Goal: Task Accomplishment & Management: Complete application form

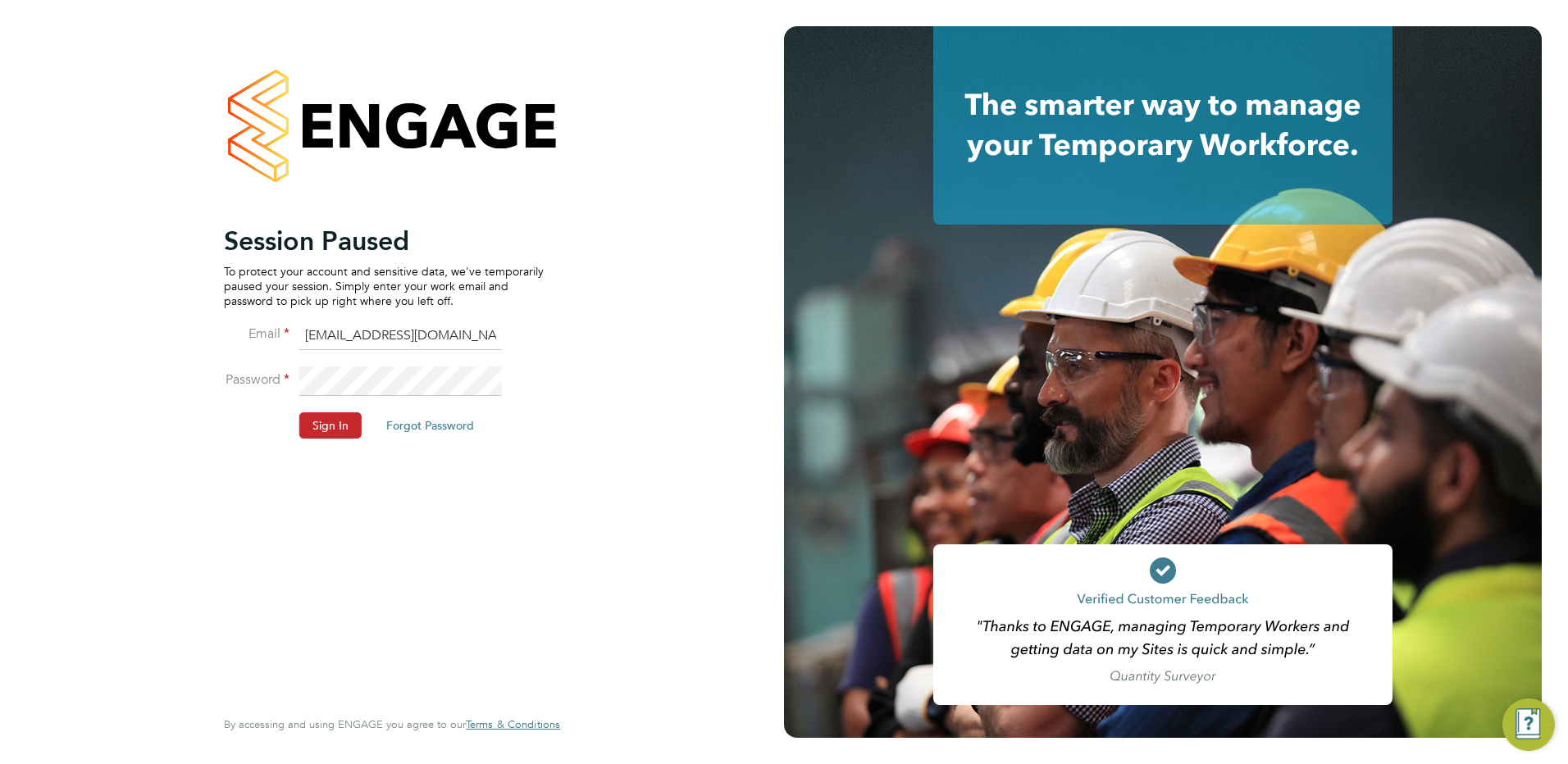
click at [330, 419] on button "Sign In" at bounding box center [330, 425] width 62 height 26
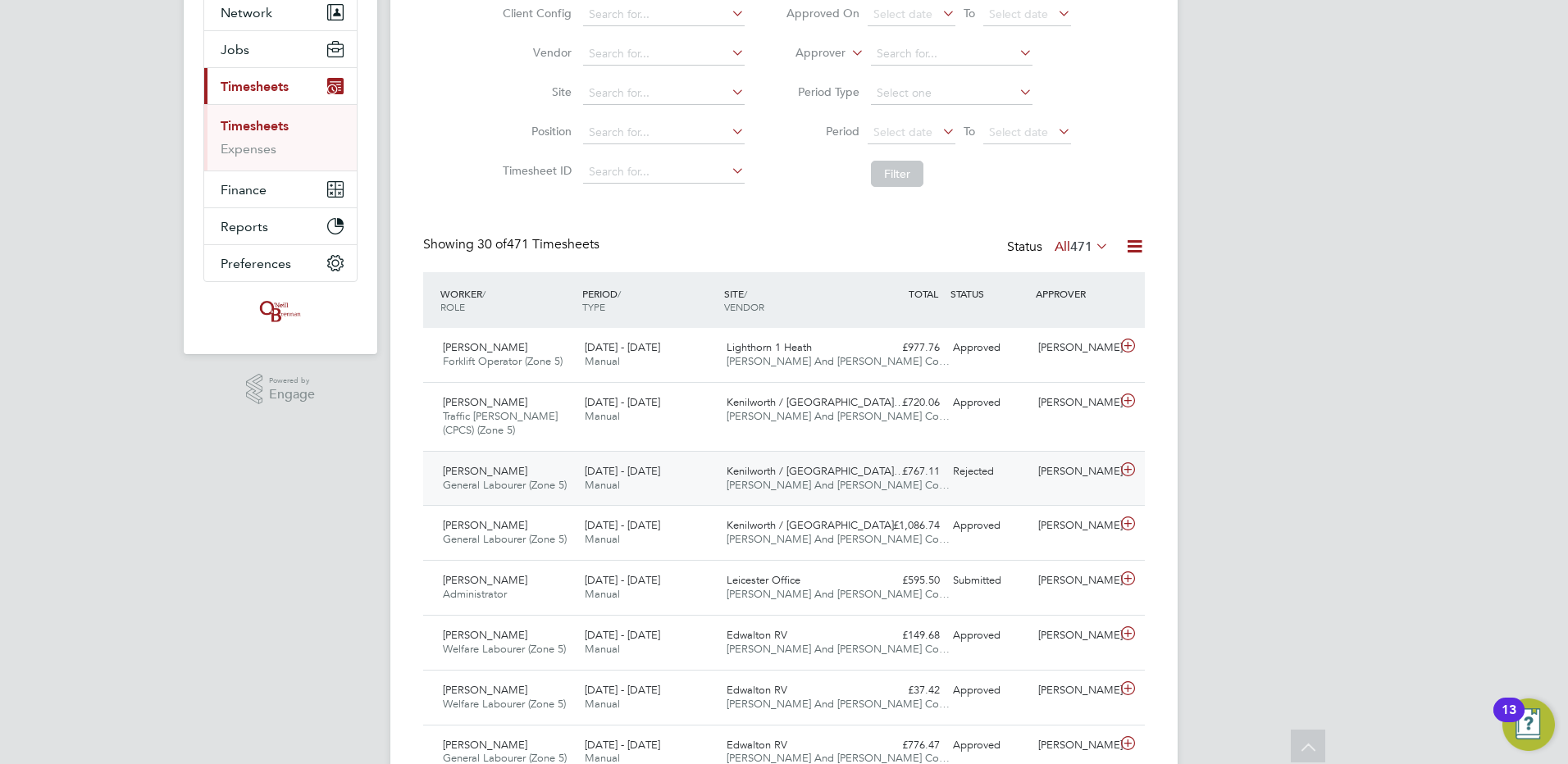
click at [1036, 483] on div "[PERSON_NAME]" at bounding box center [1074, 472] width 85 height 27
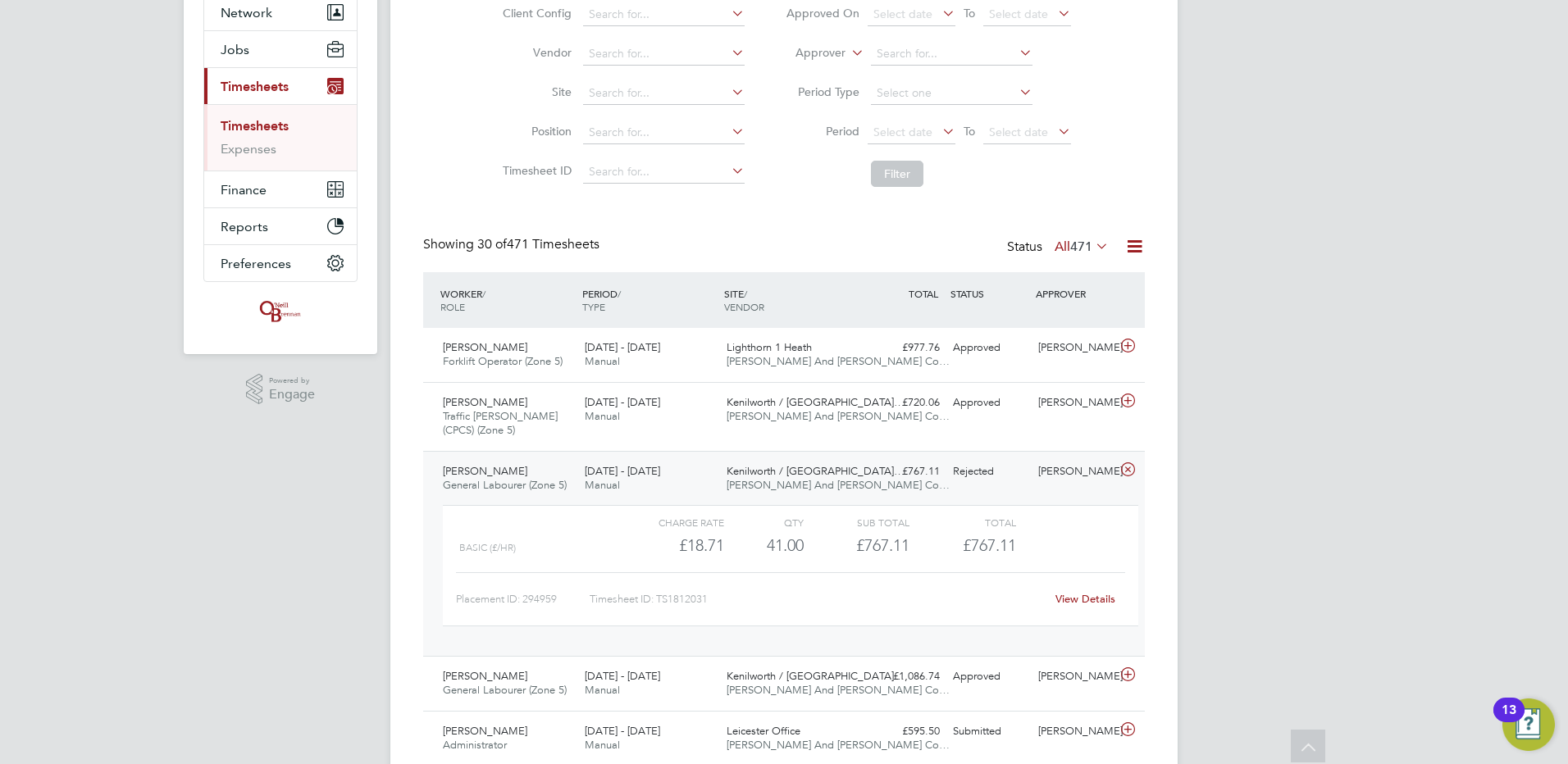
click at [1064, 608] on div "View Details" at bounding box center [1085, 599] width 81 height 26
click at [1064, 607] on div "View Details" at bounding box center [1085, 599] width 81 height 26
click at [1068, 595] on link "View Details" at bounding box center [1085, 598] width 60 height 14
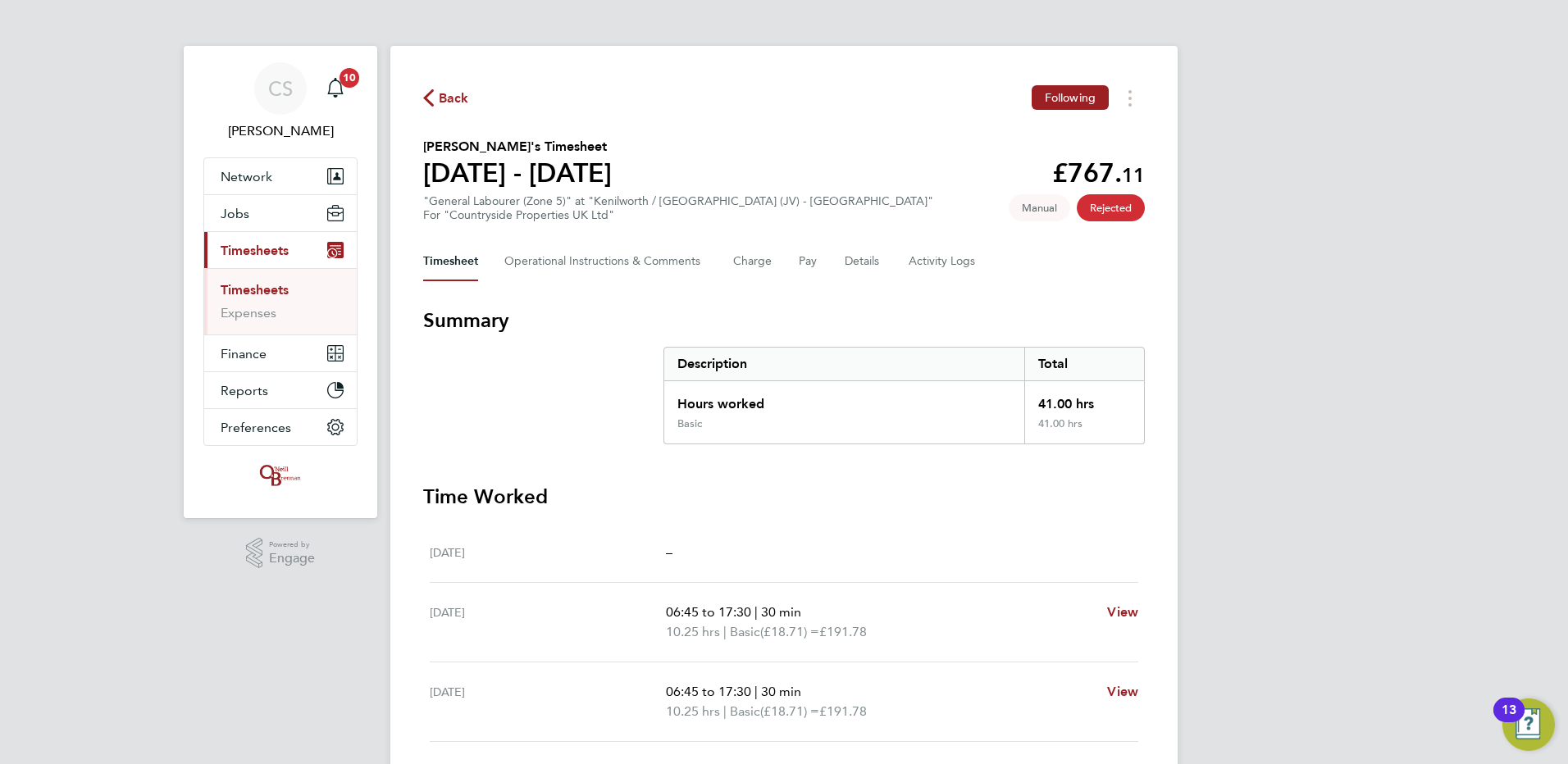
click at [425, 88] on button "Back" at bounding box center [446, 97] width 46 height 20
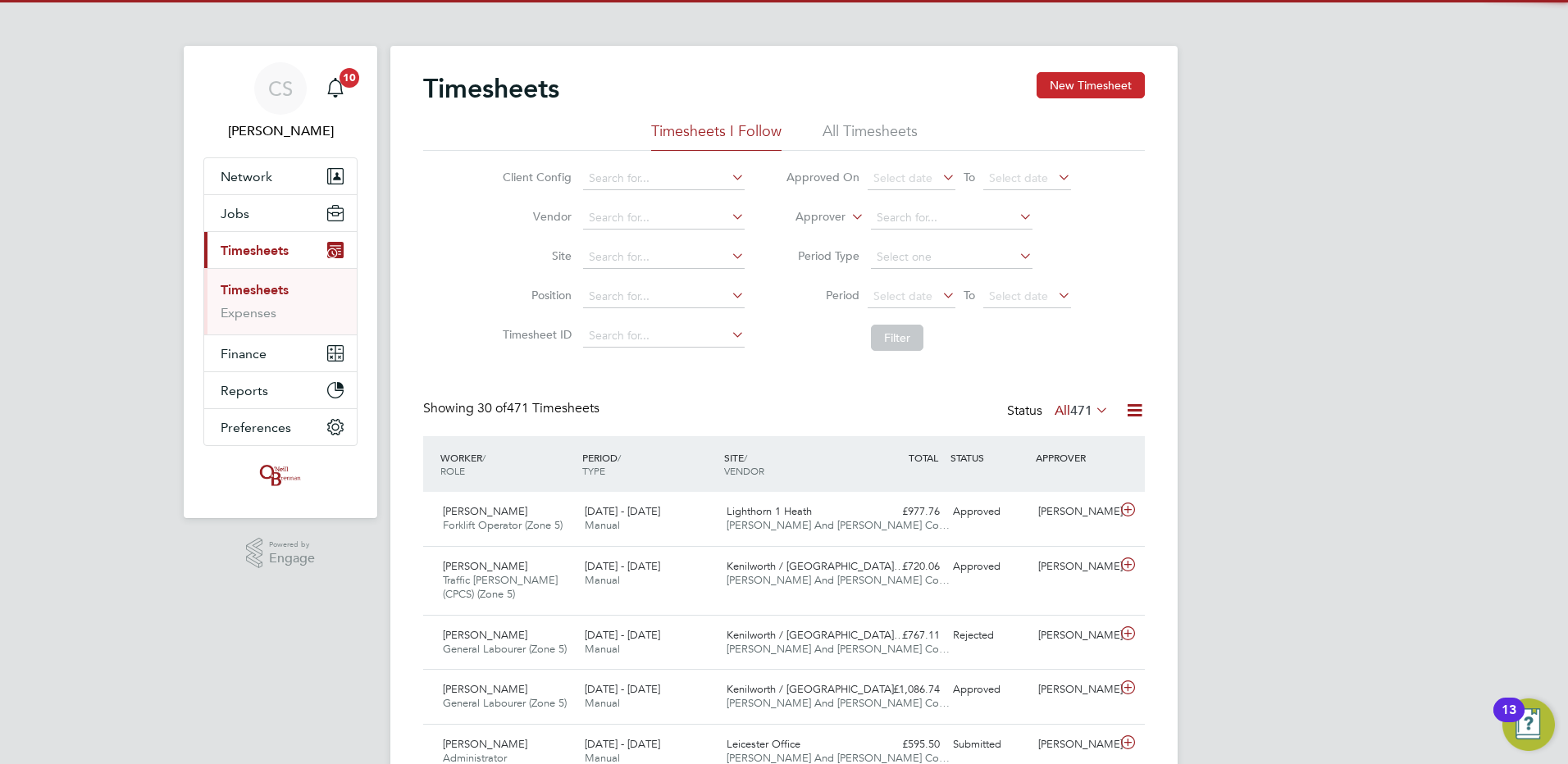
click at [1095, 89] on button "New Timesheet" at bounding box center [1090, 85] width 108 height 26
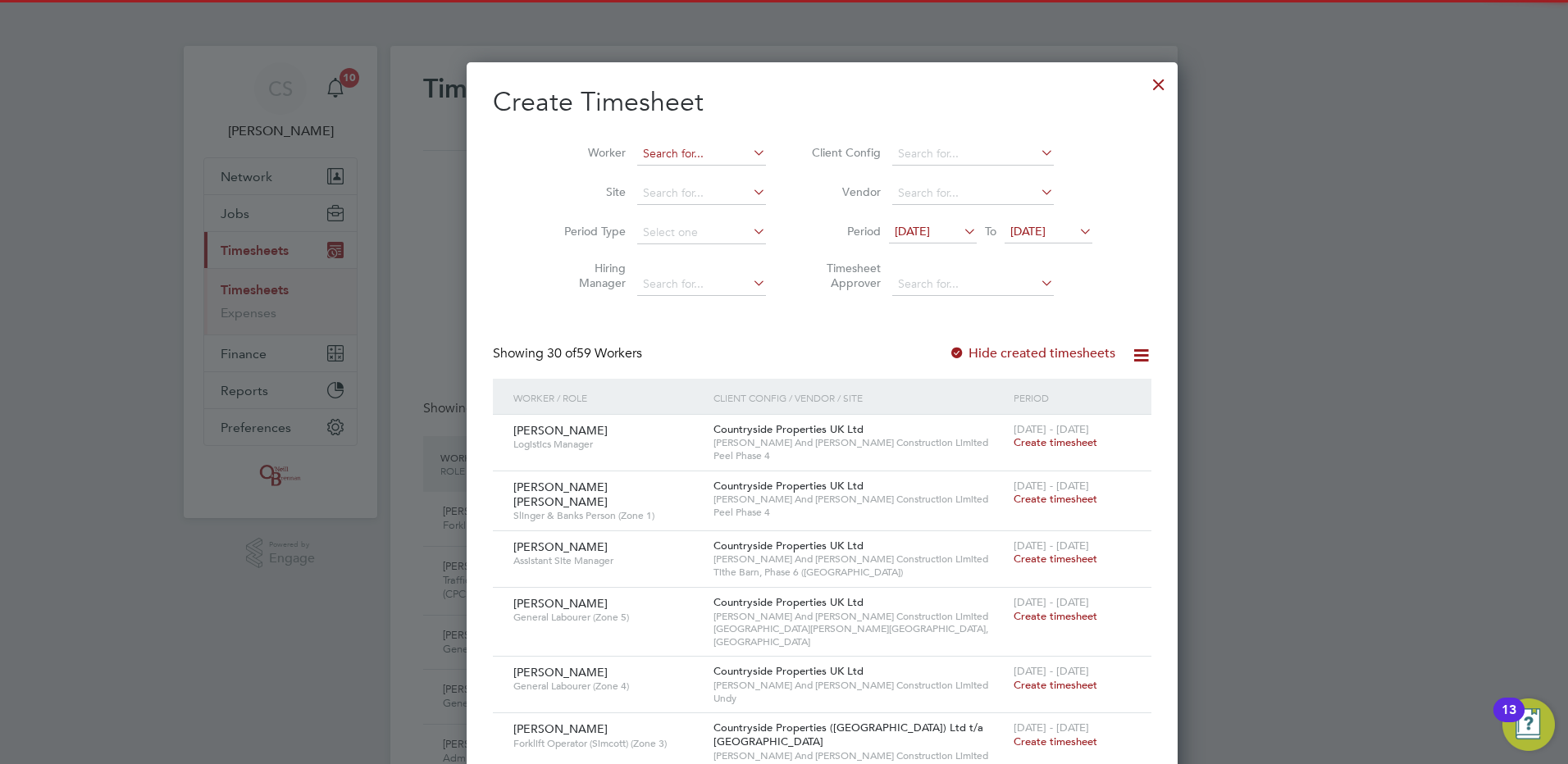
click at [695, 148] on input at bounding box center [701, 154] width 129 height 23
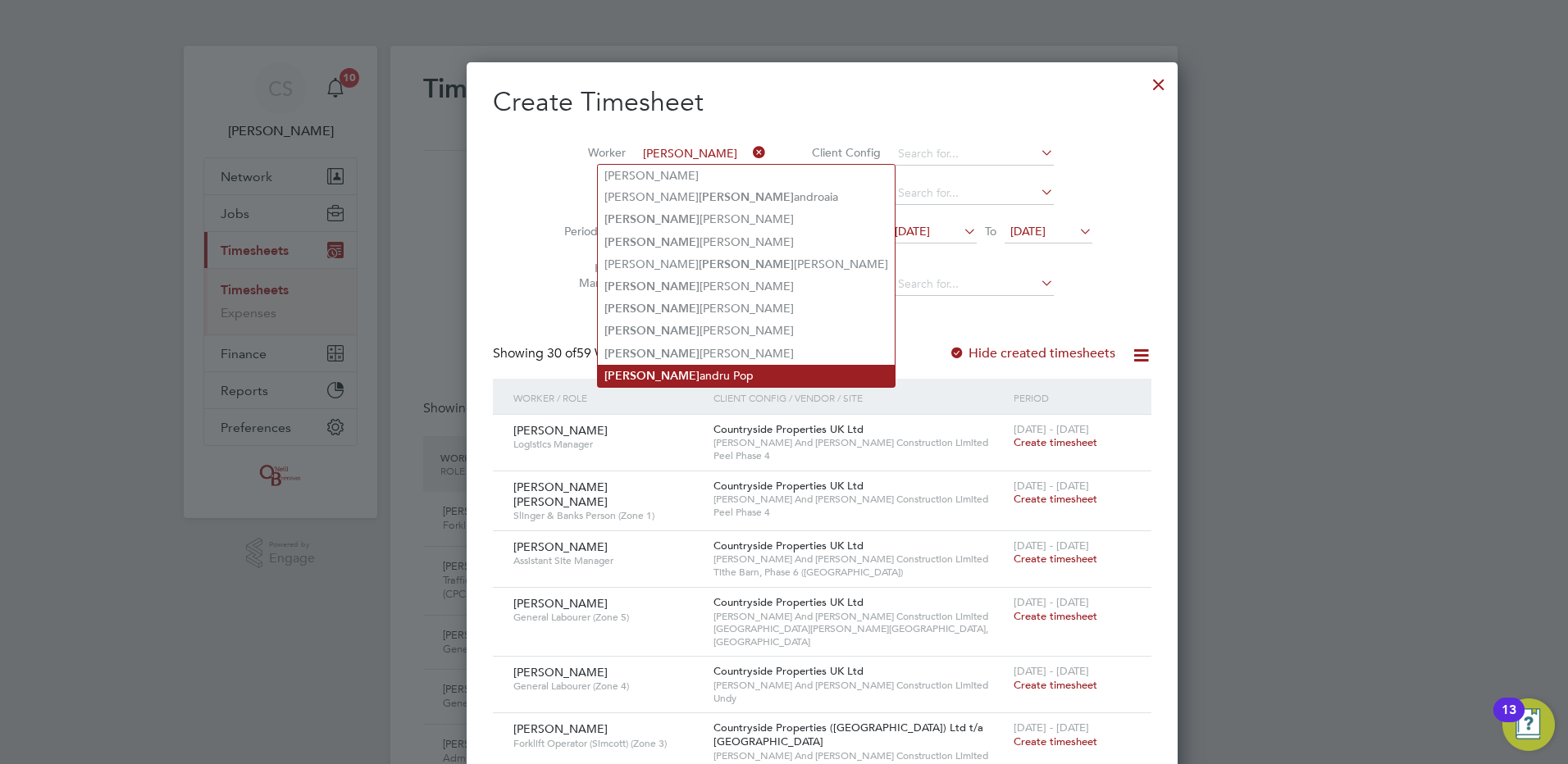
click at [665, 372] on li "Alex andru Pop" at bounding box center [746, 376] width 297 height 22
type input "[PERSON_NAME]"
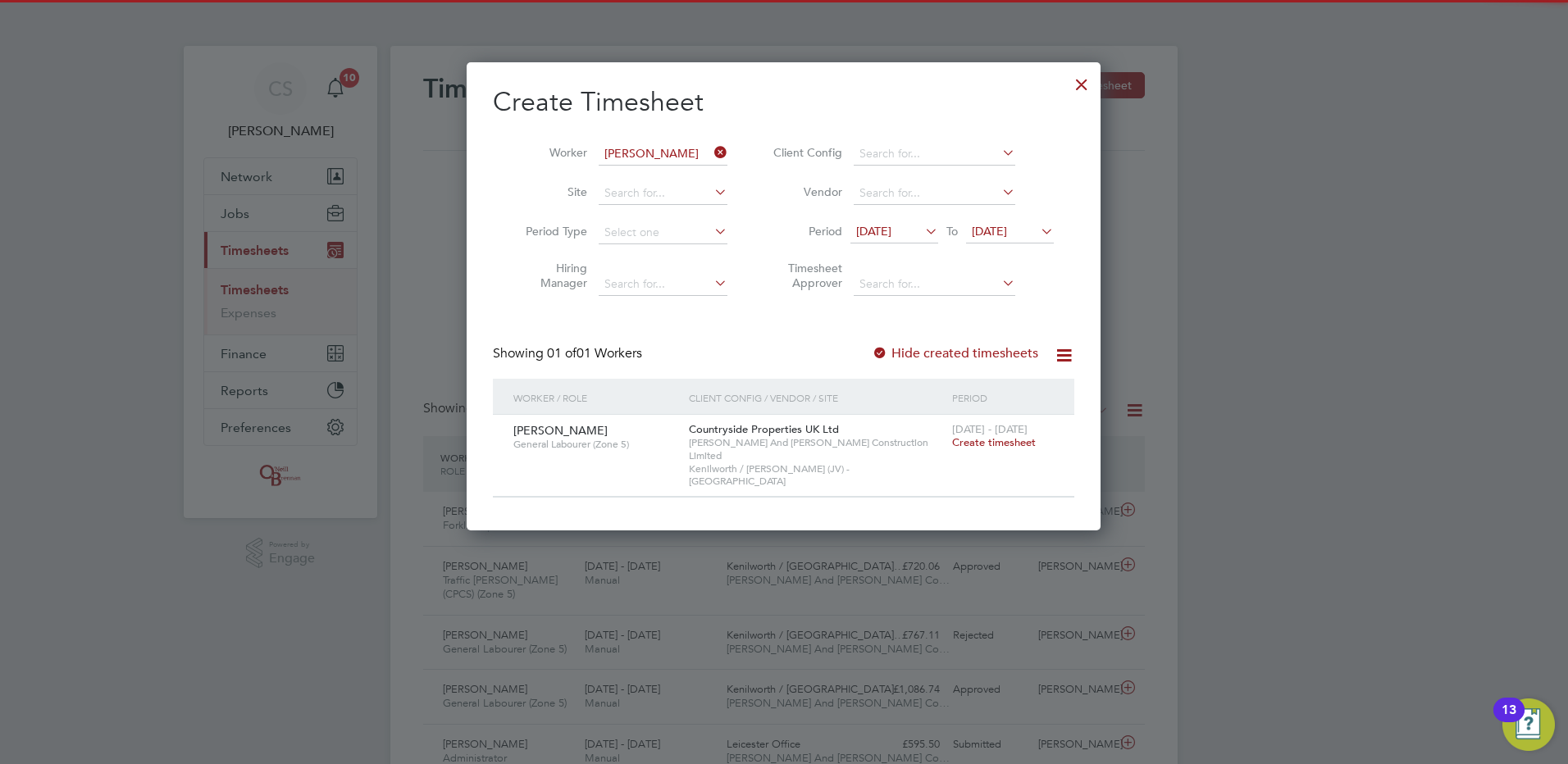
click at [990, 449] on span "Create timesheet" at bounding box center [995, 442] width 84 height 14
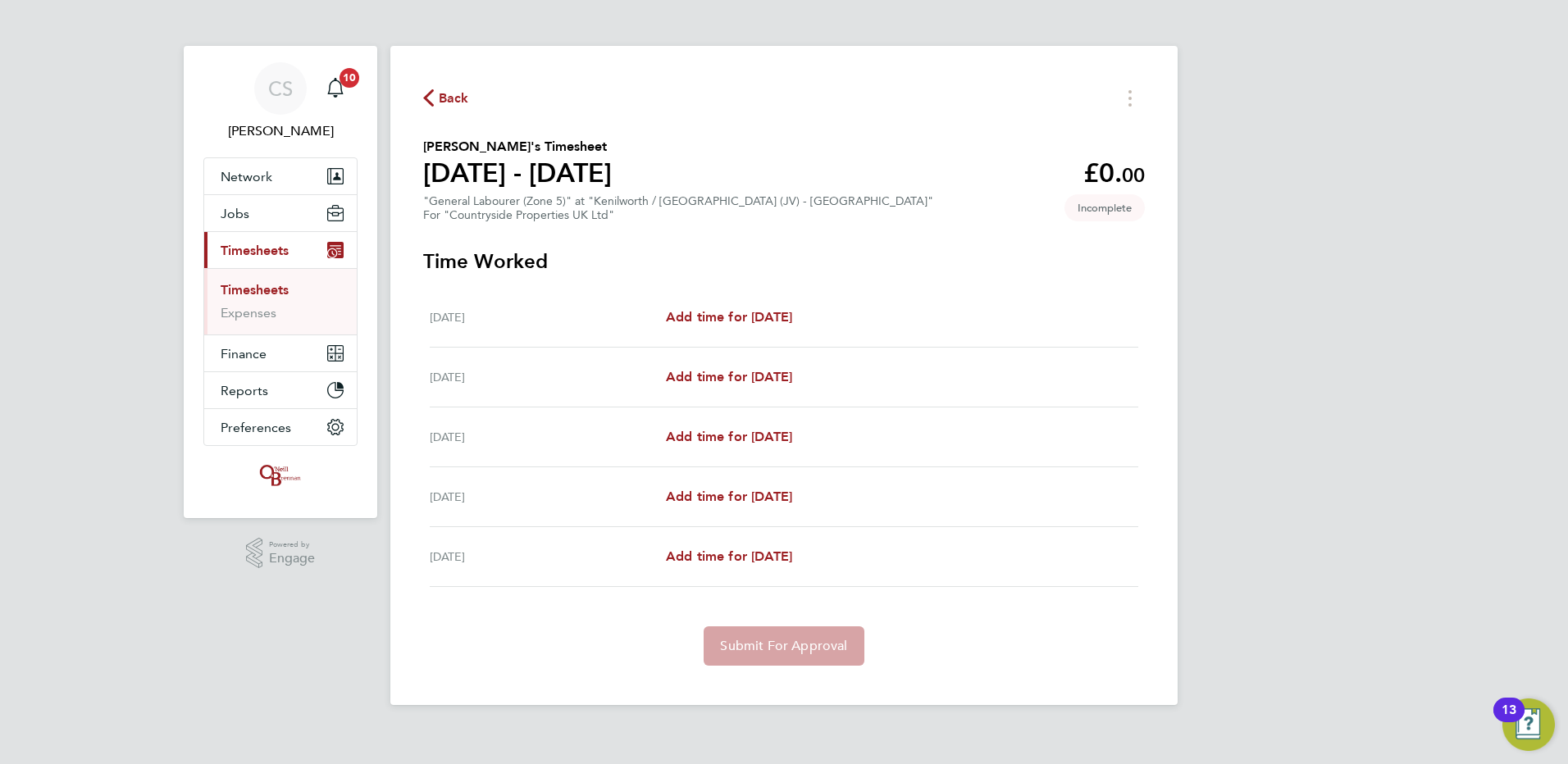
click at [425, 97] on icon "button" at bounding box center [428, 97] width 11 height 17
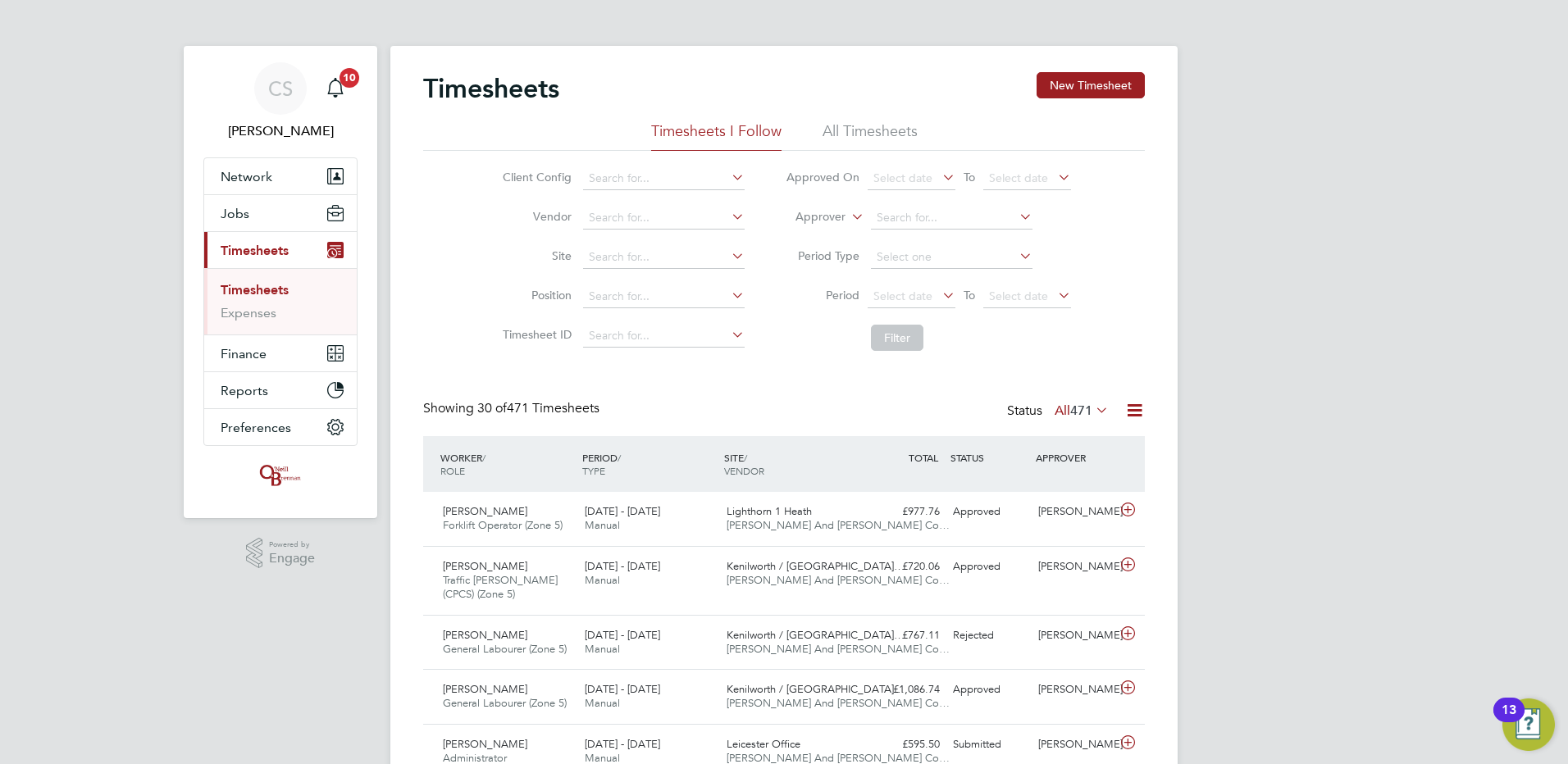
drag, startPoint x: 1312, startPoint y: 177, endPoint x: 1019, endPoint y: 131, distance: 296.6
click at [1075, 82] on button "New Timesheet" at bounding box center [1090, 85] width 108 height 26
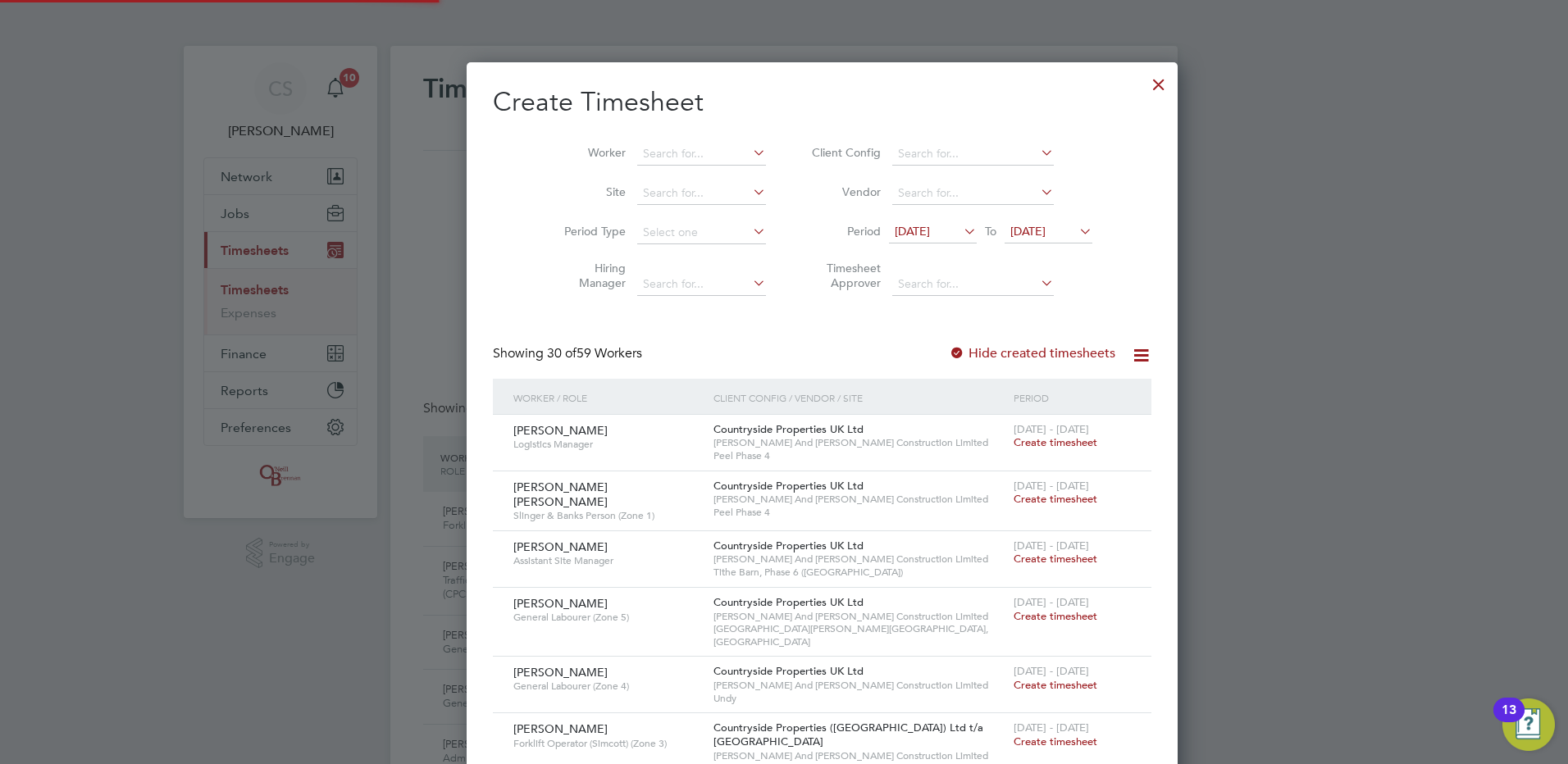
scroll to position [2750, 635]
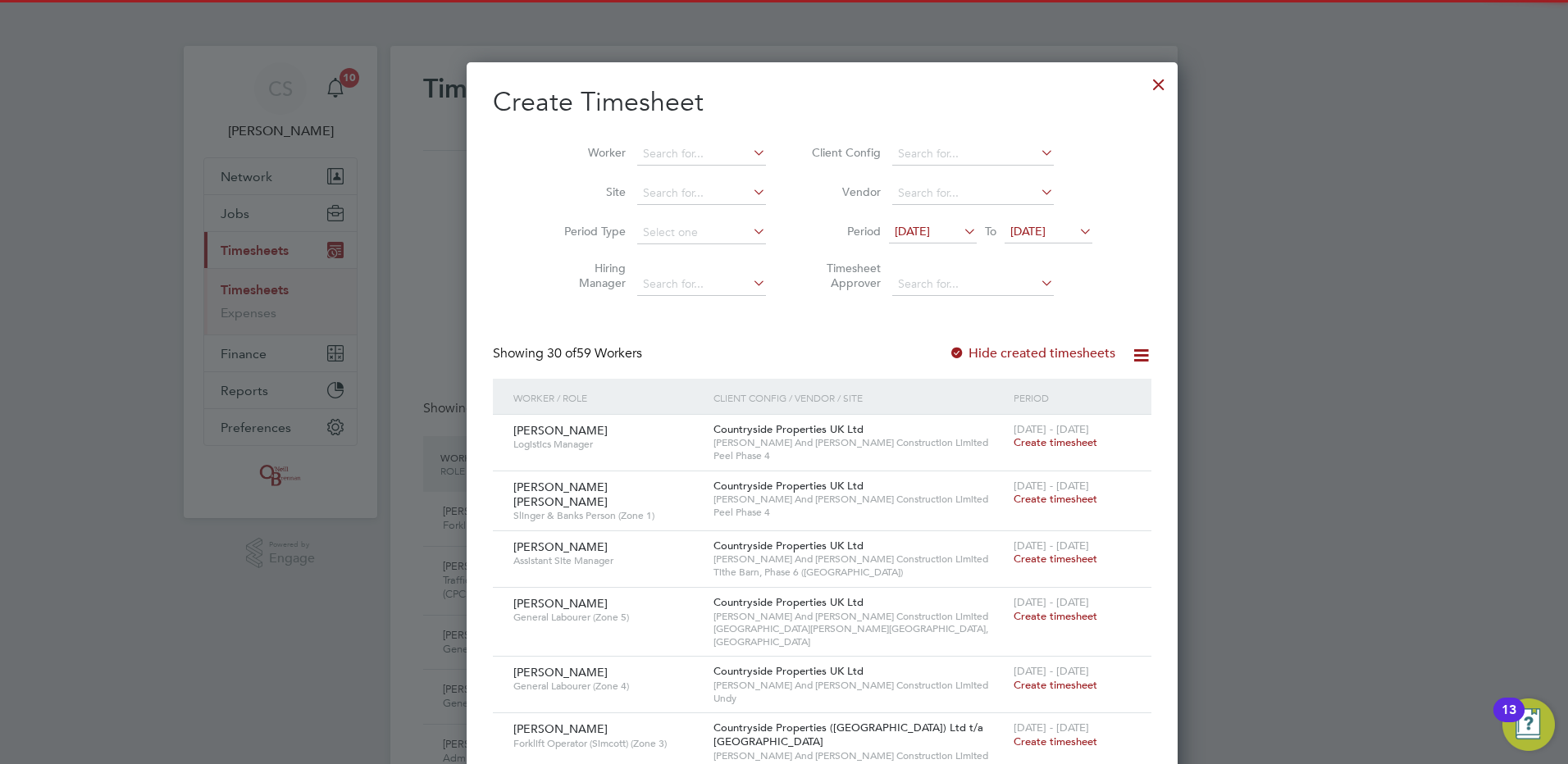
click at [599, 140] on li "Worker" at bounding box center [658, 154] width 255 height 40
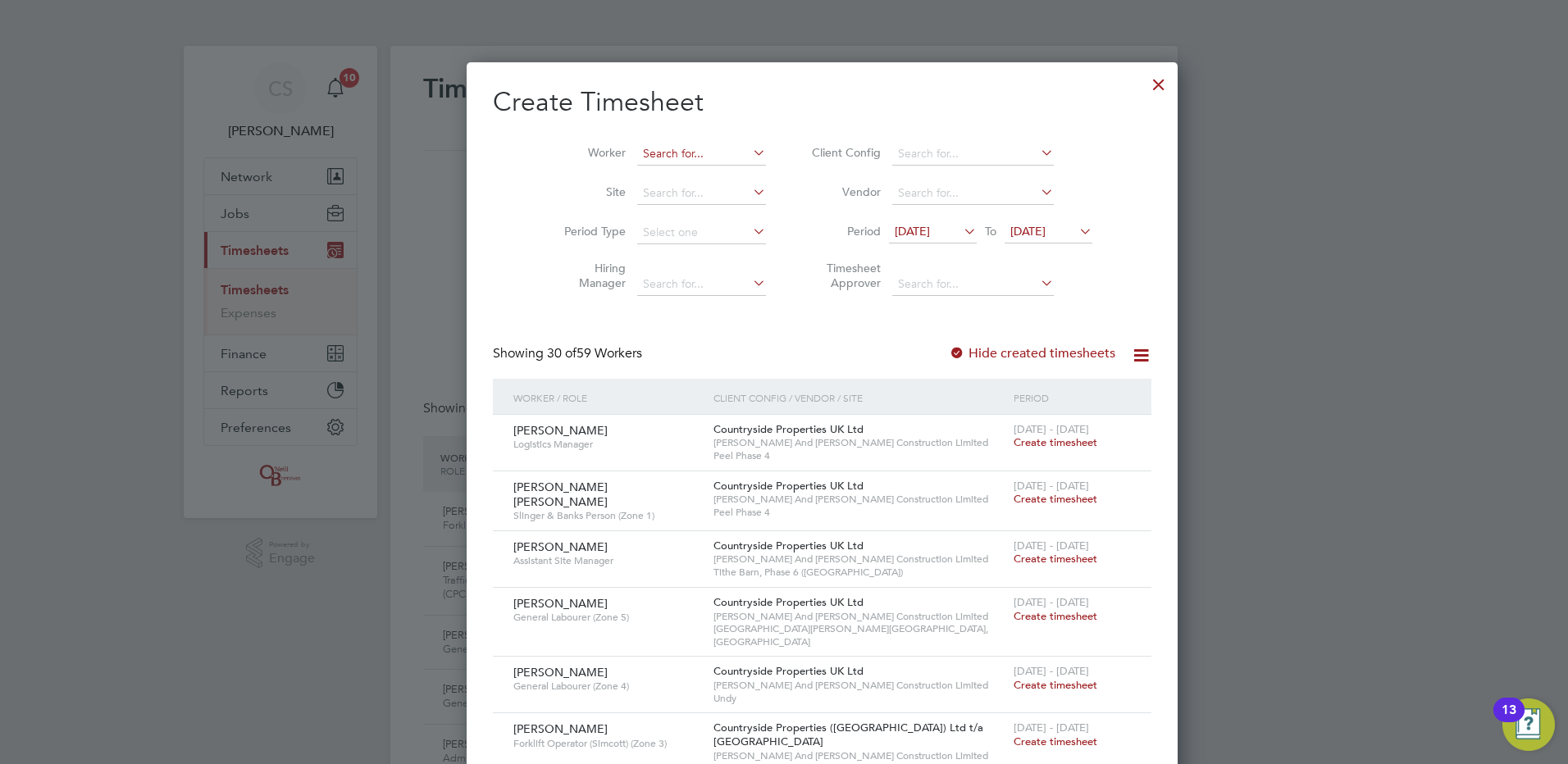
click at [637, 152] on input at bounding box center [701, 154] width 129 height 23
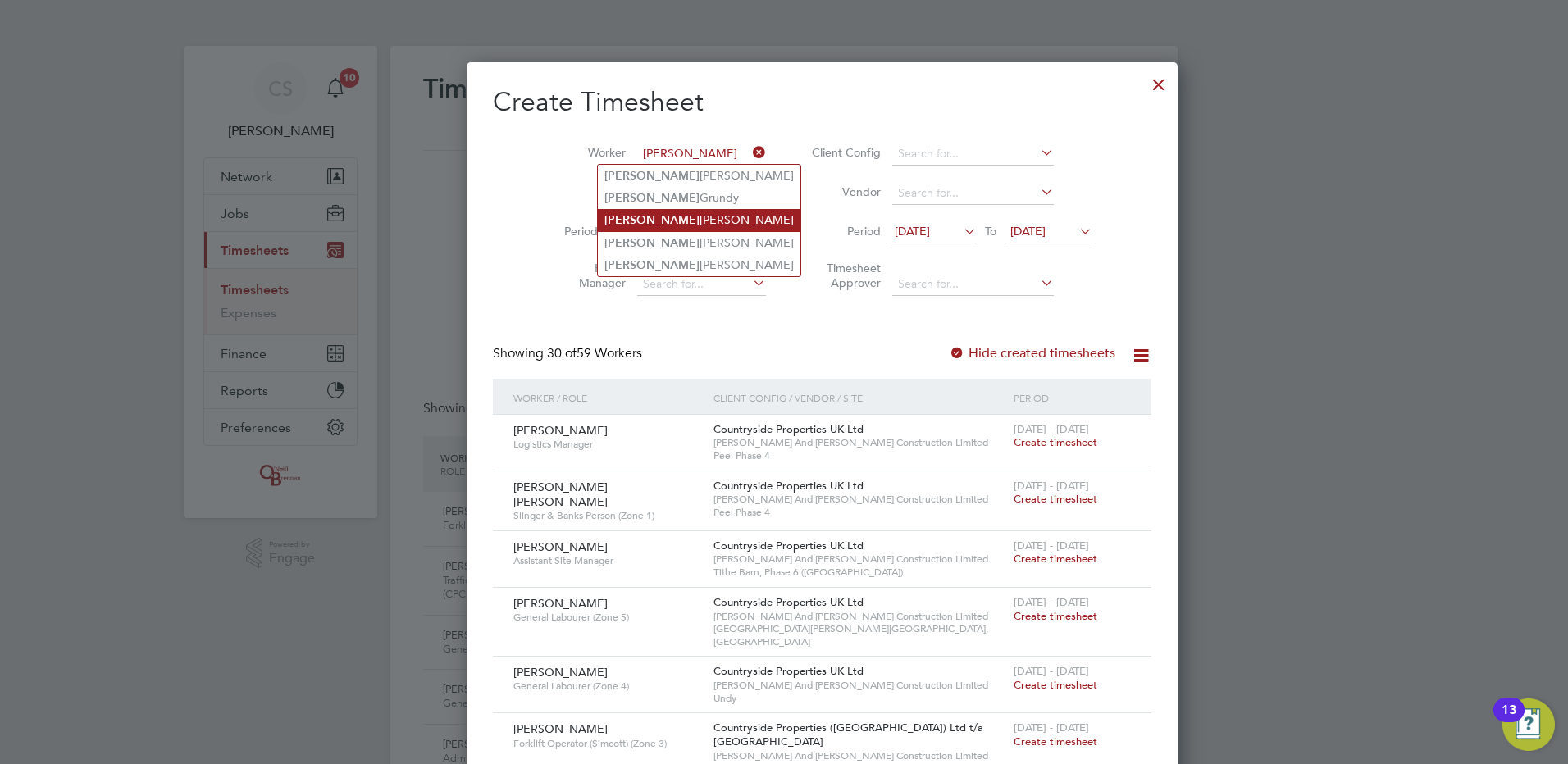
click at [702, 219] on li "Anthony Burrage" at bounding box center [699, 220] width 203 height 22
type input "Anthony Burrage"
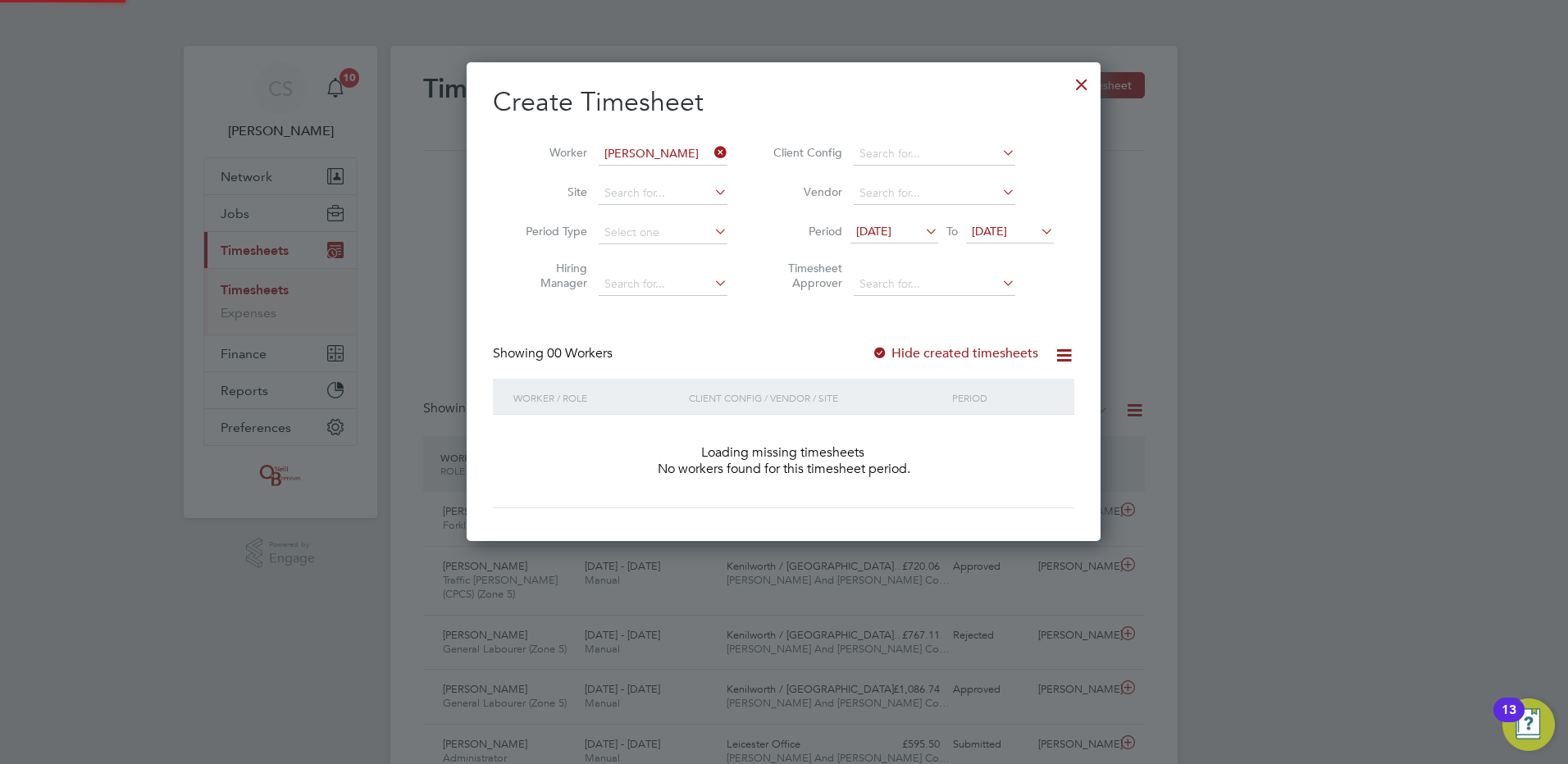
scroll to position [462, 635]
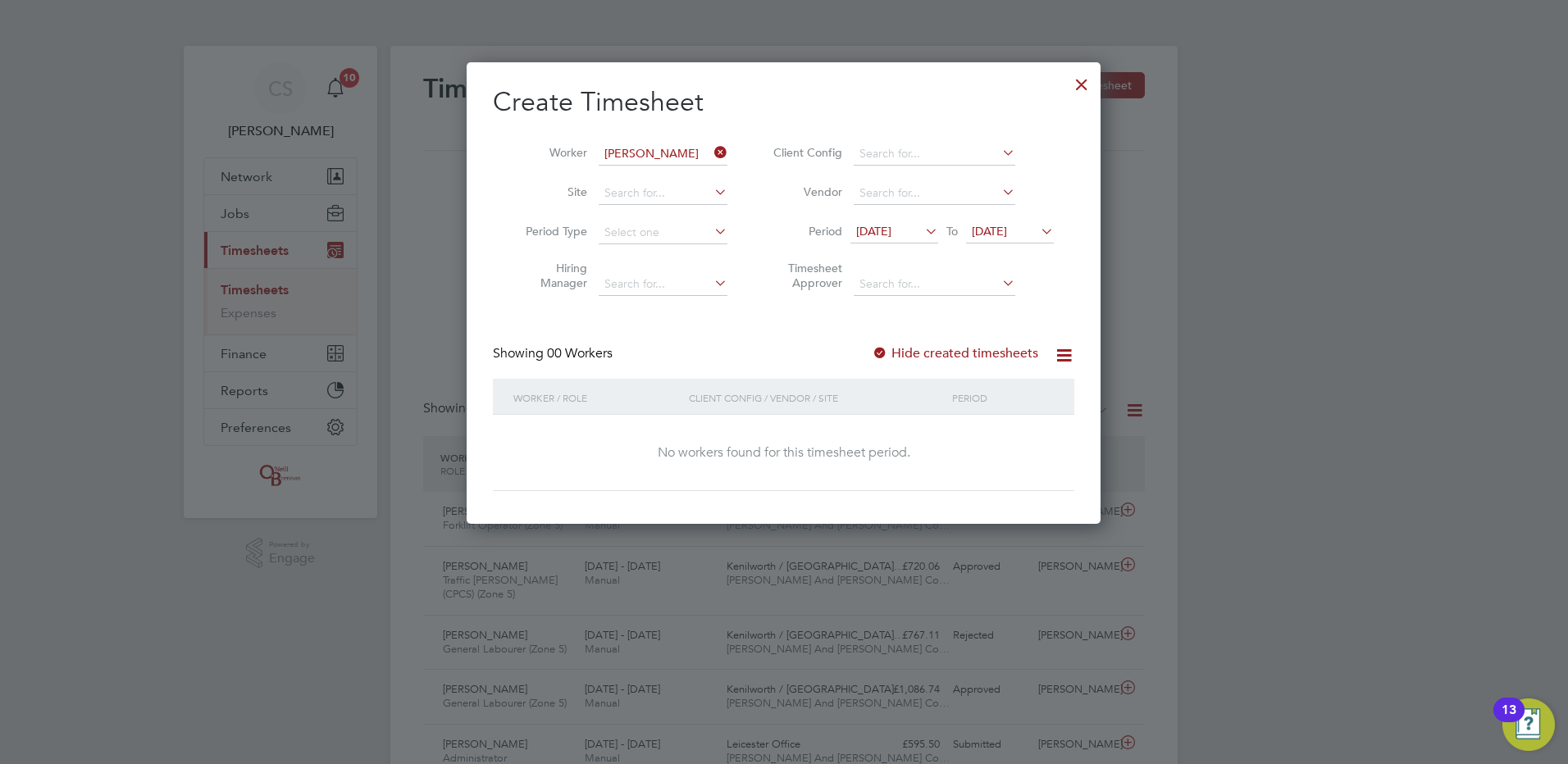
click at [1003, 358] on label "Hide created timesheets" at bounding box center [955, 354] width 166 height 17
click at [999, 351] on label "Hide created timesheets" at bounding box center [955, 354] width 166 height 17
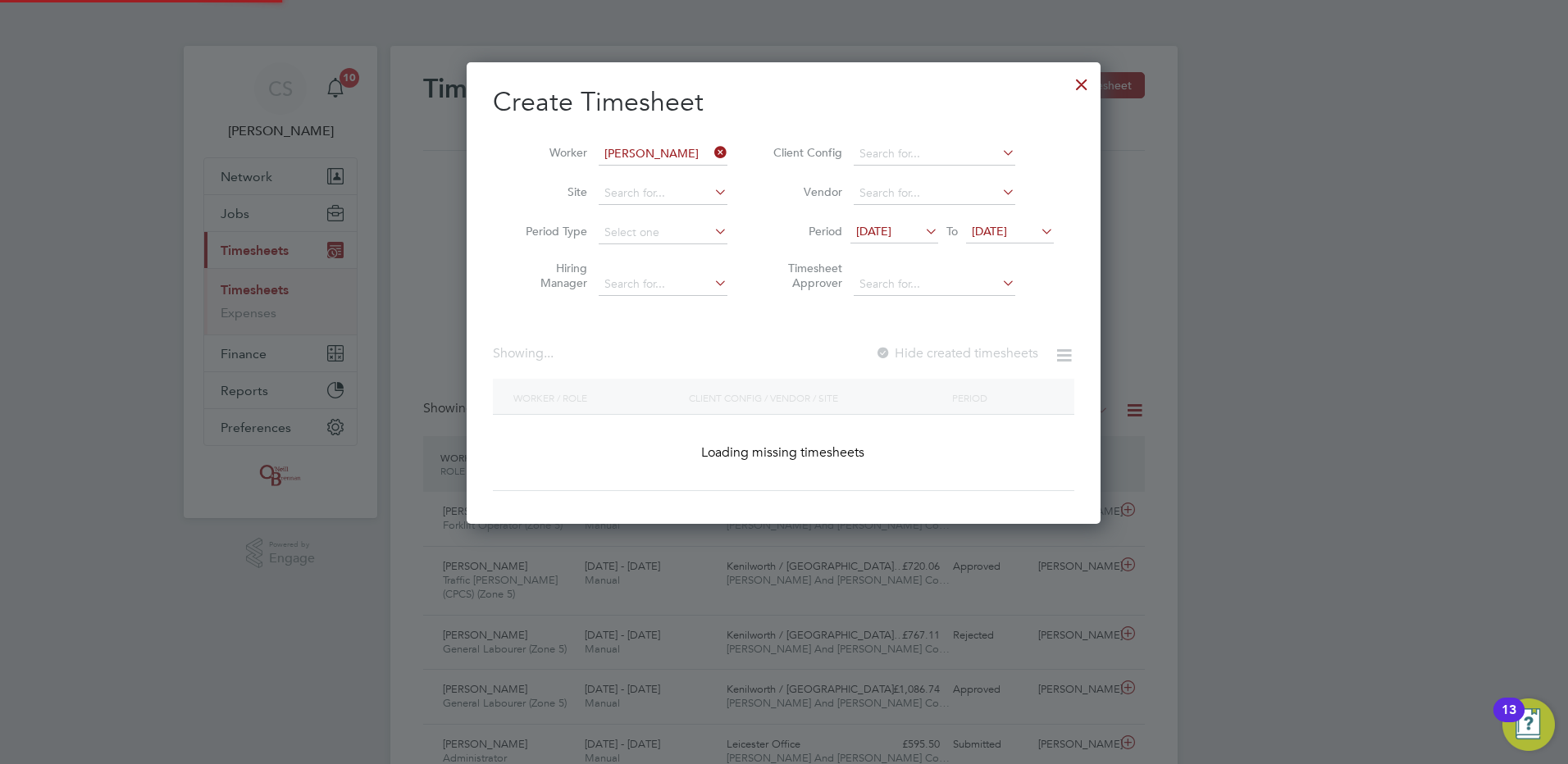
scroll to position [498, 635]
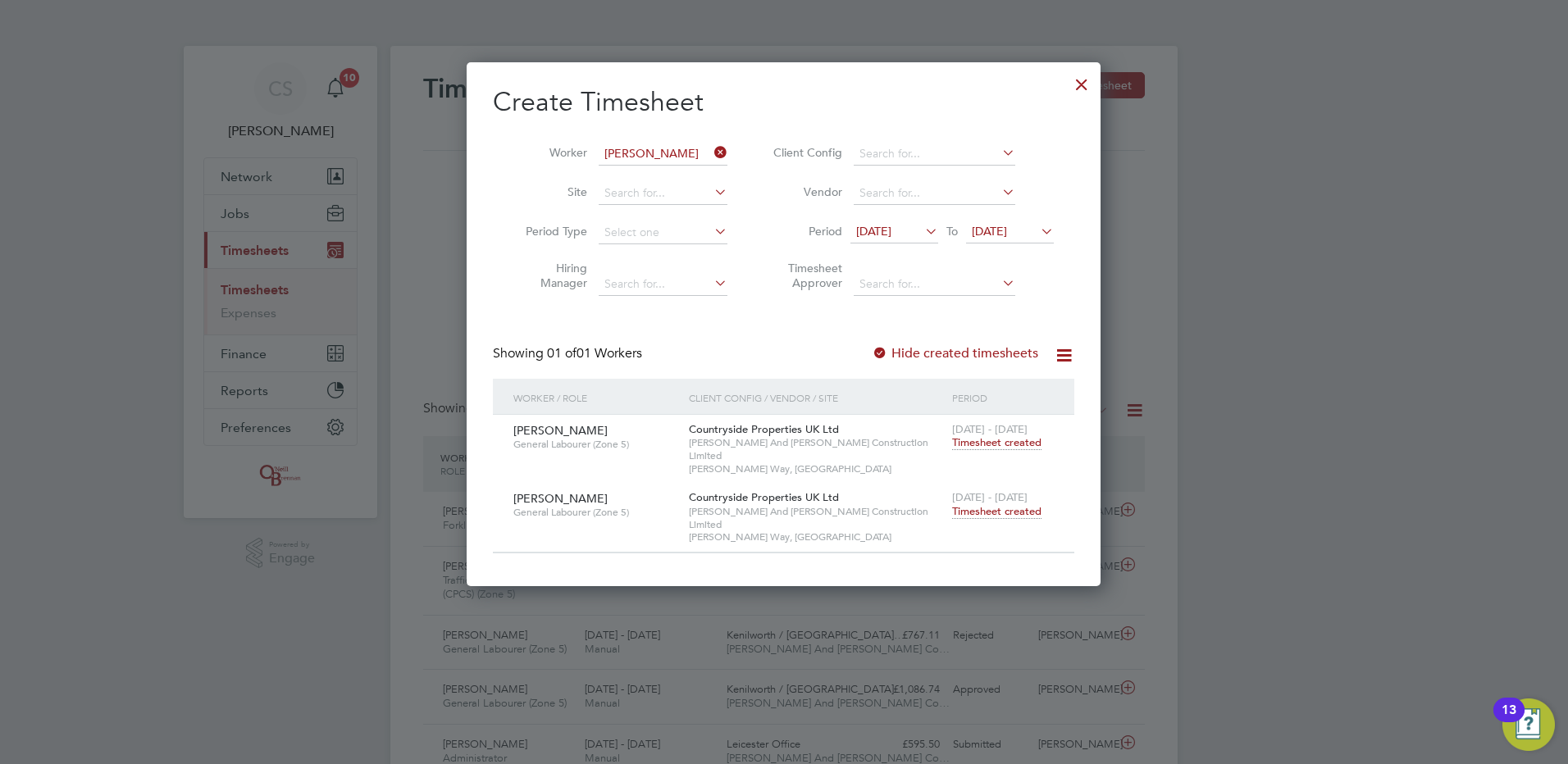
click at [1004, 504] on span "Timesheet created" at bounding box center [997, 512] width 89 height 15
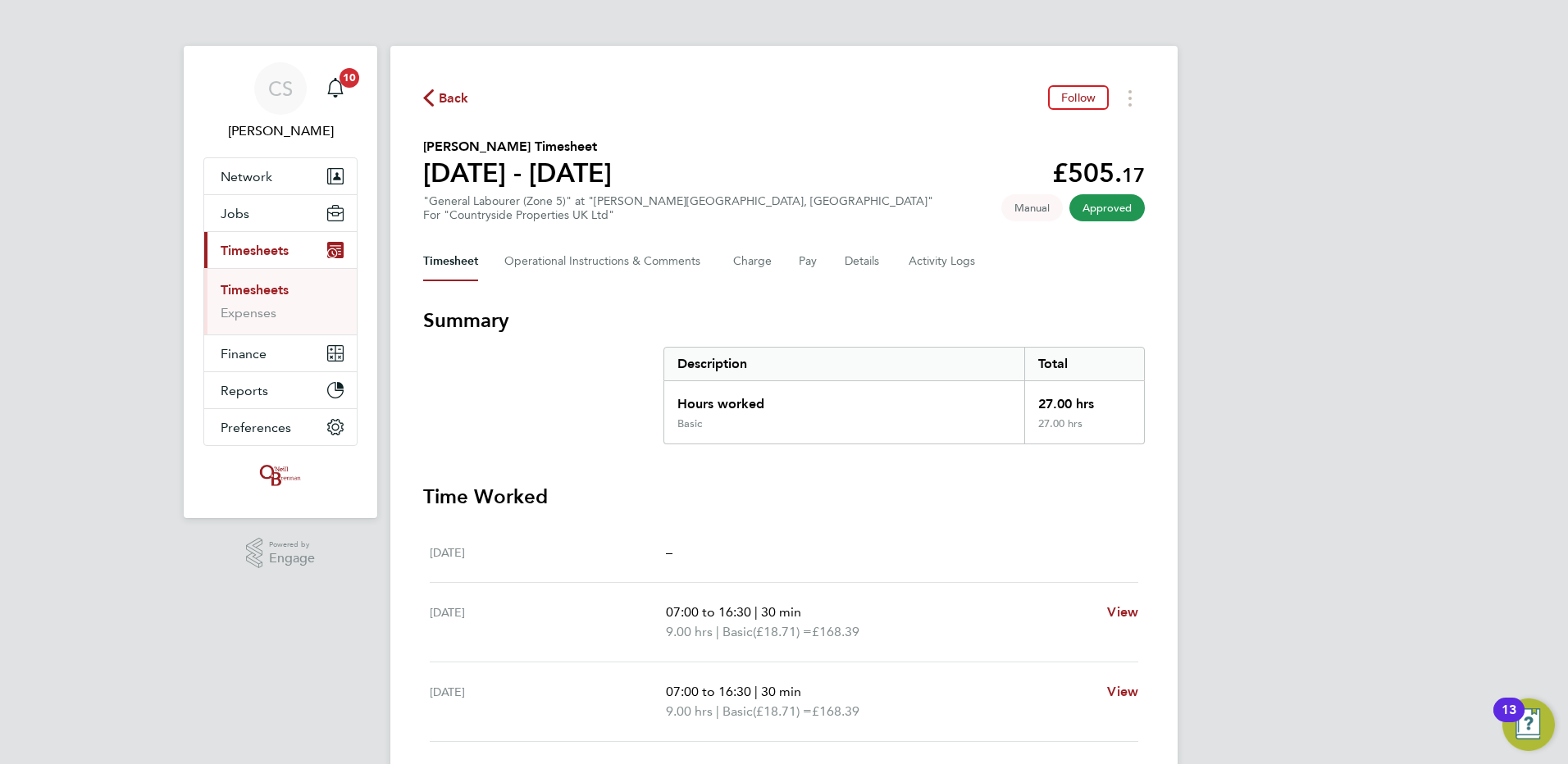
click at [431, 96] on icon "button" at bounding box center [428, 97] width 11 height 17
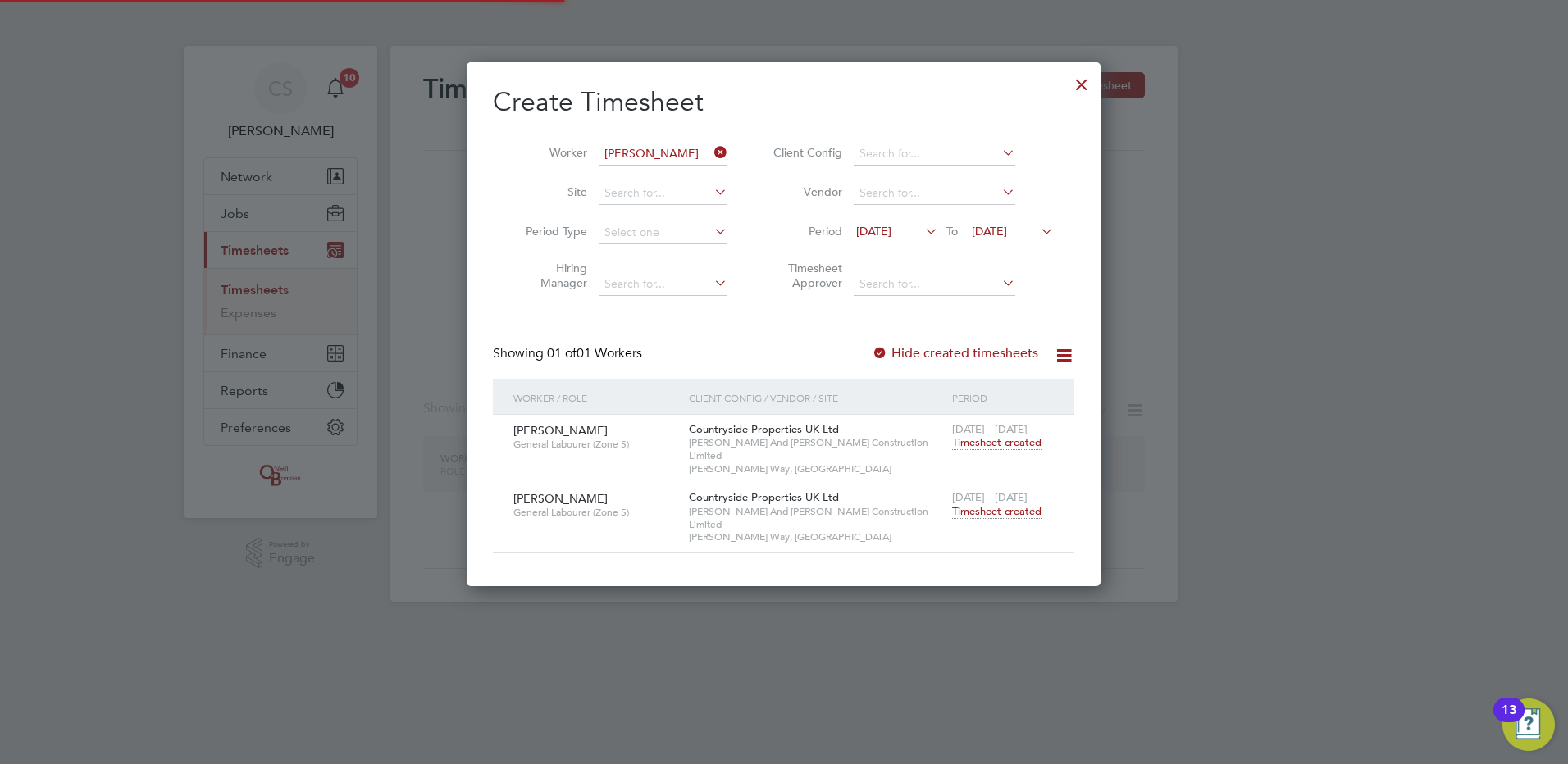
scroll to position [498, 635]
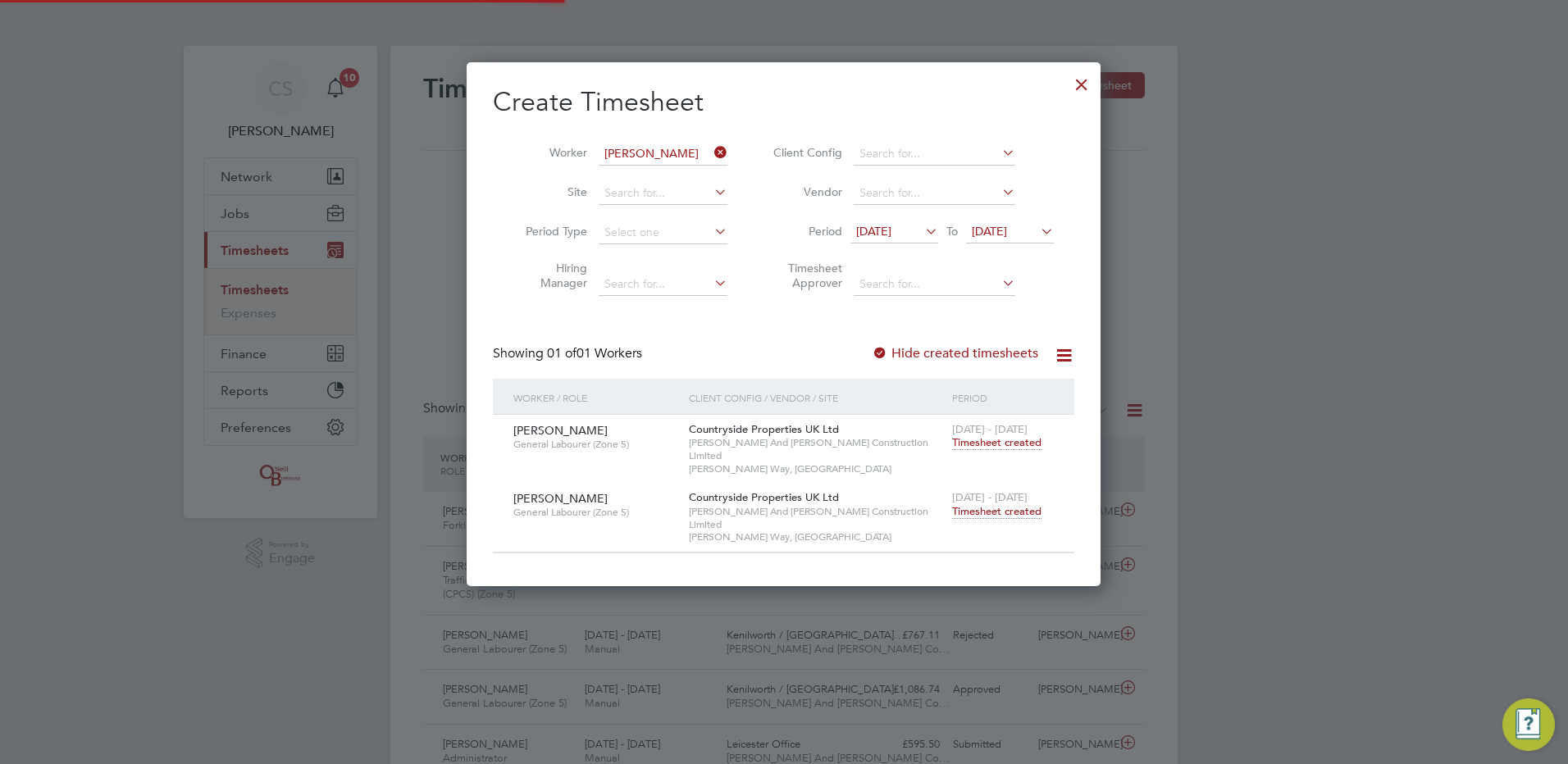
drag, startPoint x: 722, startPoint y: 154, endPoint x: 714, endPoint y: 158, distance: 8.9
click at [711, 155] on icon at bounding box center [711, 152] width 0 height 23
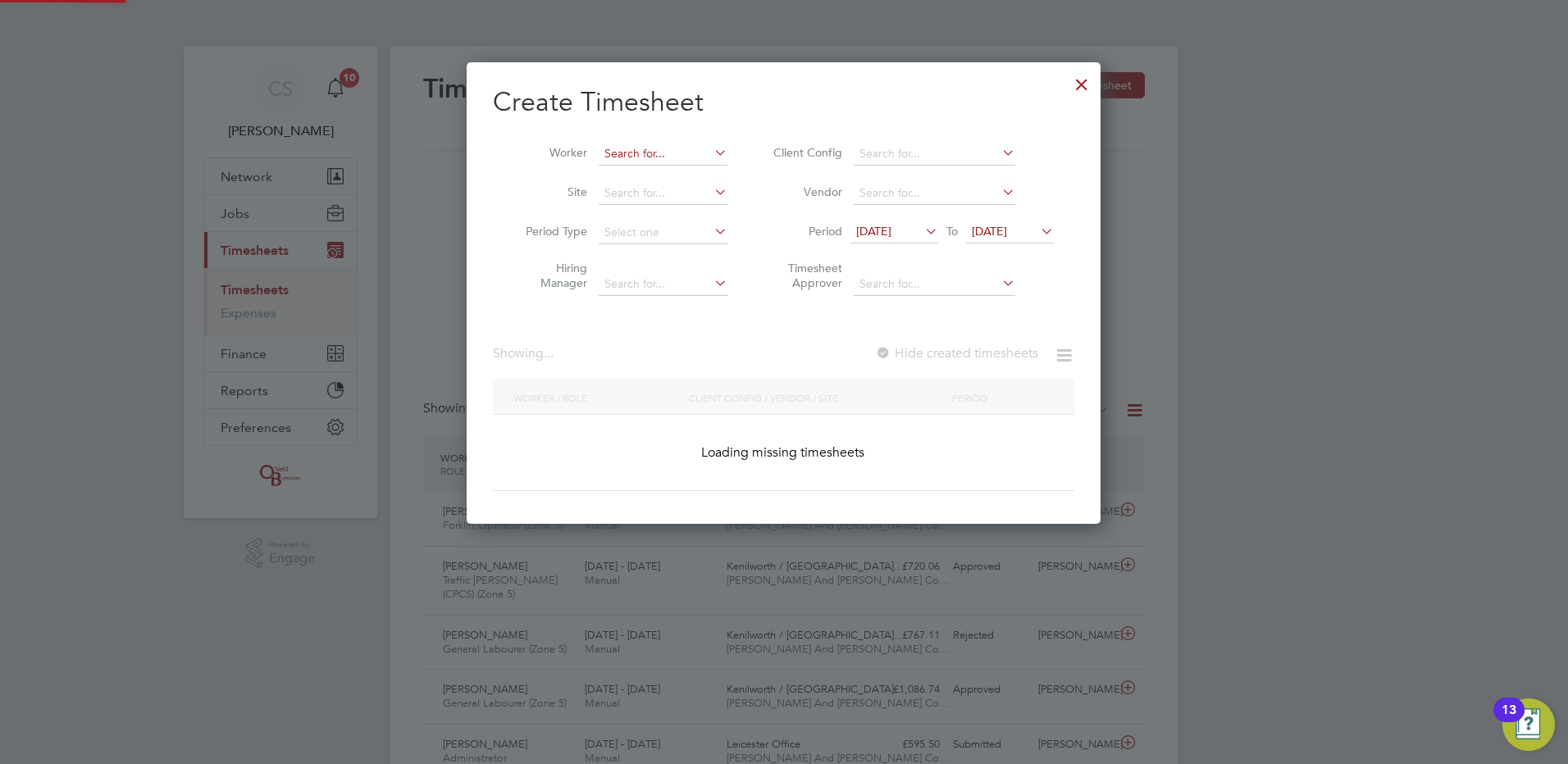
scroll to position [8, 8]
click at [666, 158] on input at bounding box center [663, 154] width 129 height 23
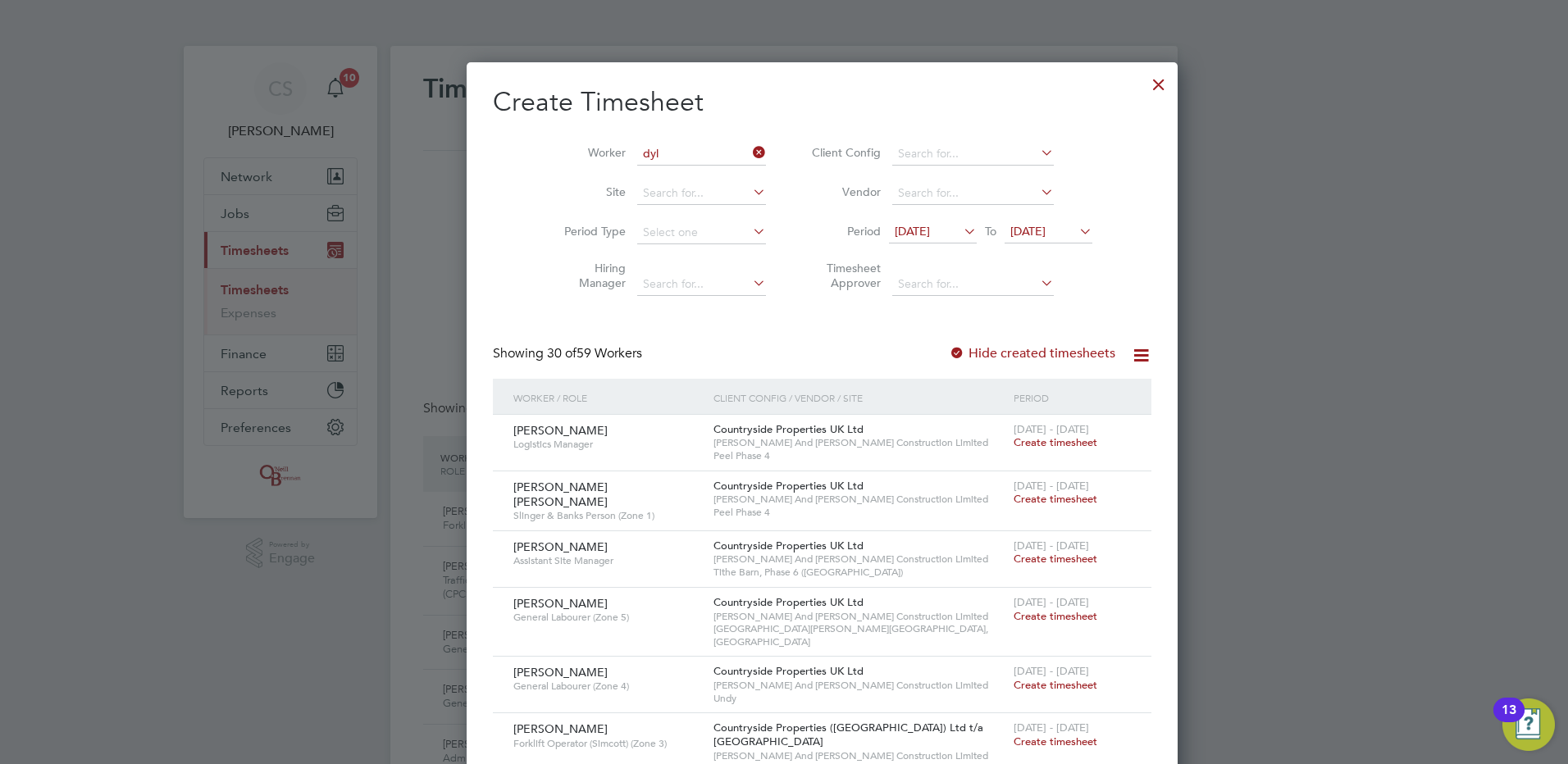
click at [637, 199] on li "Dyl an Merkelt" at bounding box center [668, 198] width 141 height 22
type input "[PERSON_NAME]"
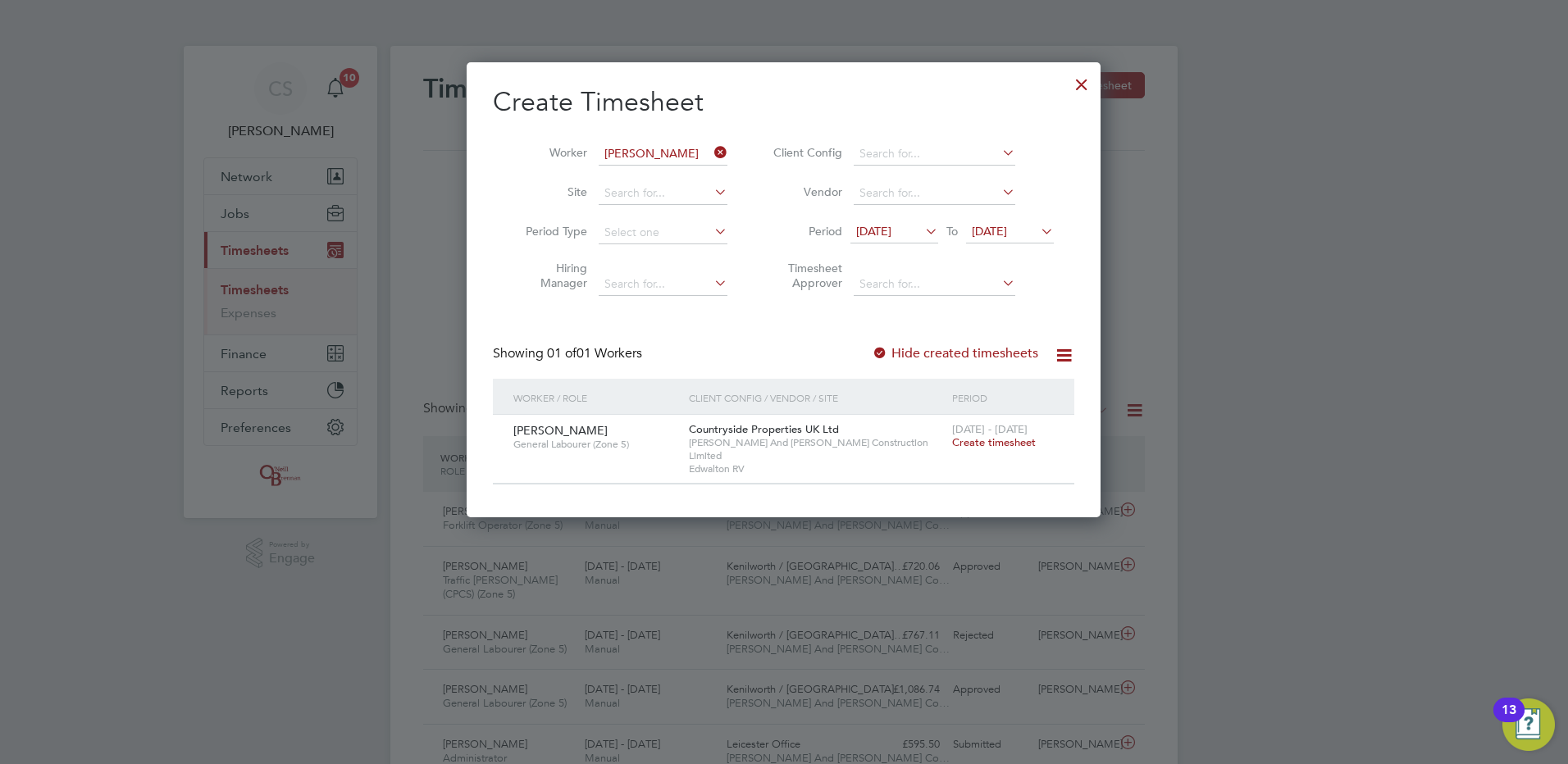
click at [1000, 443] on span "Create timesheet" at bounding box center [995, 442] width 84 height 14
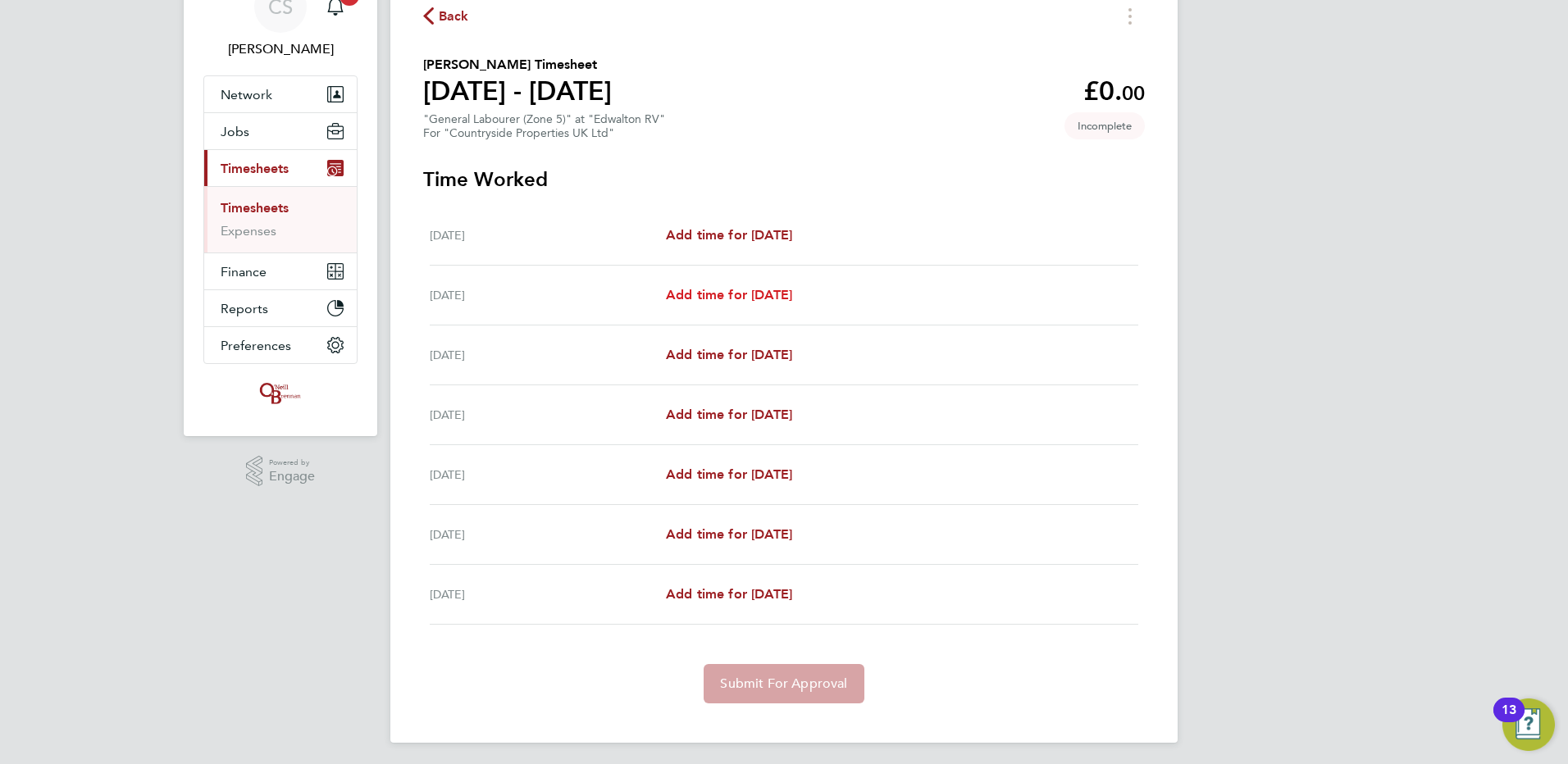
click at [727, 299] on span "Add time for Tue 26 Aug" at bounding box center [729, 294] width 126 height 16
select select "30"
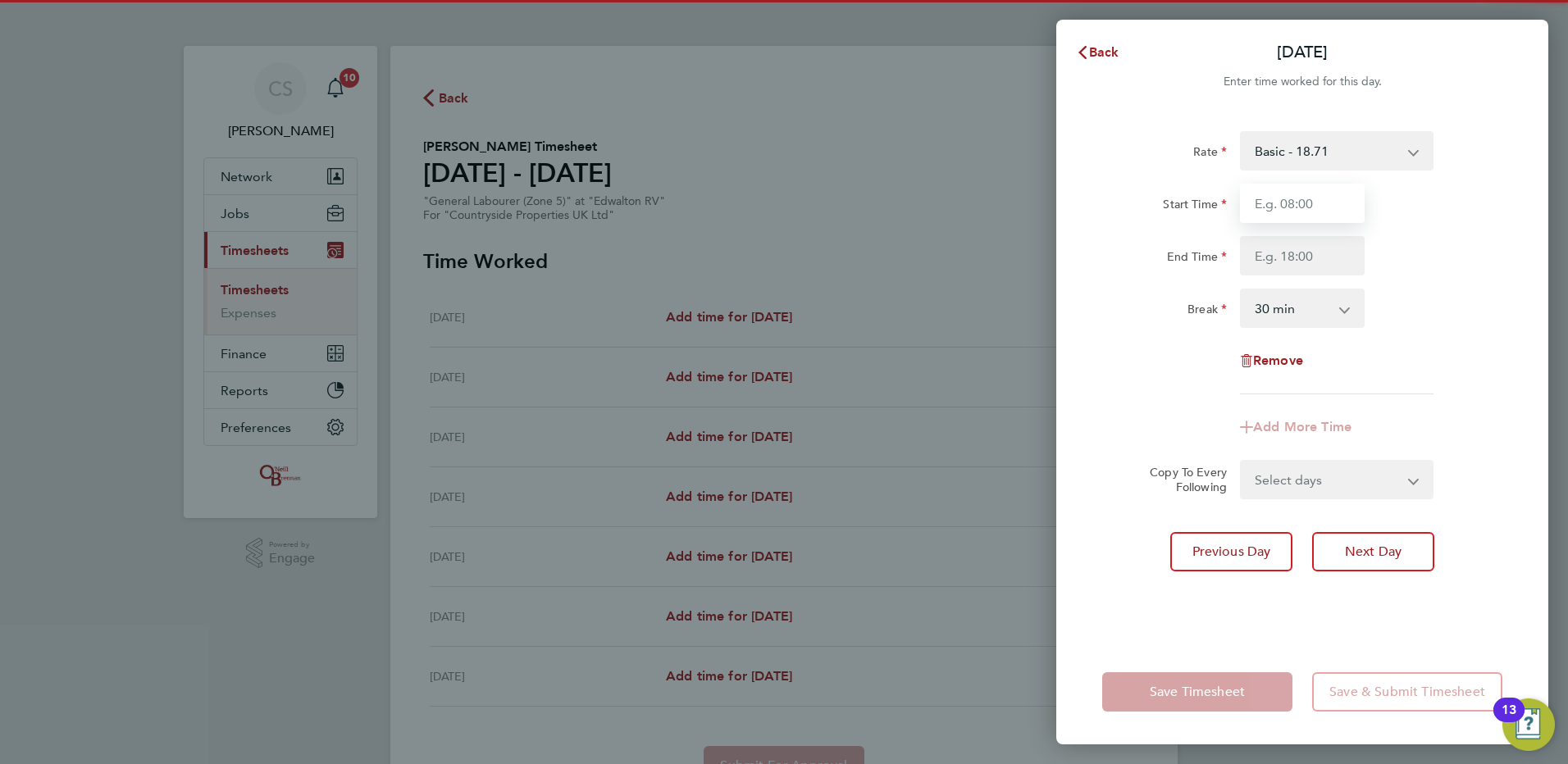
click at [1298, 208] on input "Start Time" at bounding box center [1302, 203] width 124 height 40
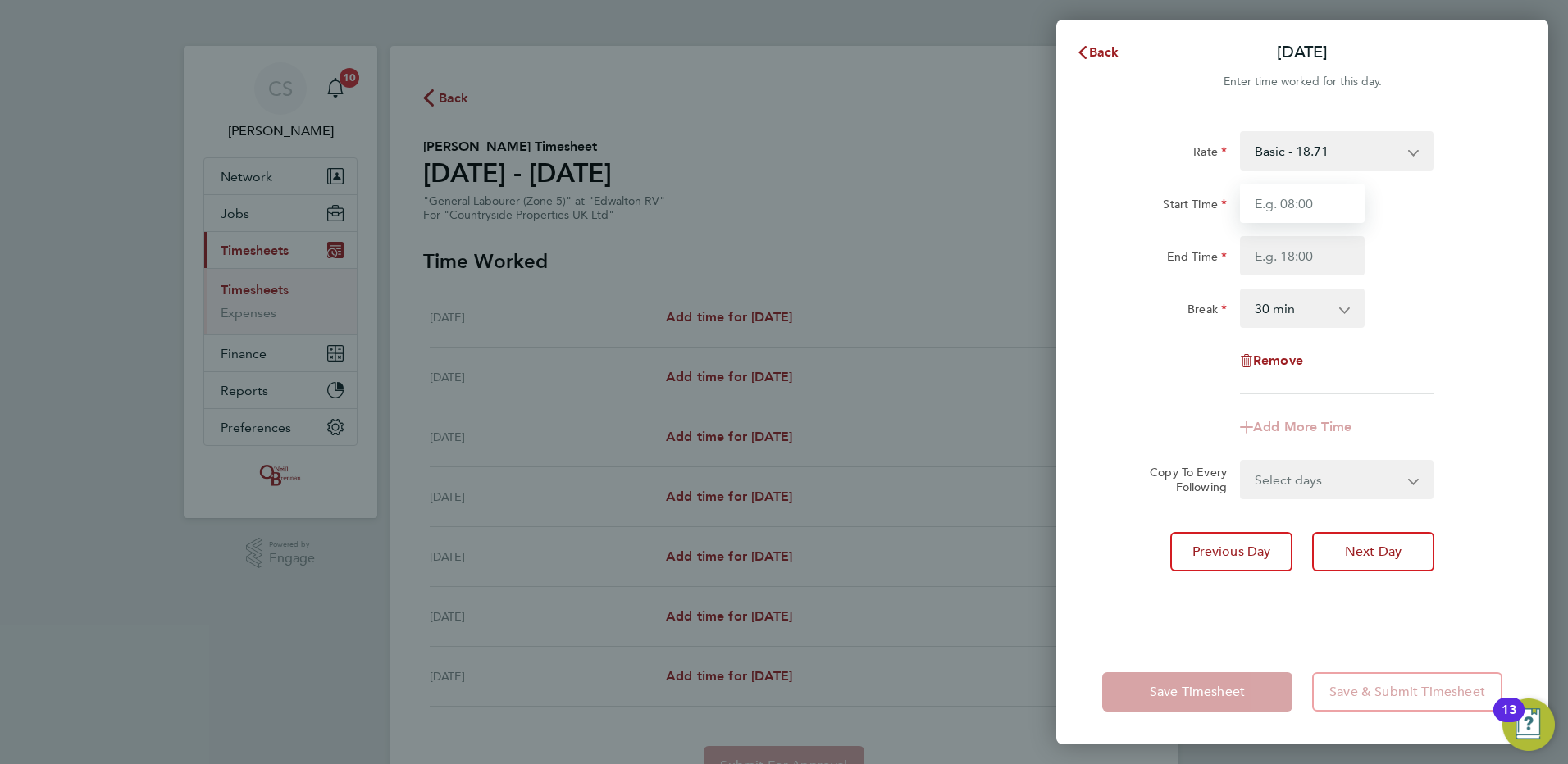
type input "07:30"
click at [1323, 270] on input "End Time" at bounding box center [1302, 256] width 124 height 40
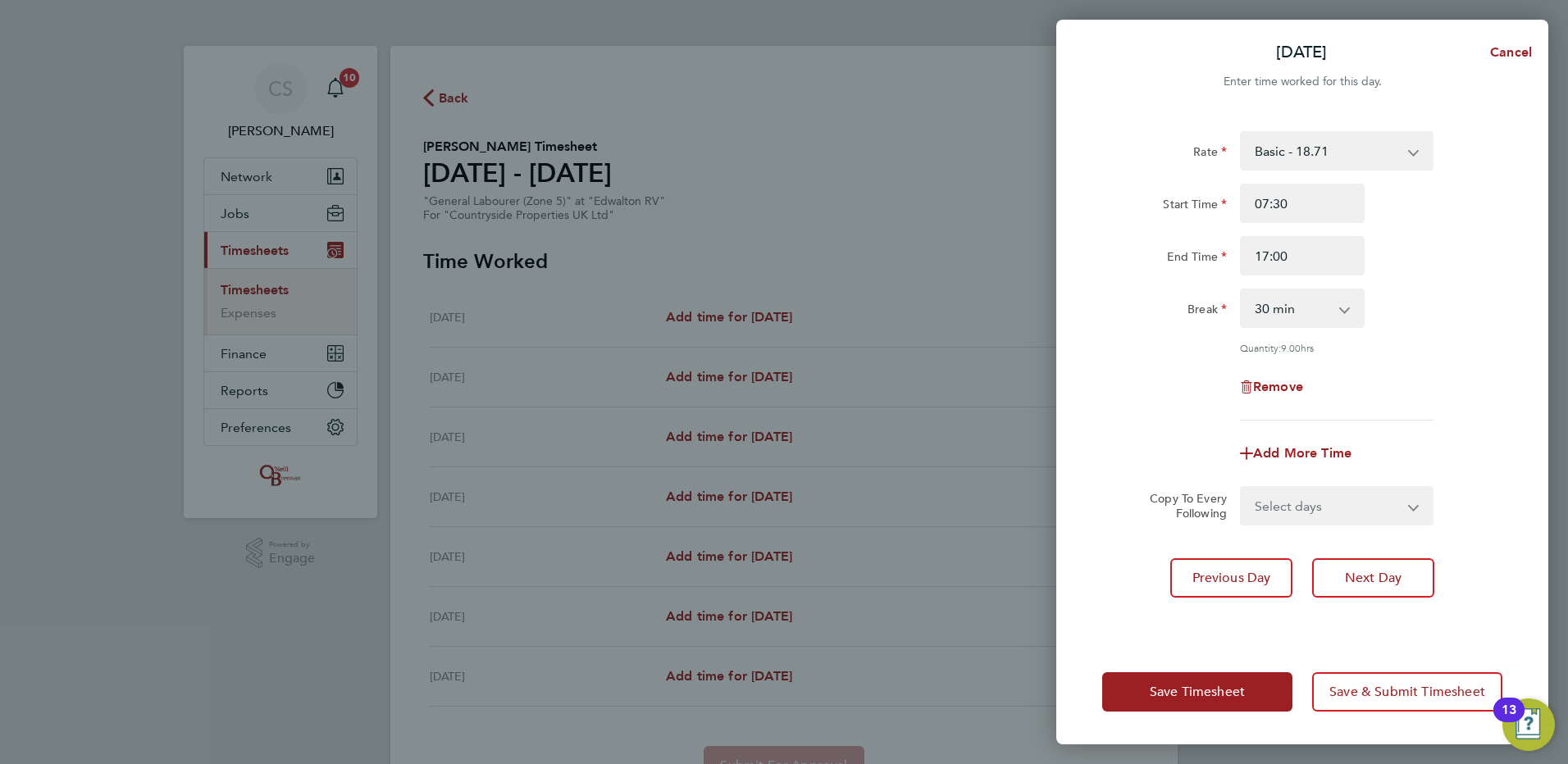
click at [1370, 262] on div "17:00" at bounding box center [1302, 256] width 138 height 40
click at [1293, 252] on input "17:00" at bounding box center [1302, 256] width 124 height 40
type input "1"
type input "16:30"
click at [1383, 249] on div "End Time 16:30" at bounding box center [1302, 256] width 414 height 40
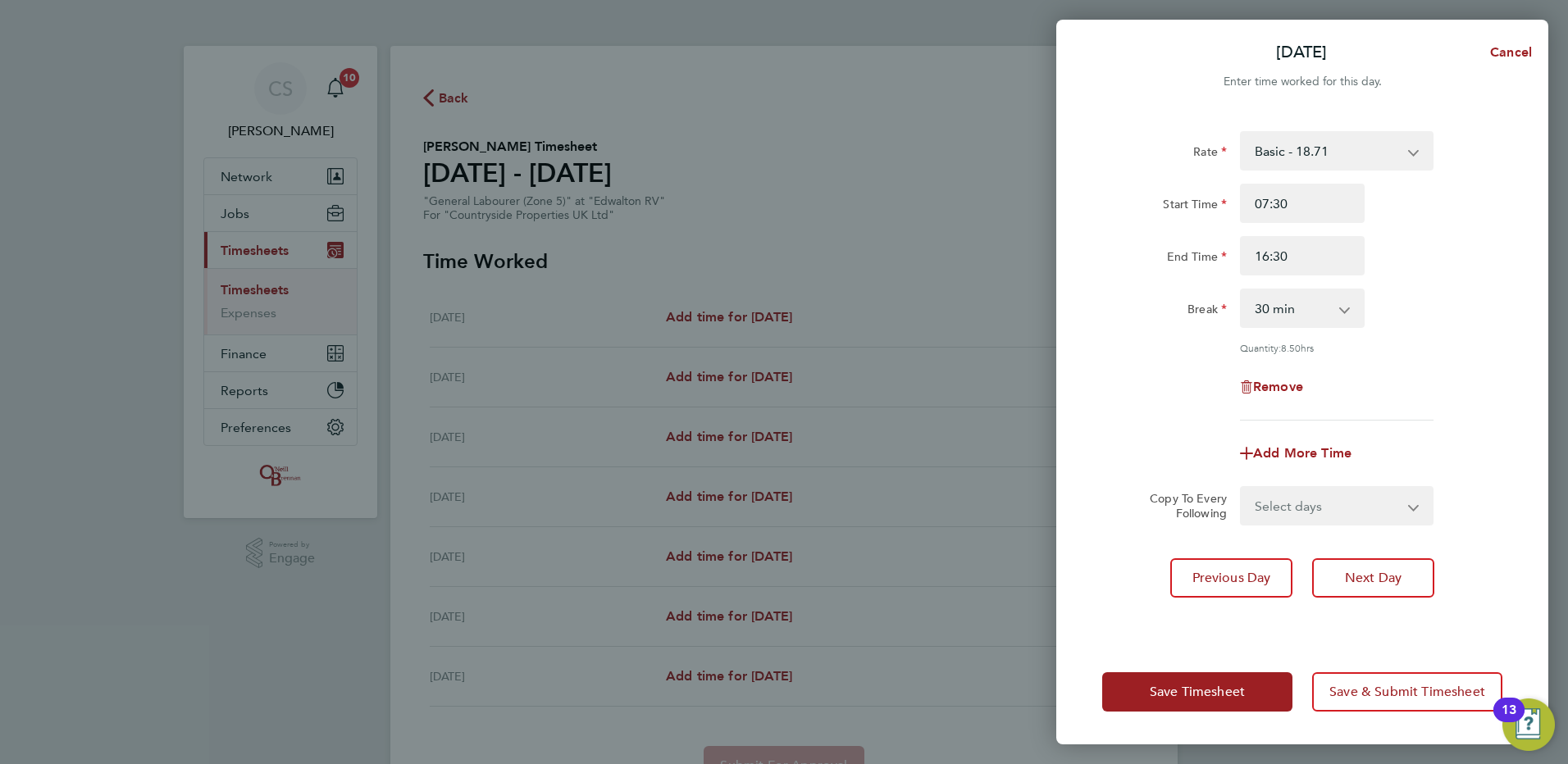
click at [1370, 487] on div "Select days Day Weekday (Mon-Fri) Weekend (Sat-Sun) Wednesday Thursday Friday S…" at bounding box center [1337, 506] width 193 height 40
click at [1368, 487] on div "Select days Day Weekday (Mon-Fri) Weekend (Sat-Sun) Wednesday Thursday Friday S…" at bounding box center [1337, 506] width 193 height 40
drag, startPoint x: 1368, startPoint y: 486, endPoint x: 1362, endPoint y: 515, distance: 29.6
click at [1362, 515] on select "Select days Day Weekday (Mon-Fri) Weekend (Sat-Sun) Wednesday Thursday Friday S…" at bounding box center [1328, 505] width 172 height 36
select select "DAY"
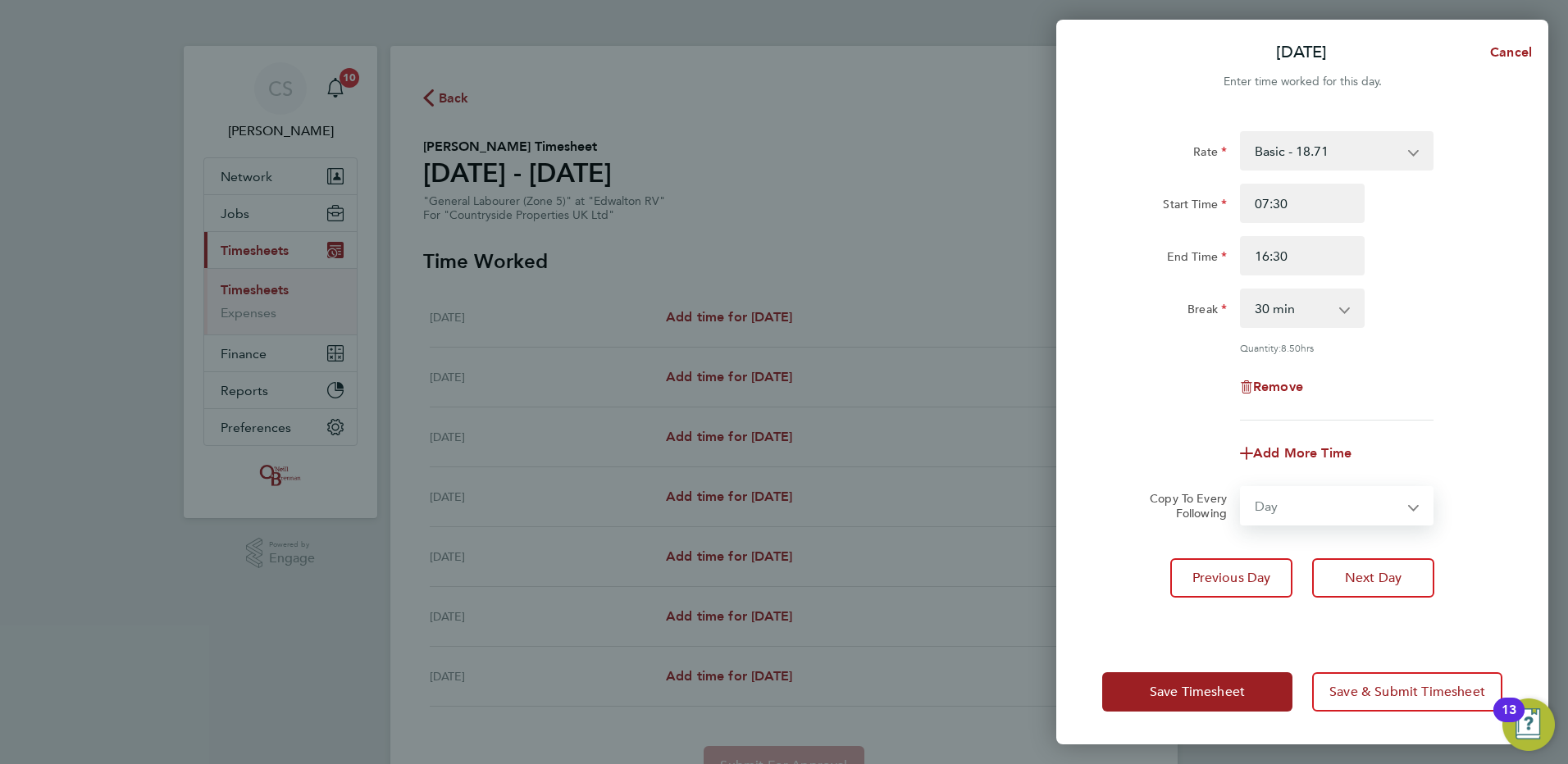
click at [1242, 487] on select "Select days Day Weekday (Mon-Fri) Weekend (Sat-Sun) Wednesday Thursday Friday S…" at bounding box center [1328, 505] width 172 height 36
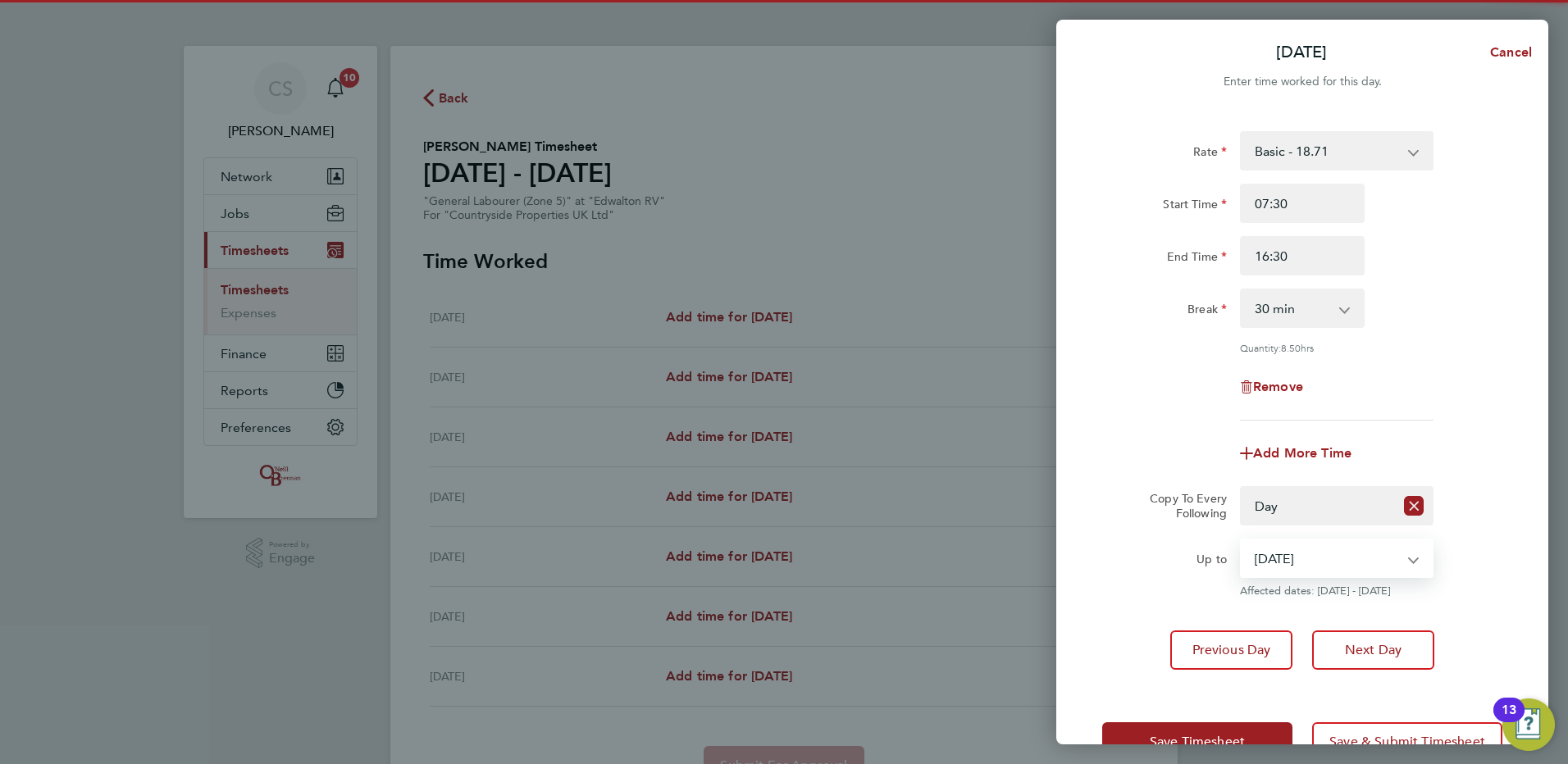
click at [1300, 573] on select "27 Aug 2025 28 Aug 2025 29 Aug 2025 30 Aug 2025 31 Aug 2025" at bounding box center [1327, 558] width 171 height 36
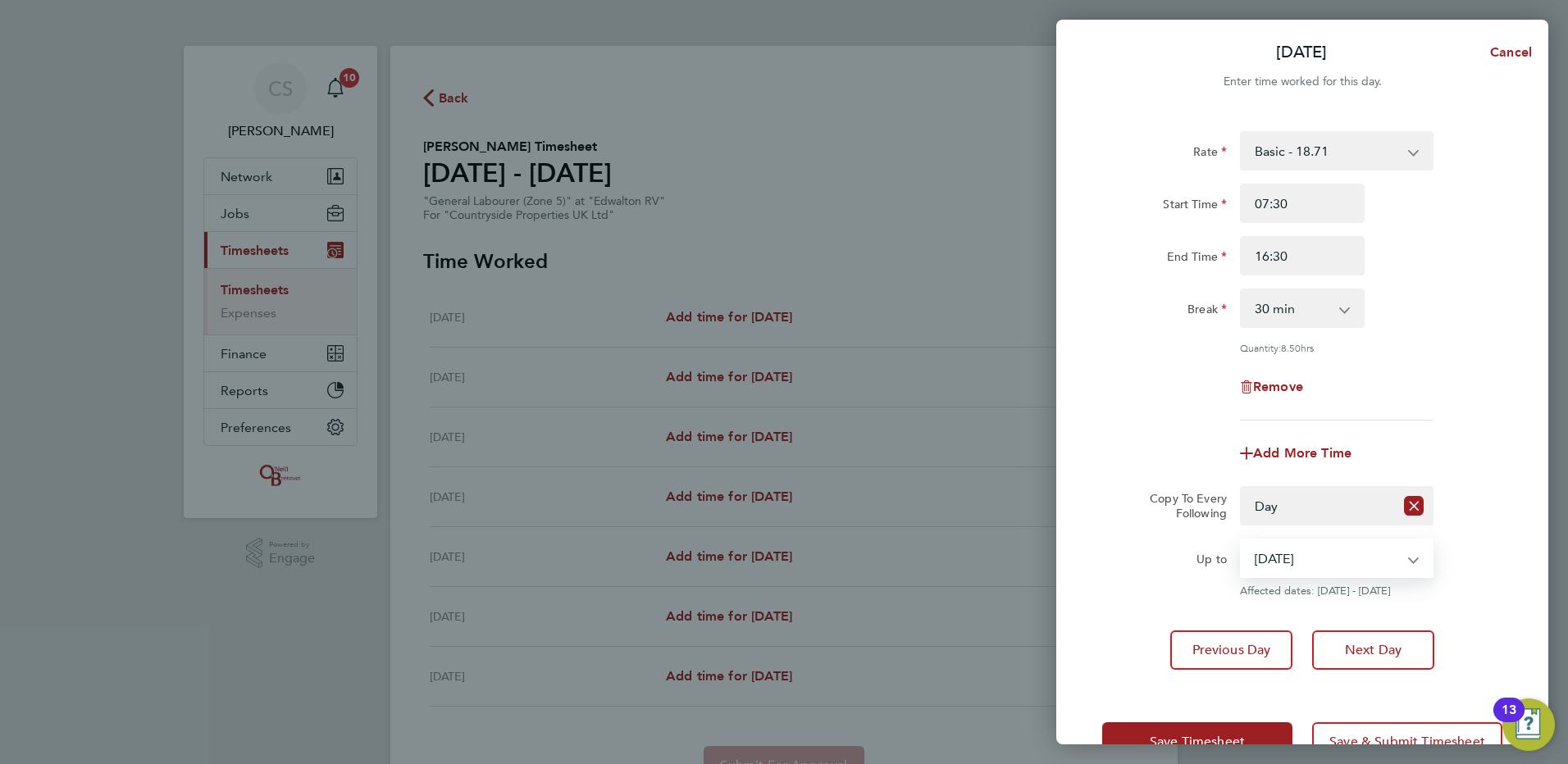
select select "2025-08-28"
click at [1242, 540] on select "27 Aug 2025 28 Aug 2025 29 Aug 2025 30 Aug 2025 31 Aug 2025" at bounding box center [1327, 558] width 171 height 36
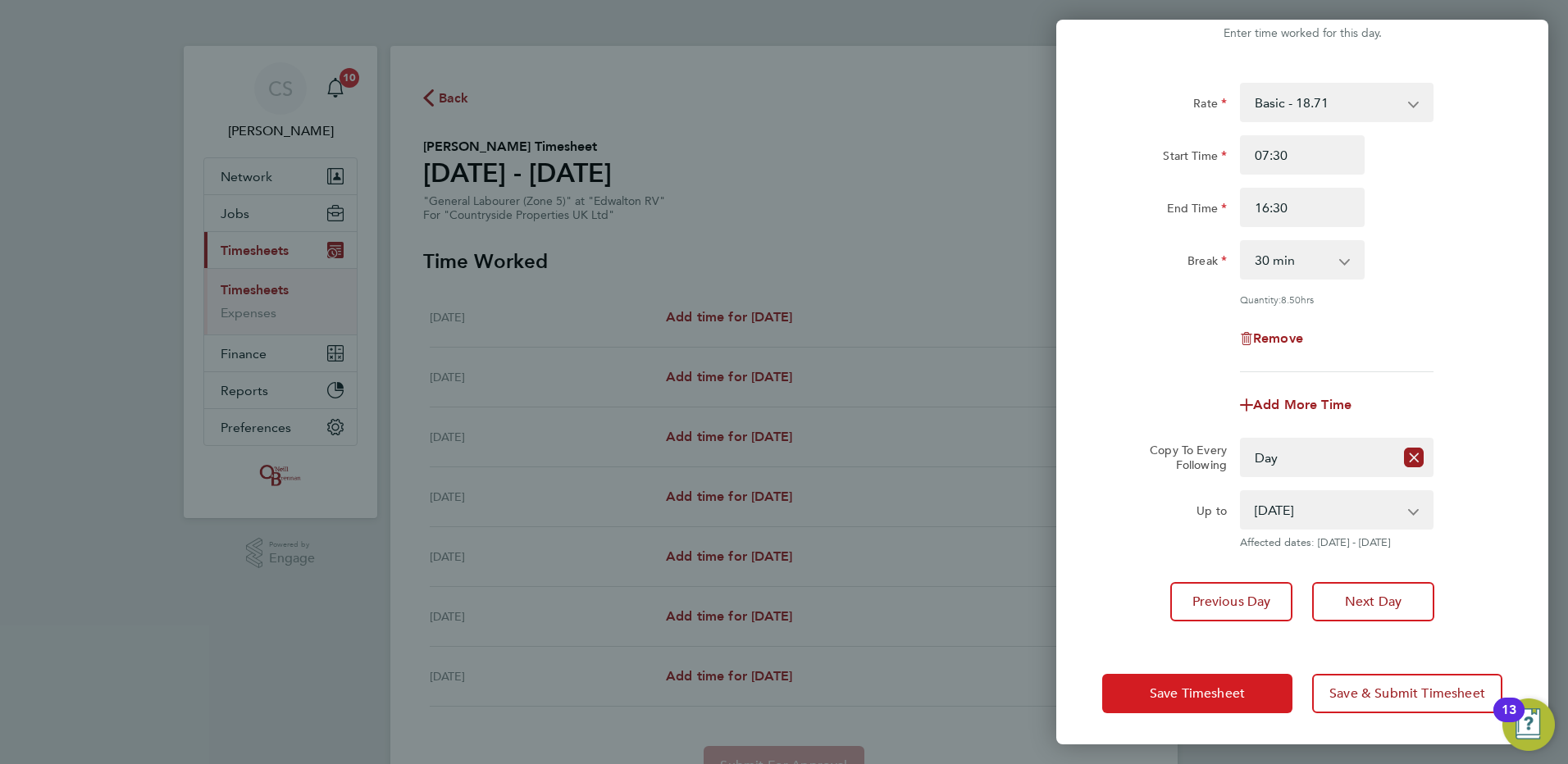
click at [1185, 687] on span "Save Timesheet" at bounding box center [1197, 694] width 95 height 17
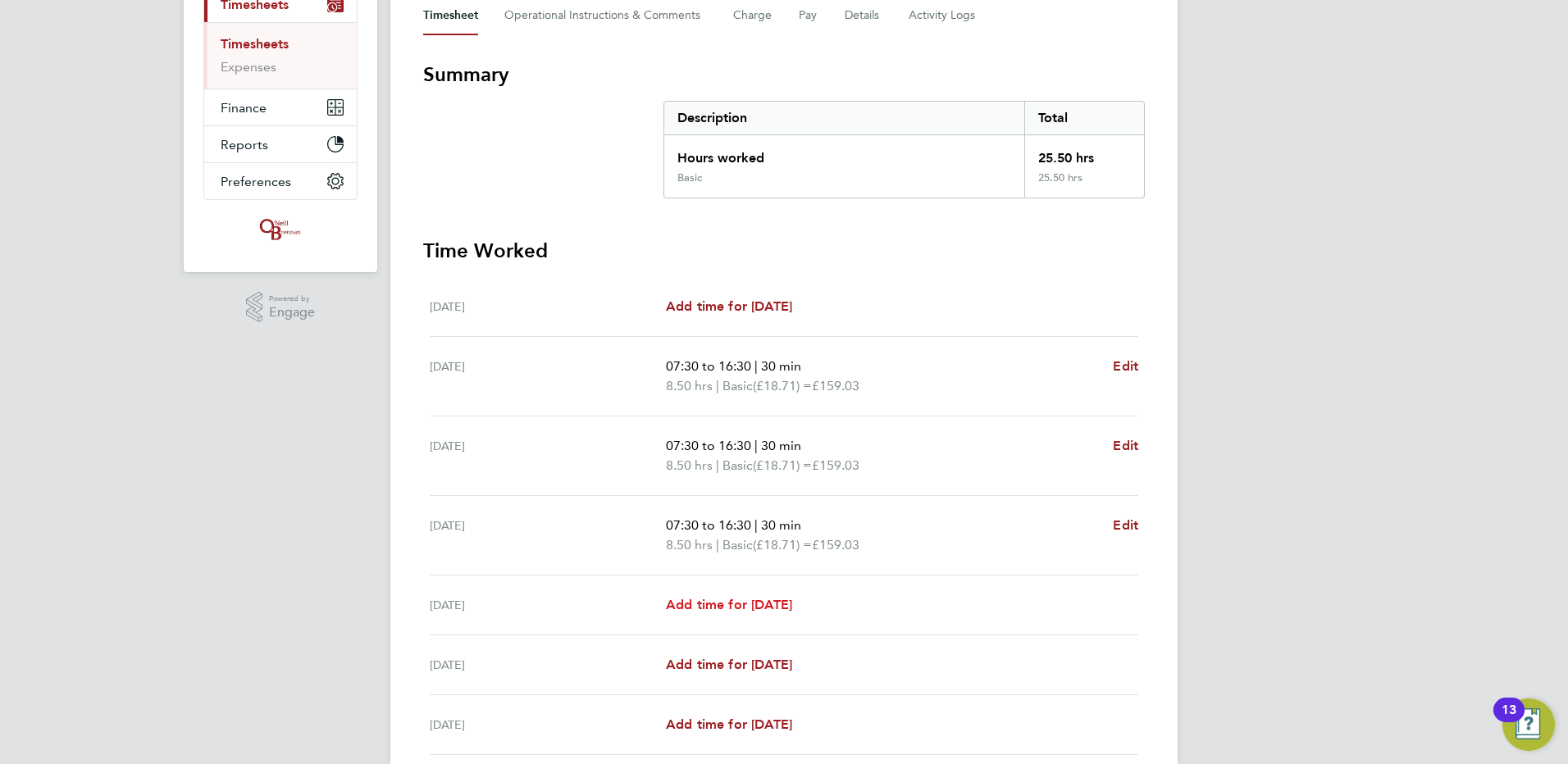
click at [757, 606] on span "Add time for Fri 29 Aug" at bounding box center [729, 604] width 126 height 16
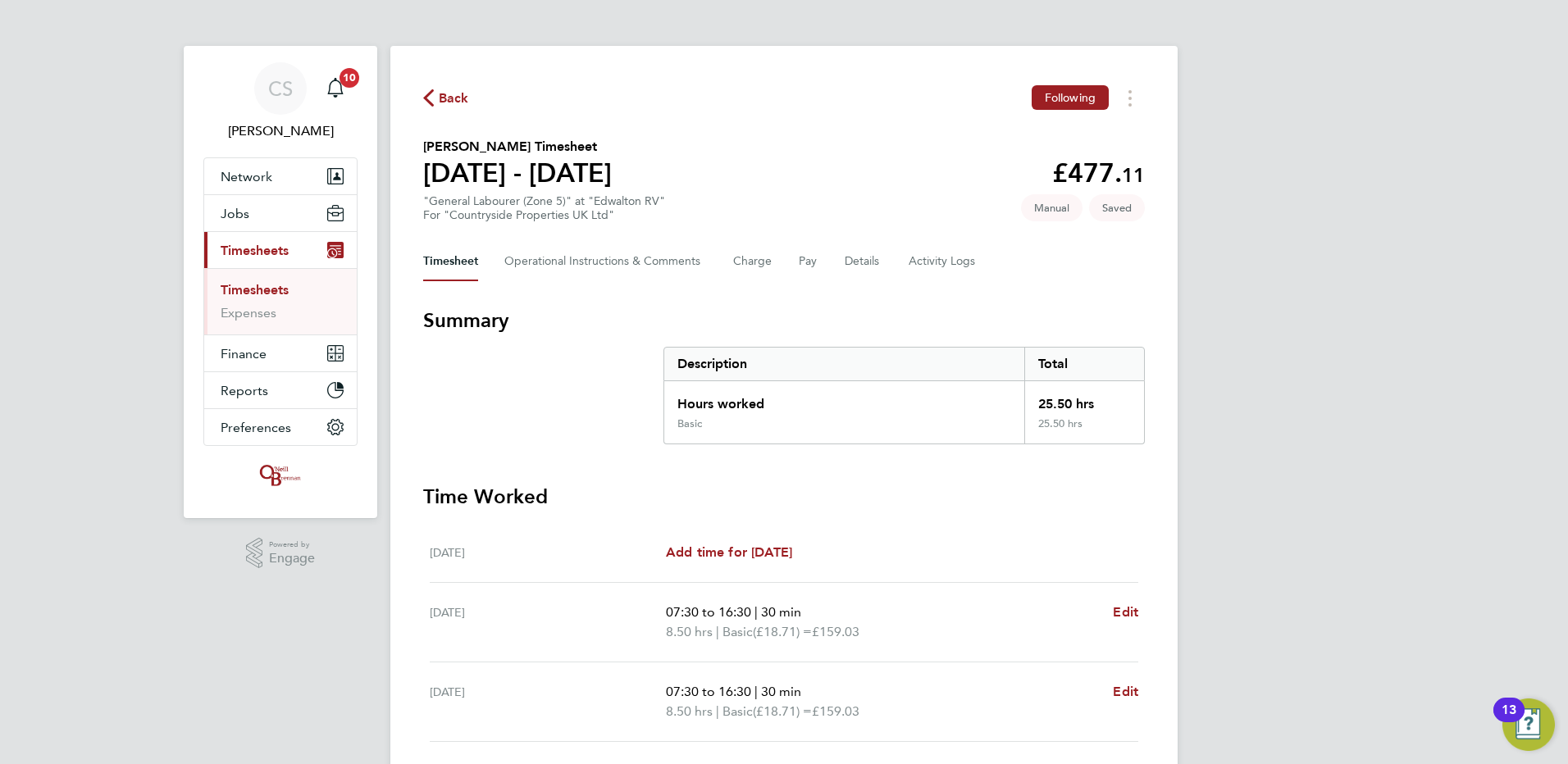
select select "30"
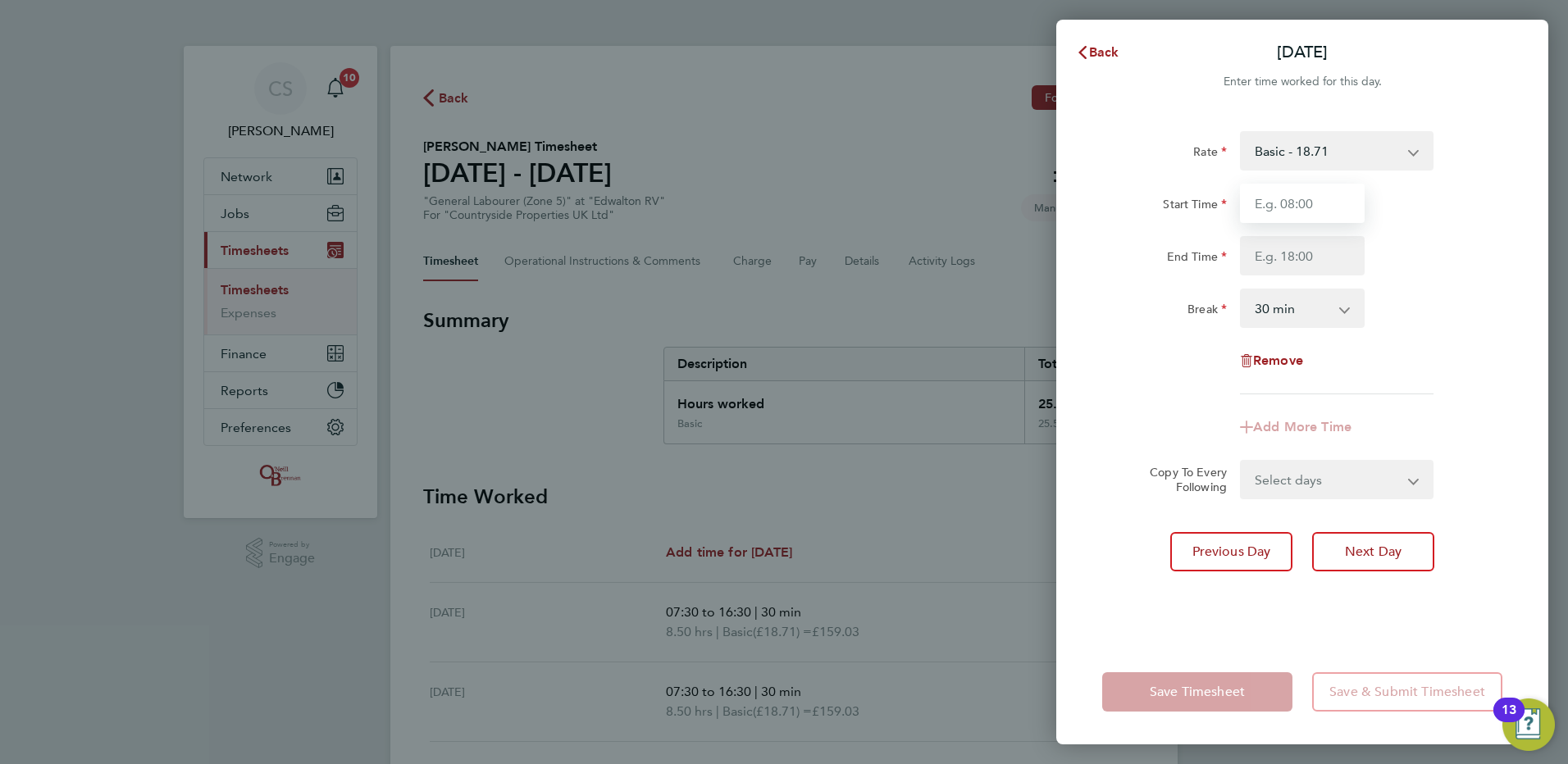
click at [1286, 203] on input "Start Time" at bounding box center [1302, 203] width 124 height 40
type input "07:30"
click at [1322, 271] on input "End Time" at bounding box center [1302, 256] width 124 height 40
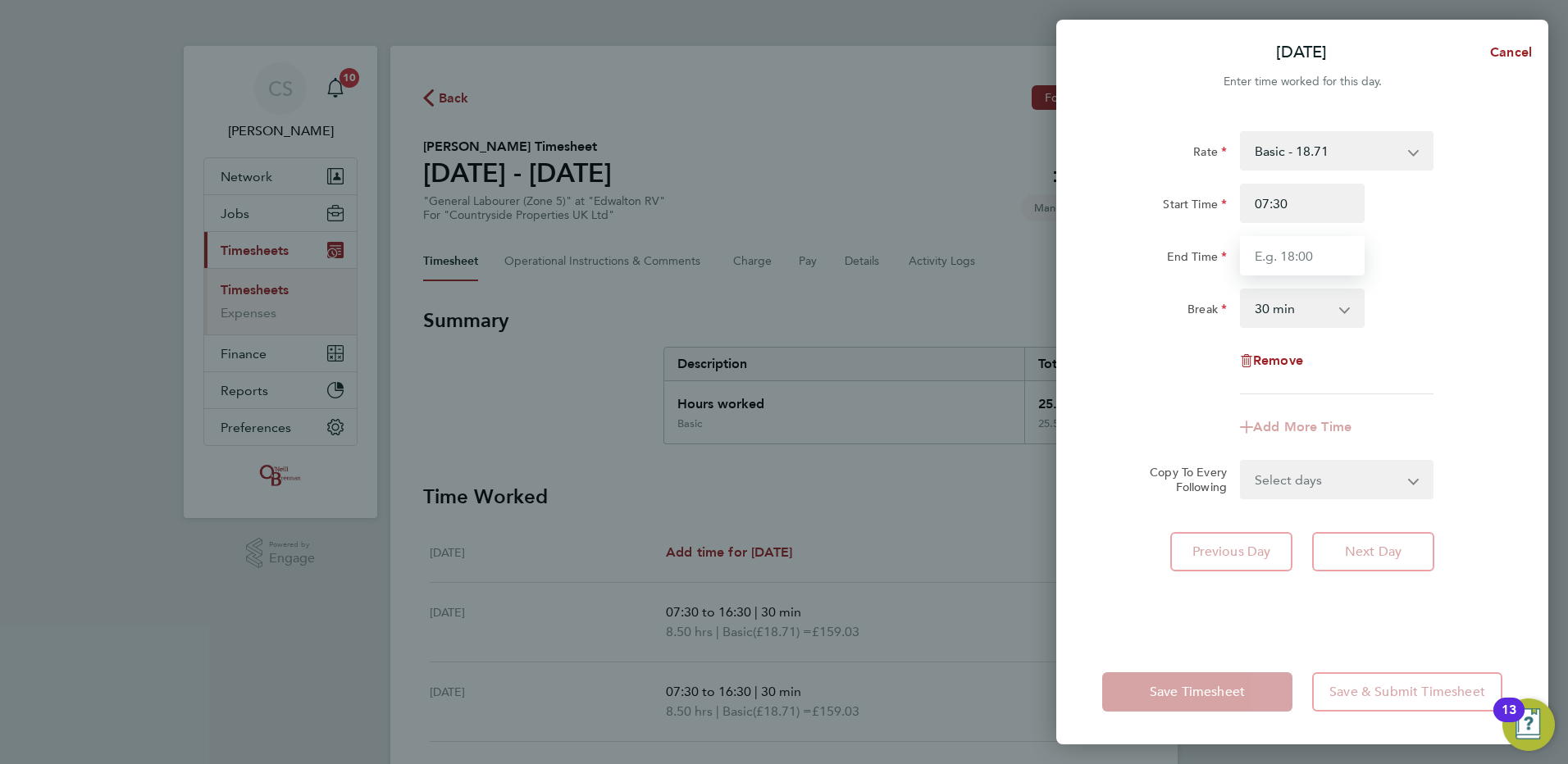
type input "15:30"
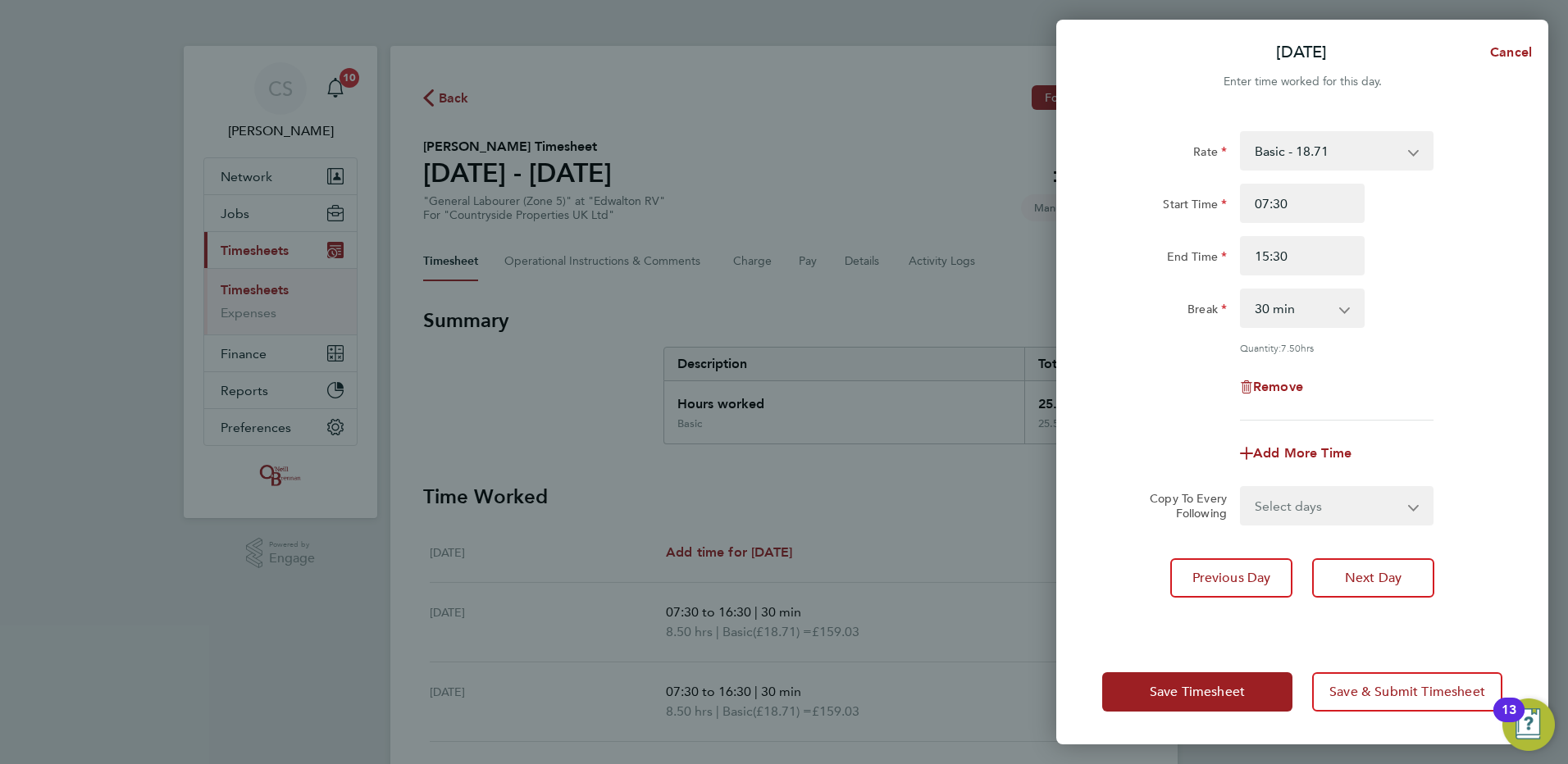
drag, startPoint x: 1322, startPoint y: 271, endPoint x: 1457, endPoint y: 386, distance: 177.3
click at [1457, 386] on div "Rate Basic - 18.71 Start Time 07:30 End Time 15:30 Break 0 min 15 min 30 min 45…" at bounding box center [1302, 276] width 400 height 289
click at [1220, 701] on button "Save Timesheet" at bounding box center [1197, 692] width 190 height 40
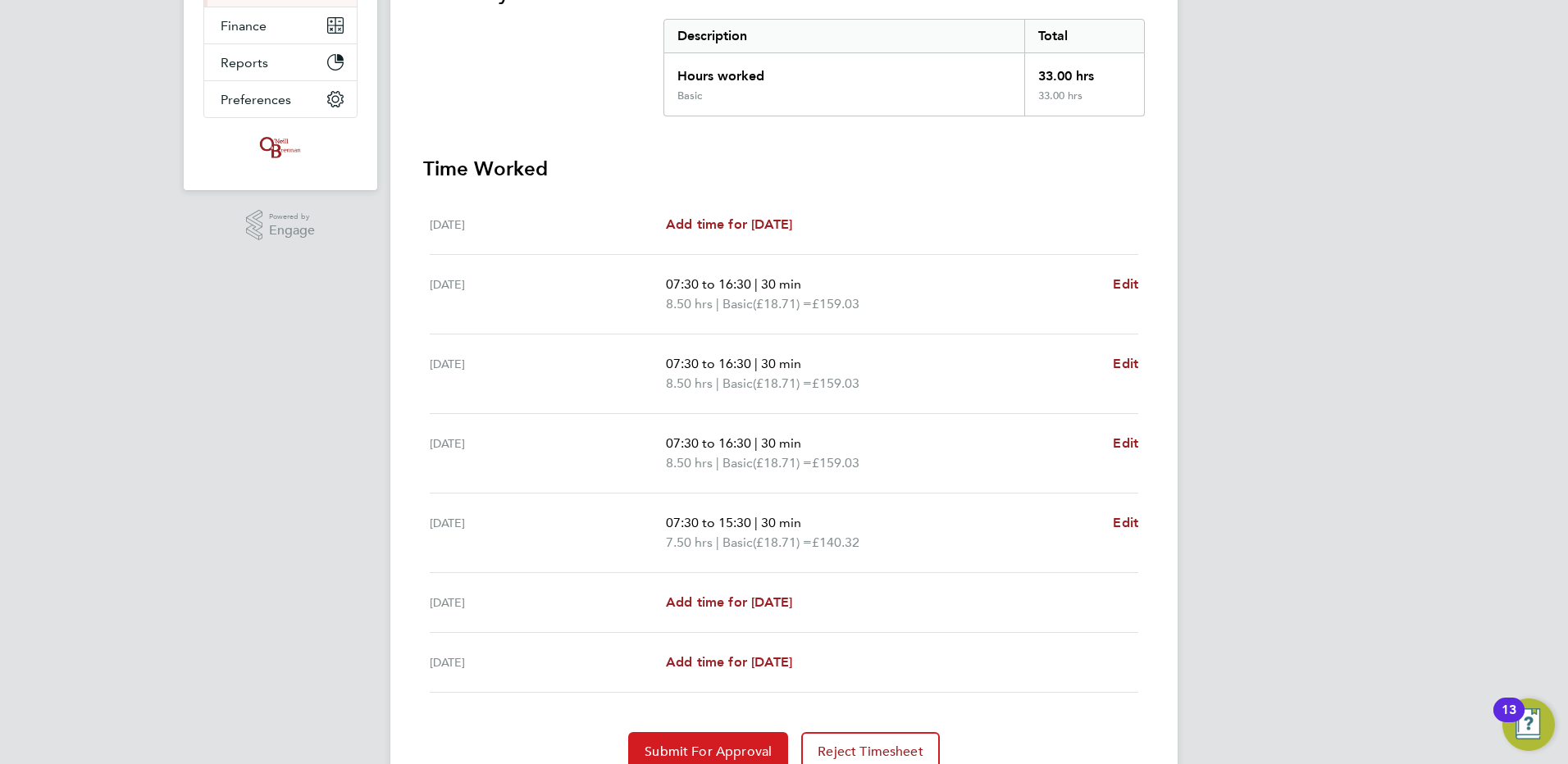
click at [704, 743] on button "Submit For Approval" at bounding box center [708, 751] width 160 height 40
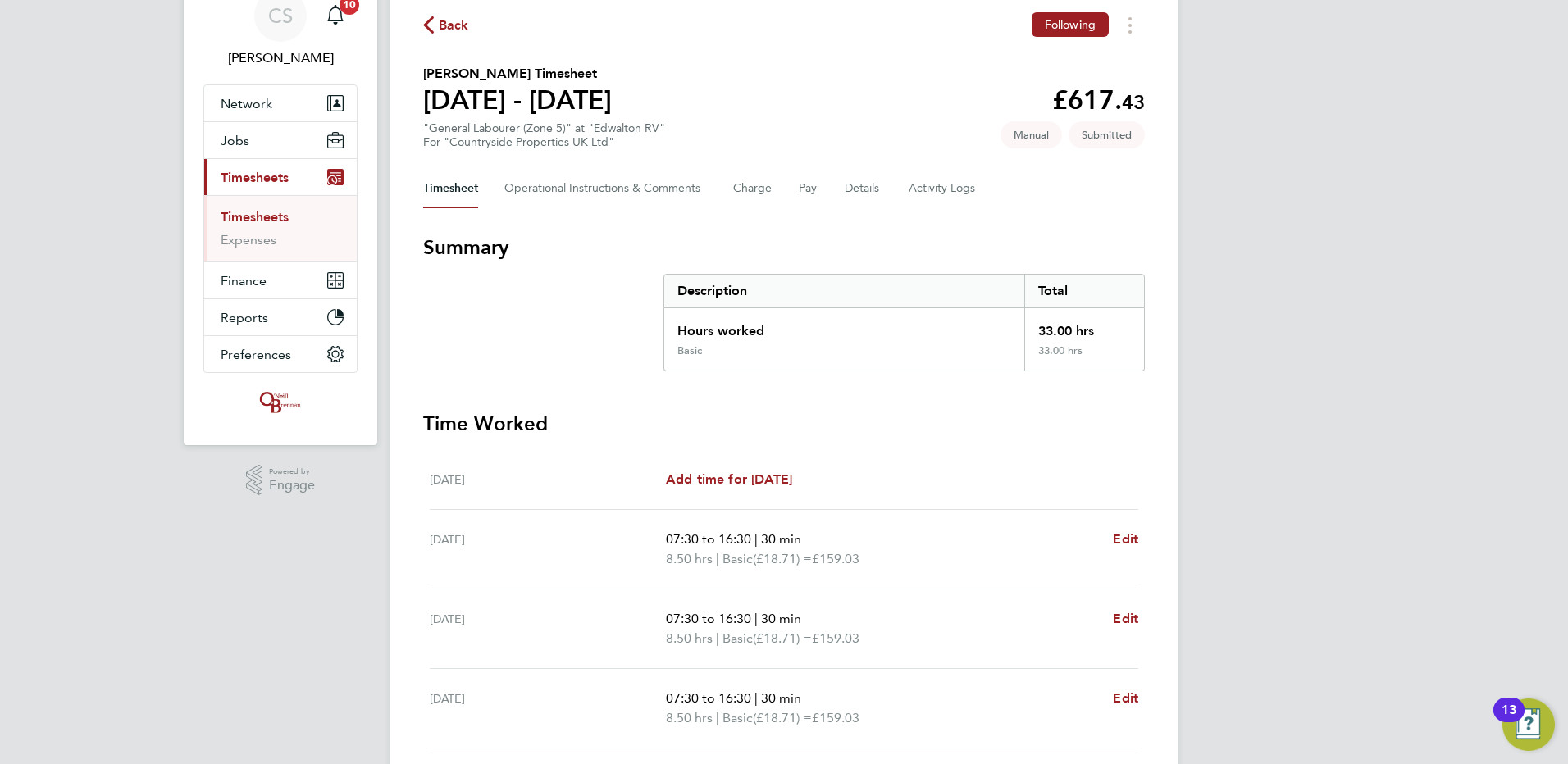
click at [441, 37] on div "Back Following" at bounding box center [784, 25] width 722 height 25
click at [438, 29] on span "Back" at bounding box center [446, 24] width 46 height 16
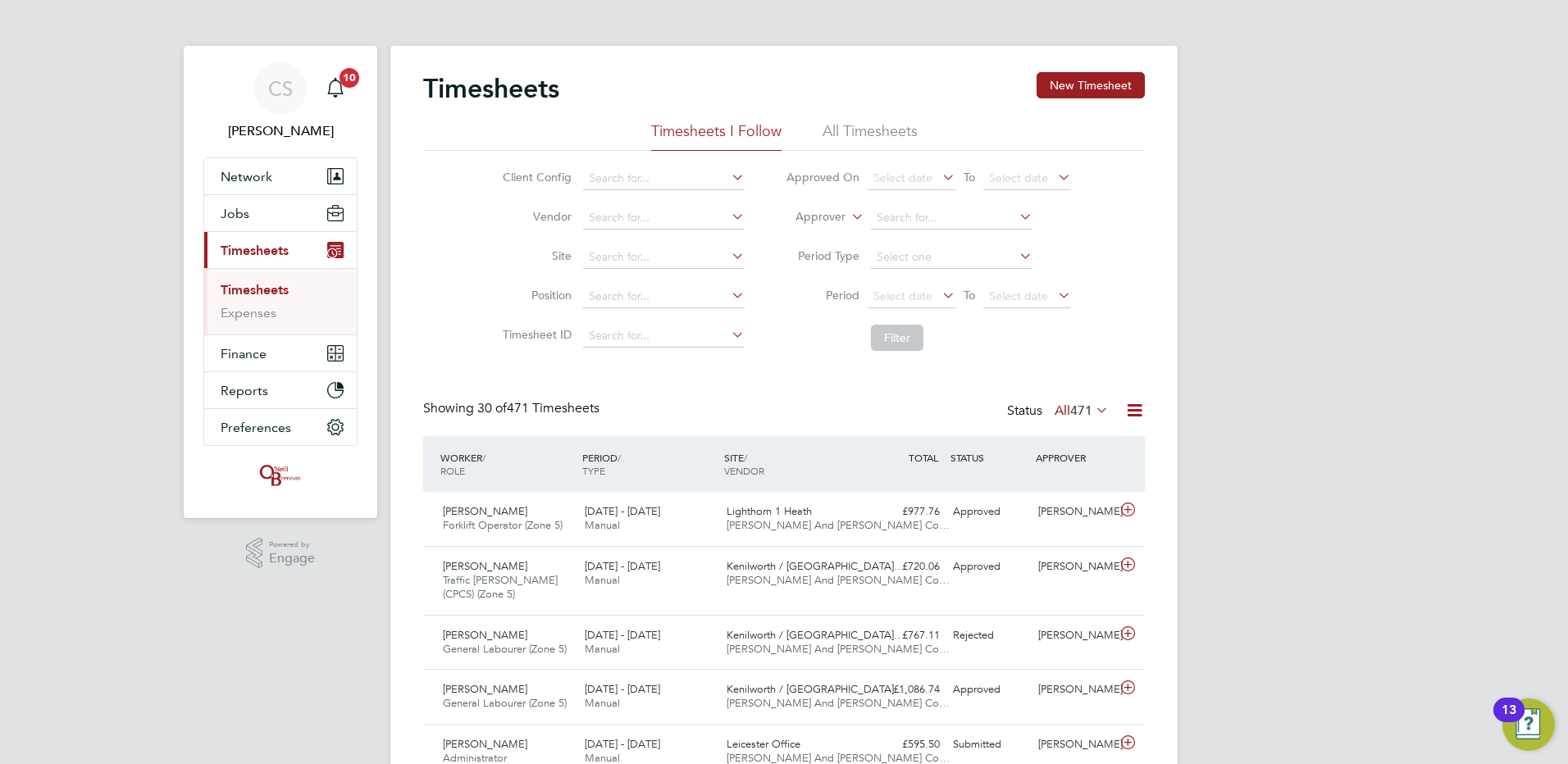
click at [1022, 75] on div "Timesheets New Timesheet" at bounding box center [784, 97] width 722 height 50
click at [1073, 86] on button "New Timesheet" at bounding box center [1090, 85] width 108 height 26
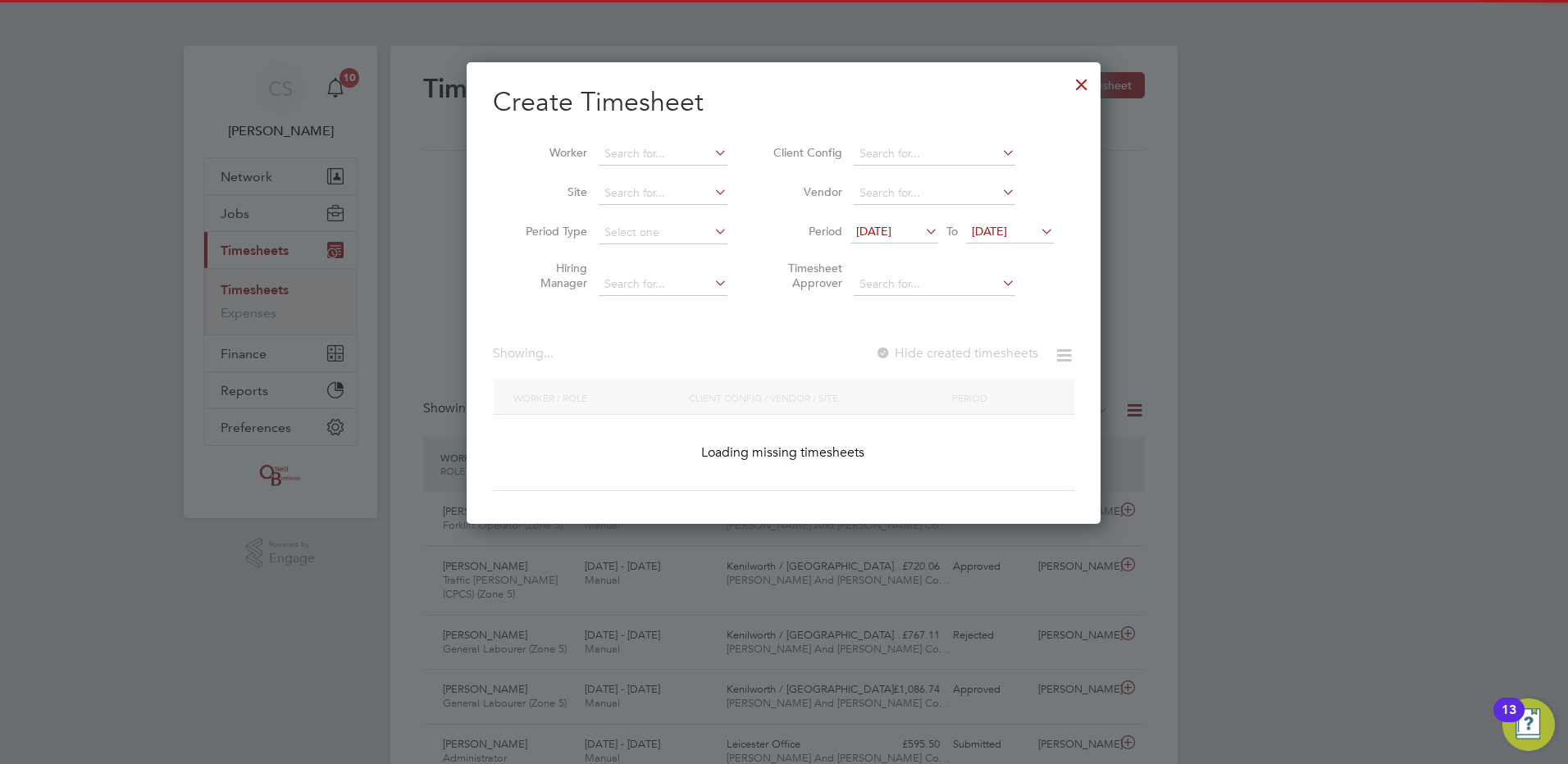
click at [624, 166] on li "Worker" at bounding box center [620, 154] width 255 height 40
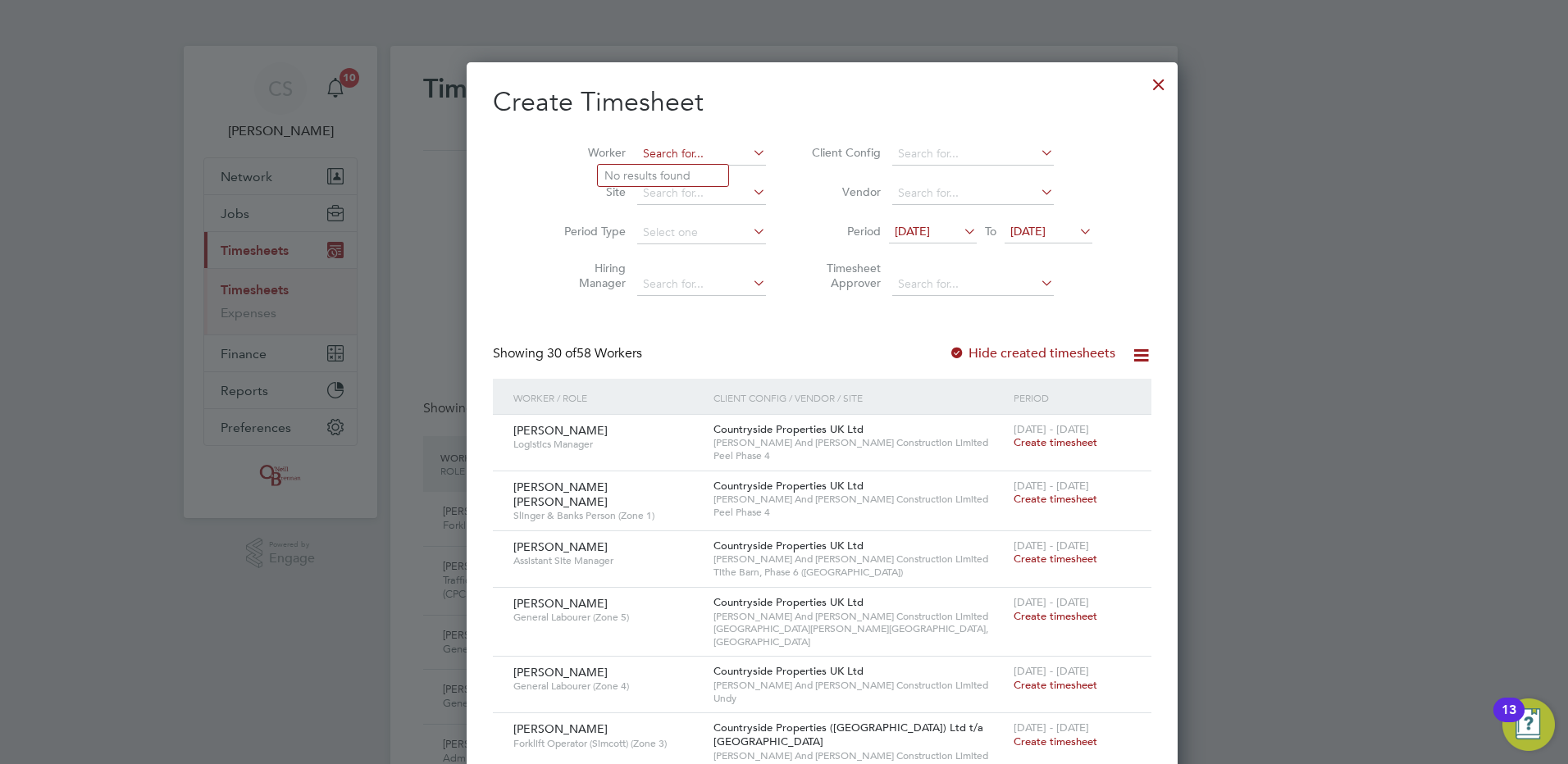
click at [637, 155] on input at bounding box center [701, 154] width 129 height 23
click at [637, 162] on input "phy" at bounding box center [701, 154] width 129 height 23
click at [707, 177] on li "Phy llis Nyarkoa Adofo" at bounding box center [663, 176] width 130 height 22
type input "[PERSON_NAME]"
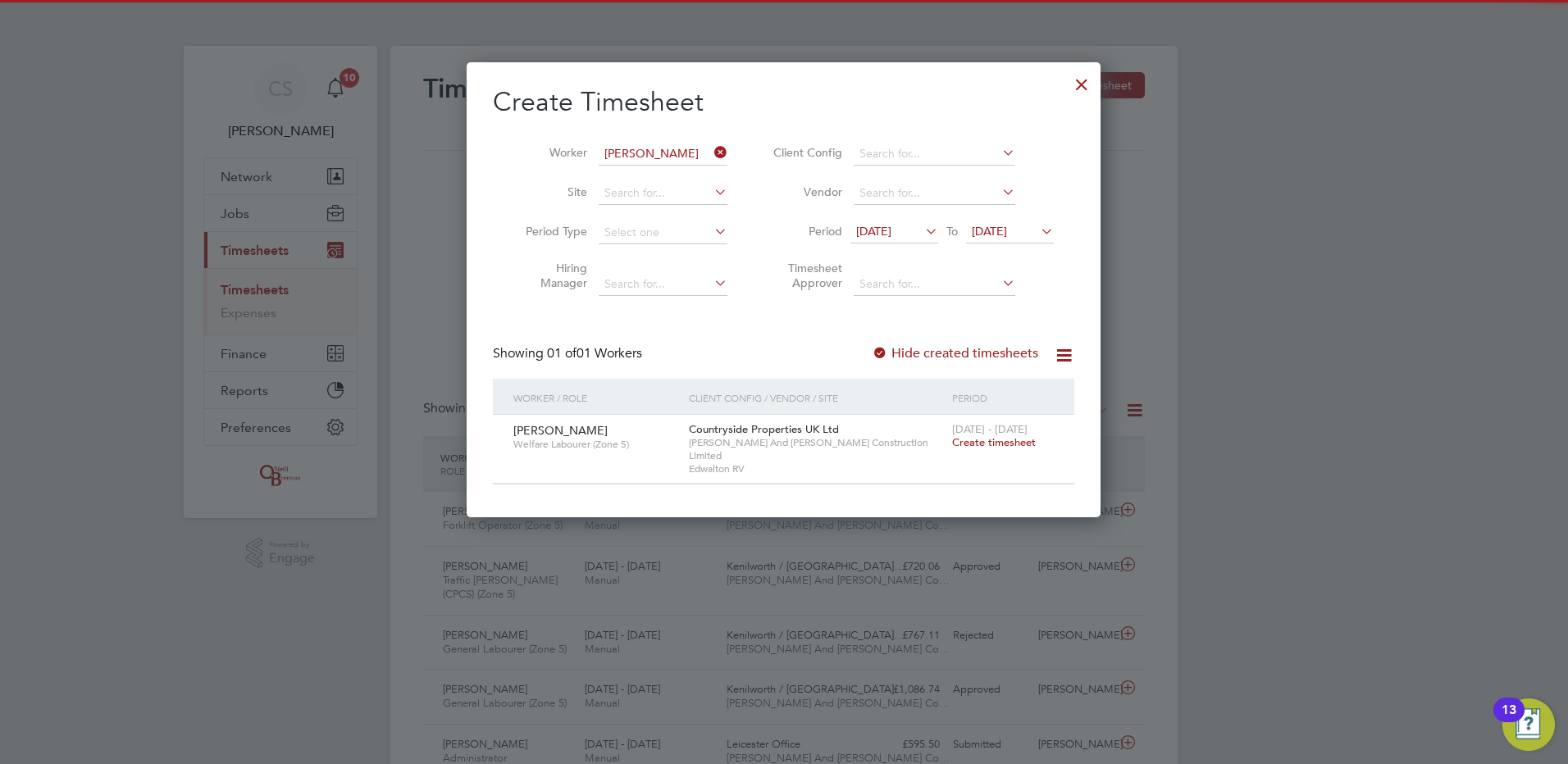
click at [957, 441] on span "Create timesheet" at bounding box center [995, 442] width 84 height 14
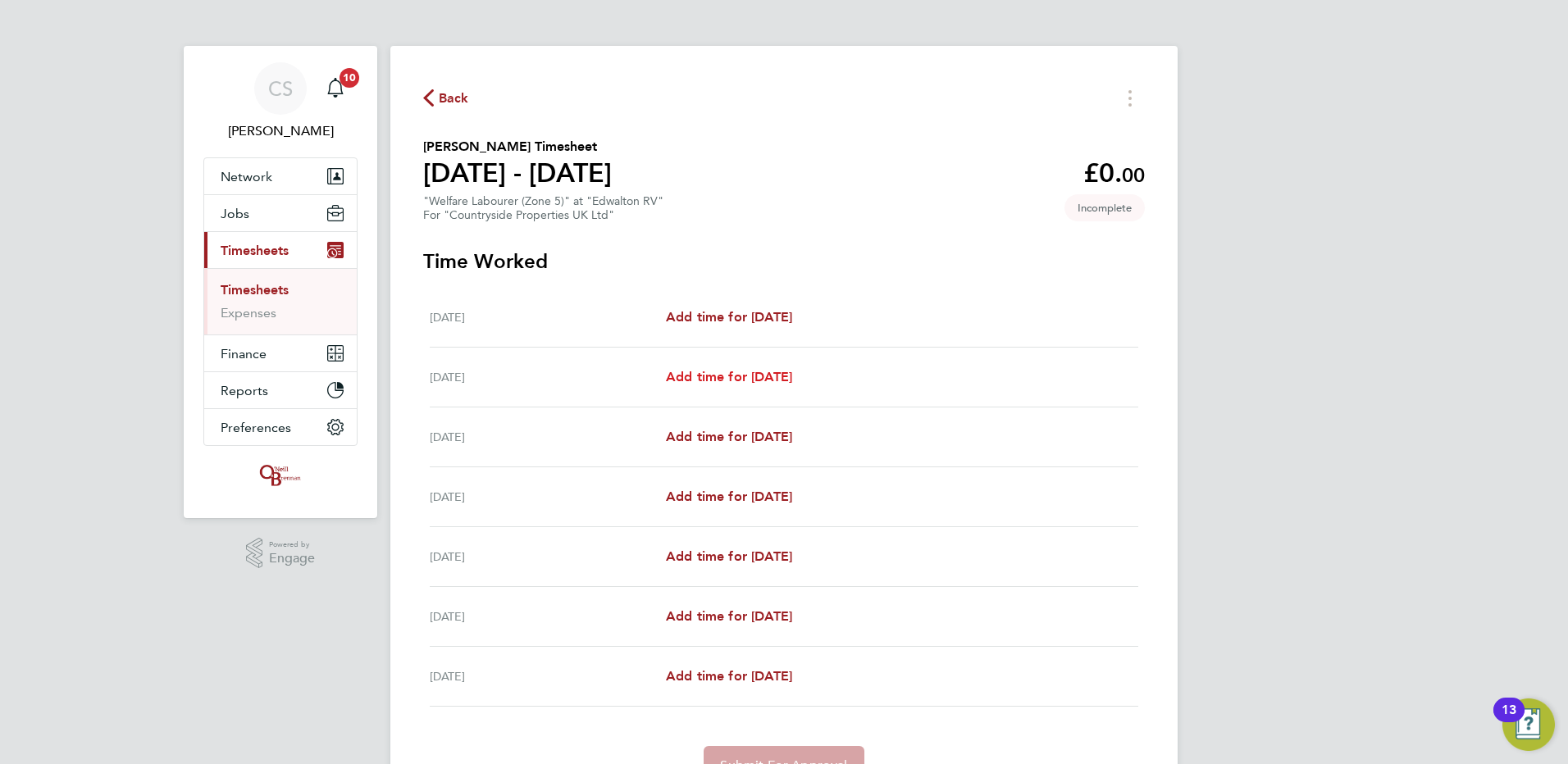
click at [701, 377] on span "Add time for Tue 26 Aug" at bounding box center [729, 377] width 126 height 16
select select "30"
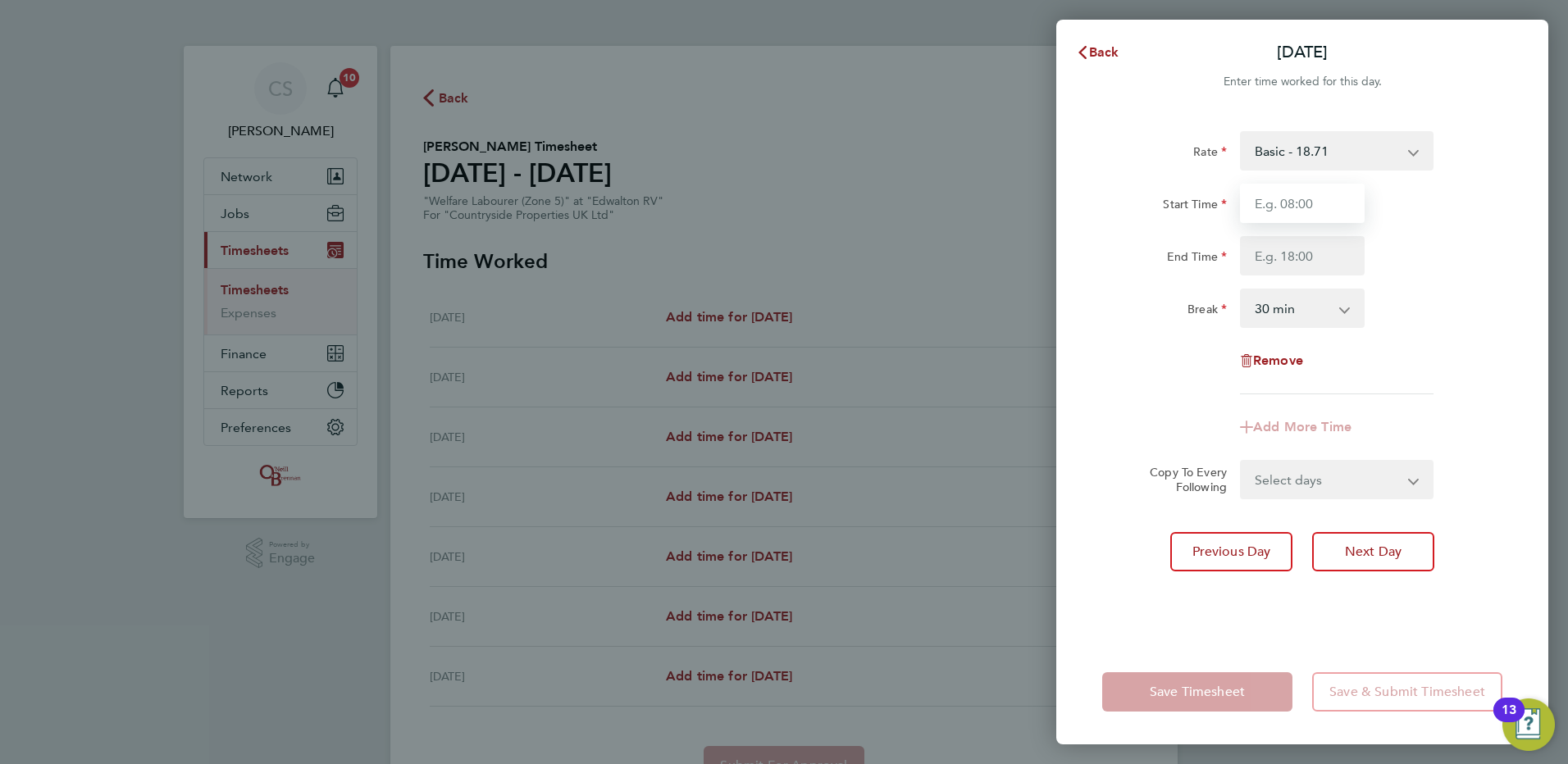
click at [1294, 217] on input "Start Time" at bounding box center [1302, 203] width 124 height 40
type input "12:00"
click at [1298, 261] on input "End Time" at bounding box center [1302, 256] width 124 height 40
type input "14:00"
drag, startPoint x: 1152, startPoint y: 382, endPoint x: 1265, endPoint y: 354, distance: 116.4
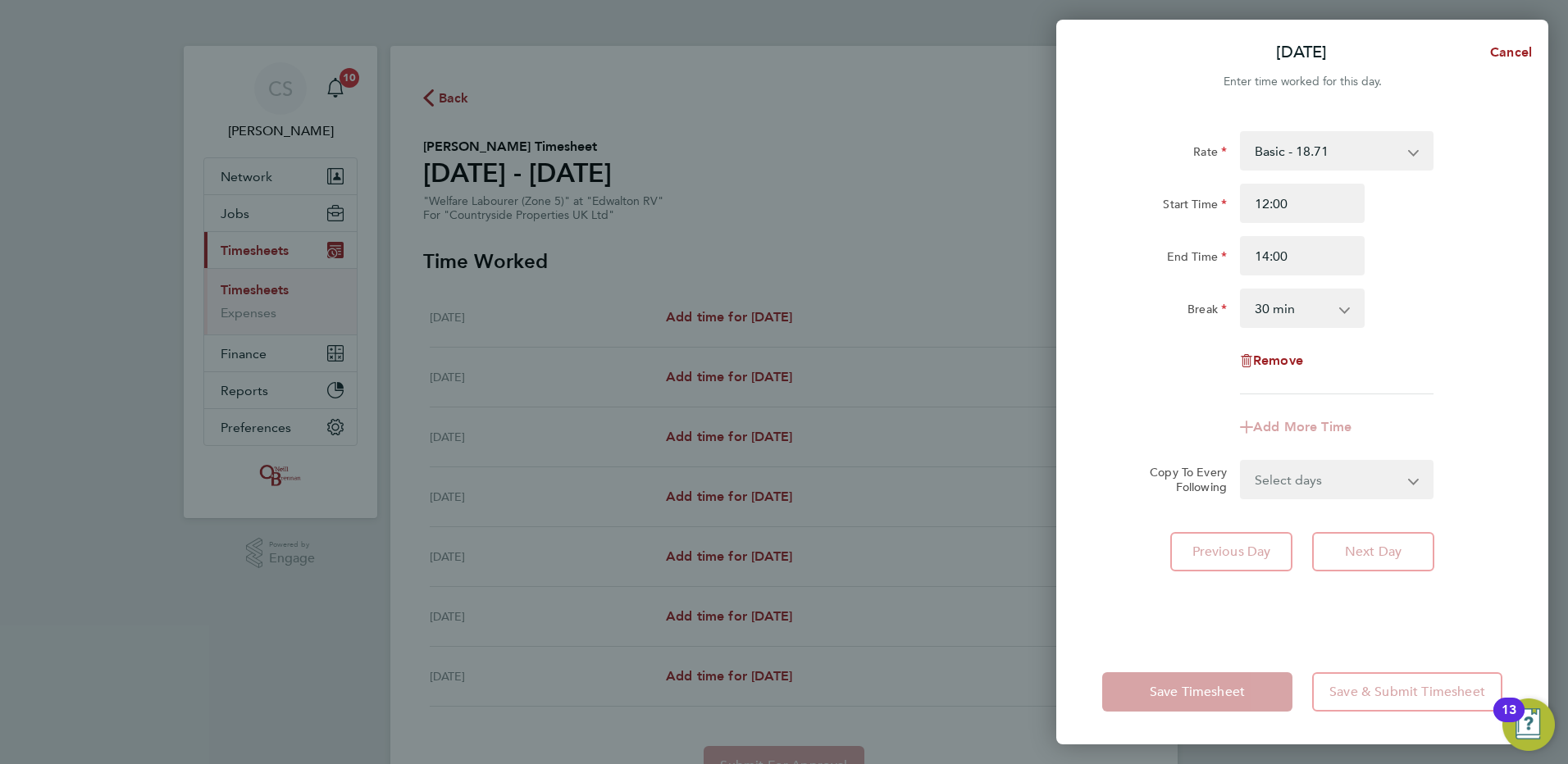
click at [1154, 381] on div "Rate Basic - 18.71 Start Time 12:00 End Time 14:00 Break 0 min 15 min 30 min 45…" at bounding box center [1302, 262] width 400 height 263
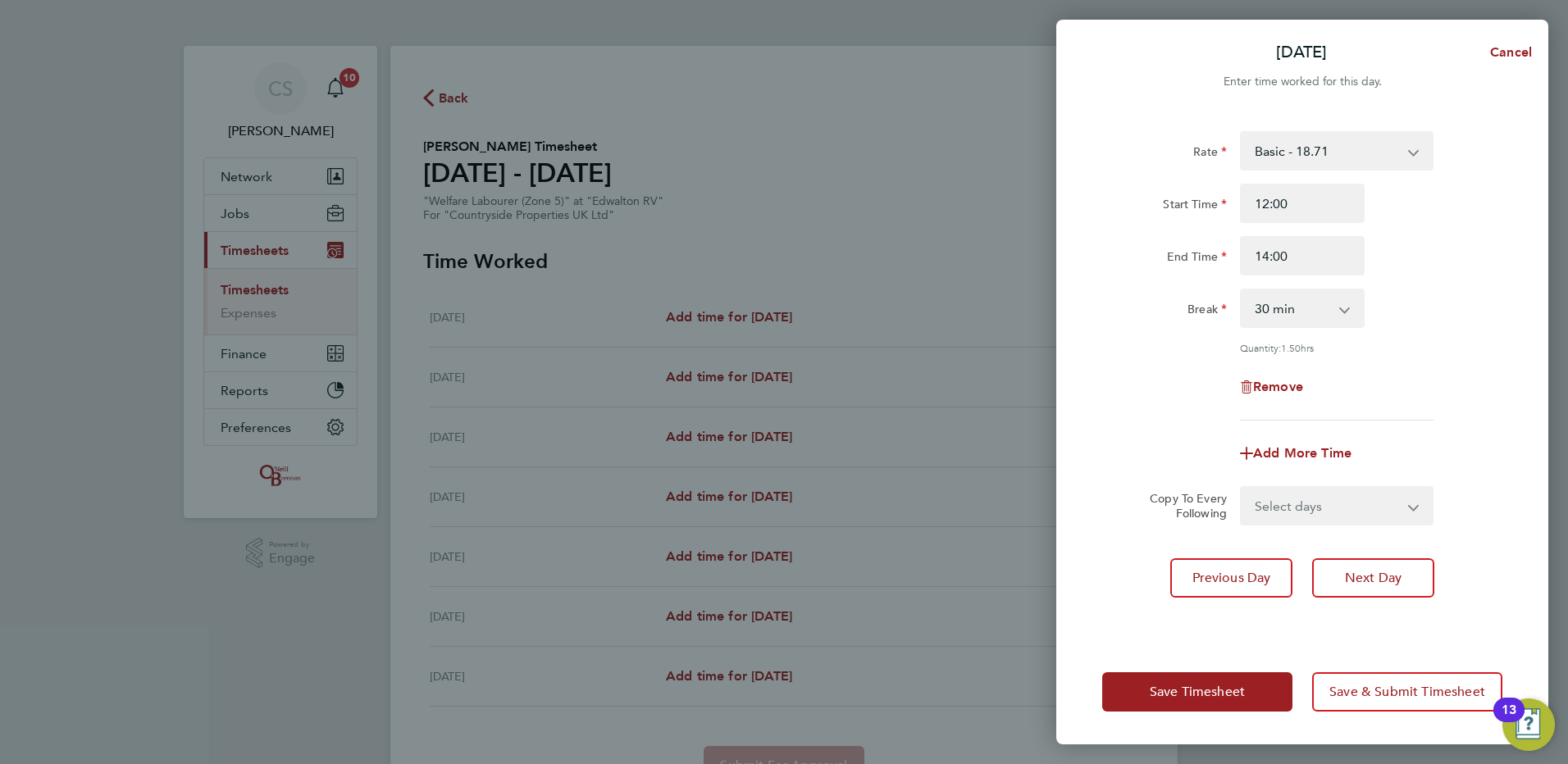
drag, startPoint x: 1342, startPoint y: 314, endPoint x: 1324, endPoint y: 326, distance: 21.6
click at [1341, 315] on select "0 min 15 min 30 min 45 min 60 min 75 min 90 min" at bounding box center [1292, 308] width 102 height 36
select select "0"
click at [1242, 290] on select "0 min 15 min 30 min 45 min 60 min 75 min 90 min" at bounding box center [1292, 308] width 102 height 36
click at [1415, 334] on div "Rate Basic - 18.71 Start Time 12:00 End Time 14:00 Break 0 min 15 min 30 min 45…" at bounding box center [1302, 276] width 400 height 289
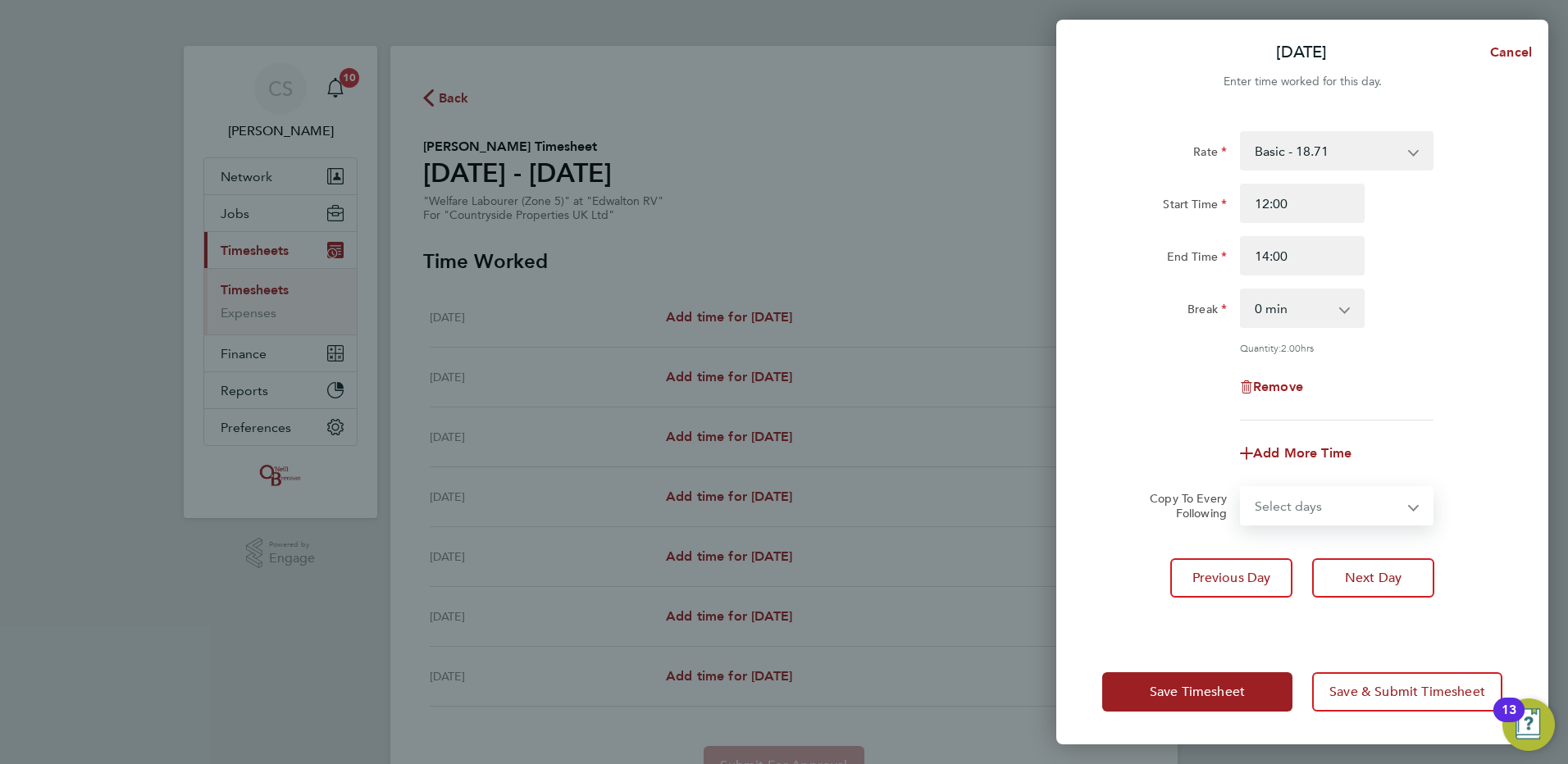
drag, startPoint x: 1337, startPoint y: 487, endPoint x: 1367, endPoint y: 520, distance: 44.6
click at [1338, 487] on select "Select days Day Weekday (Mon-Fri) Weekend (Sat-Sun) Wednesday Thursday Friday S…" at bounding box center [1328, 505] width 172 height 36
select select "WEEKDAY"
click at [1242, 487] on select "Select days Day Weekday (Mon-Fri) Weekend (Sat-Sun) Wednesday Thursday Friday S…" at bounding box center [1328, 505] width 172 height 36
select select "2025-08-31"
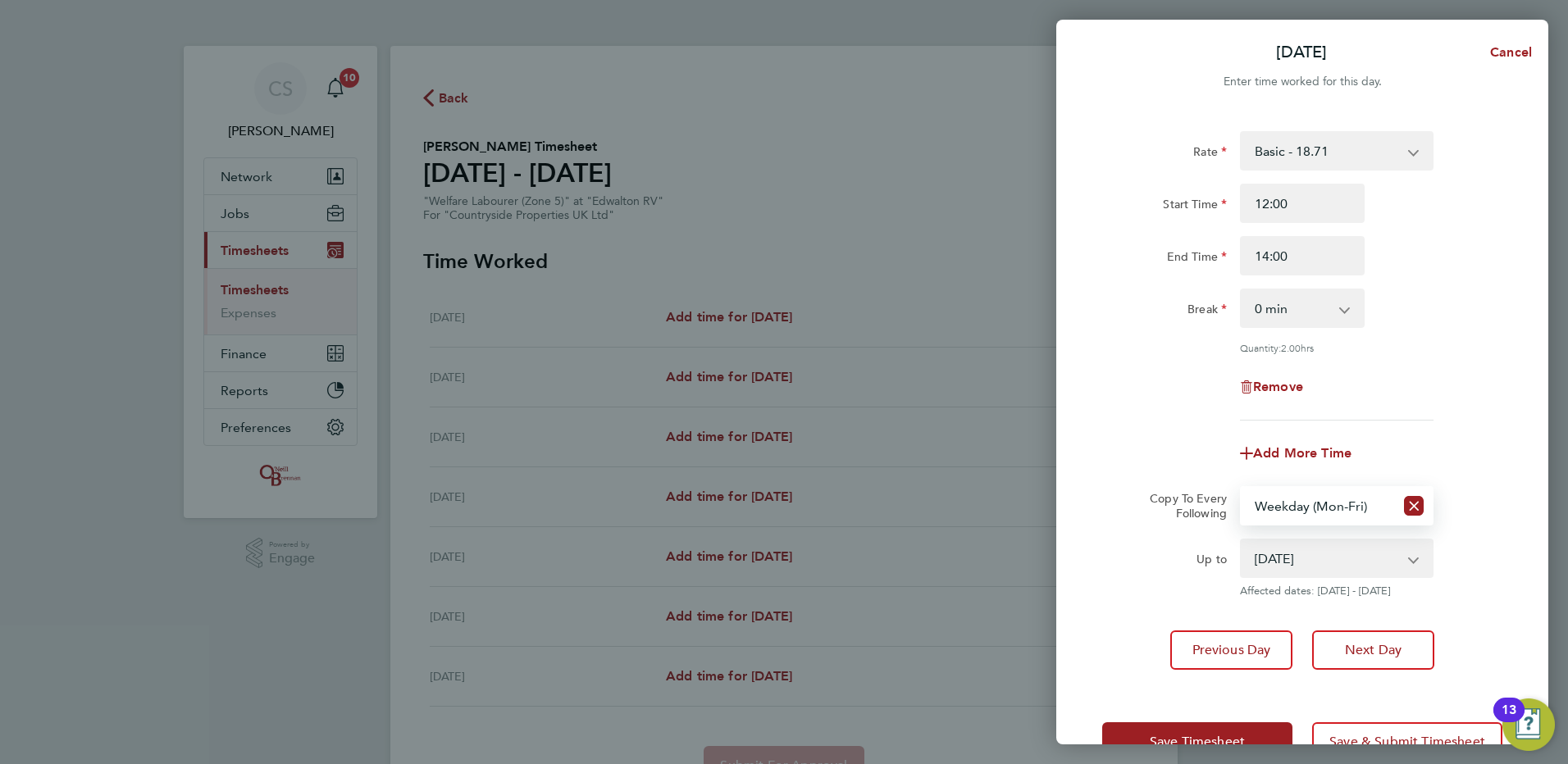
click at [1464, 460] on div "Add More Time" at bounding box center [1302, 453] width 414 height 40
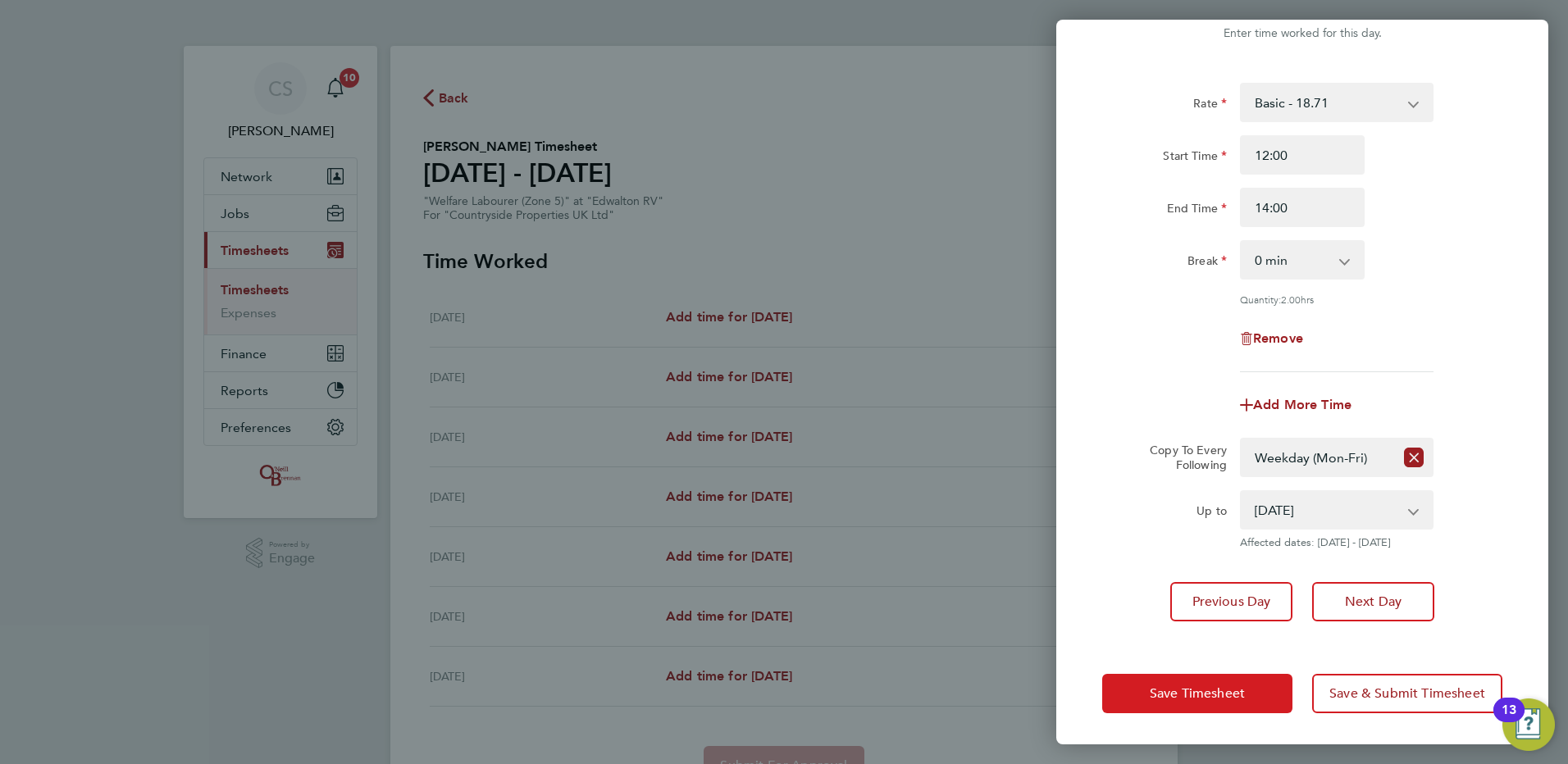
click at [1206, 695] on span "Save Timesheet" at bounding box center [1197, 694] width 95 height 17
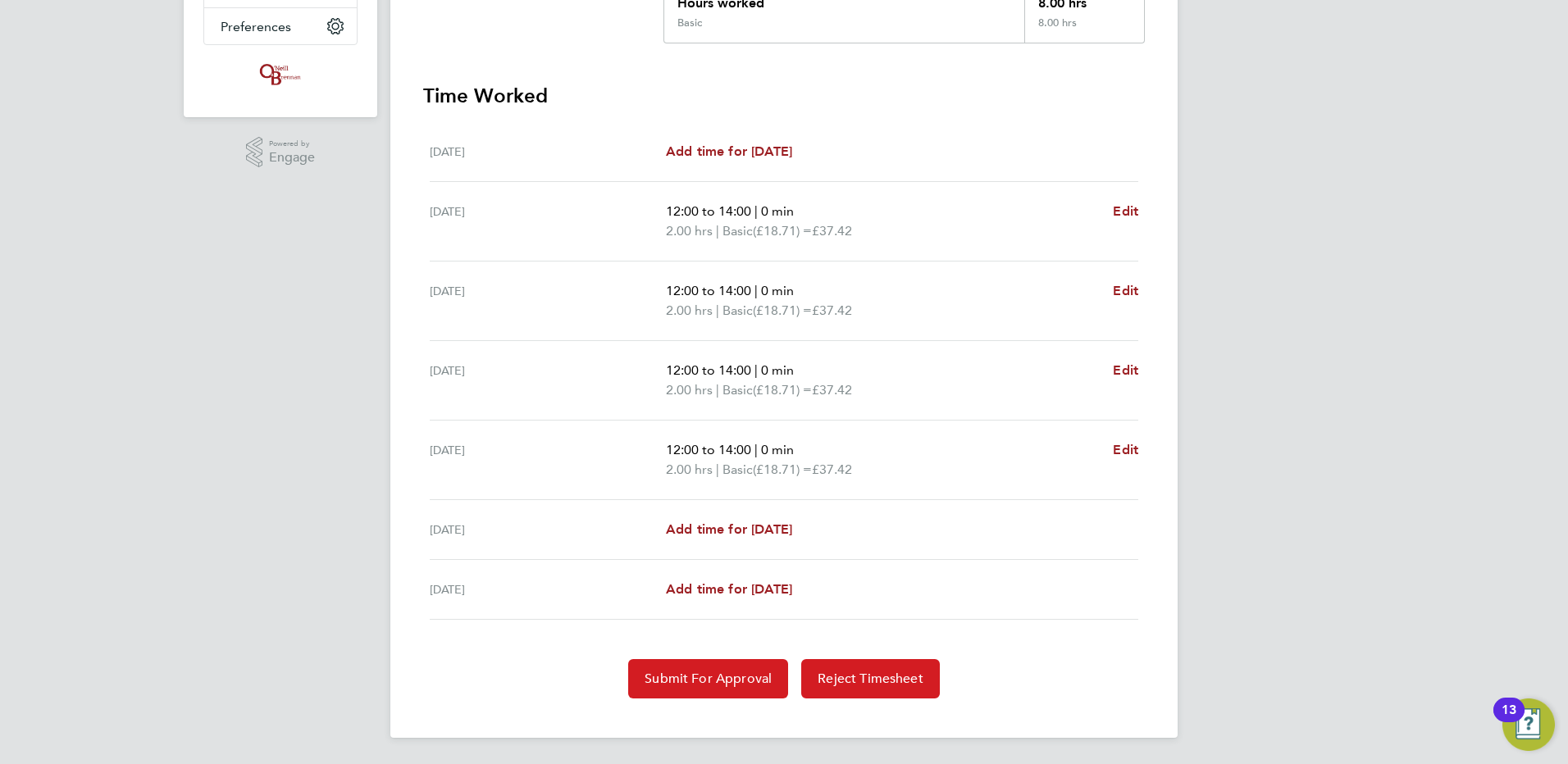
click at [731, 668] on button "Submit For Approval" at bounding box center [708, 678] width 160 height 40
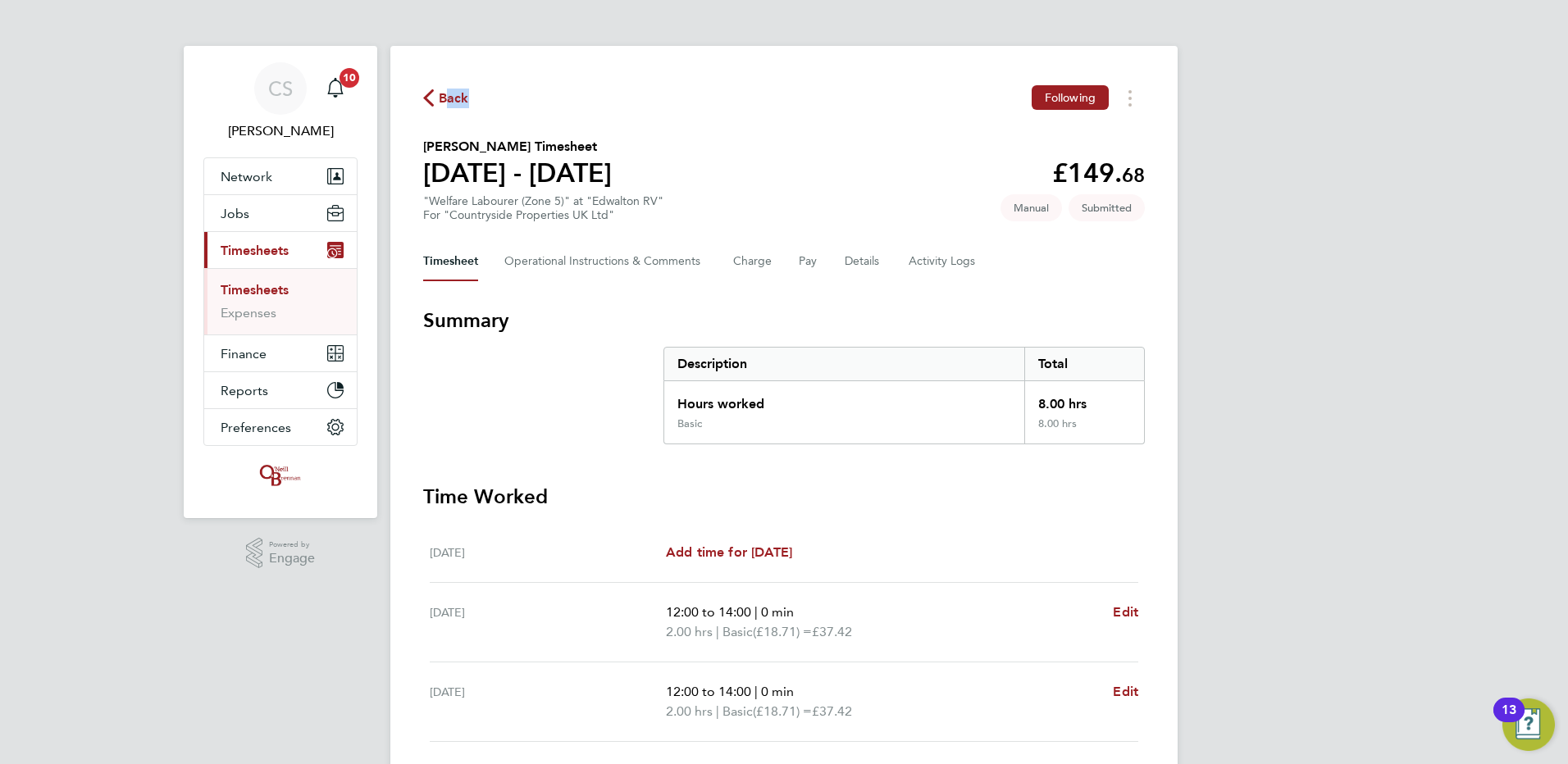
click at [448, 108] on div "Back Following" at bounding box center [784, 97] width 722 height 25
click at [446, 100] on span "Back" at bounding box center [454, 97] width 30 height 19
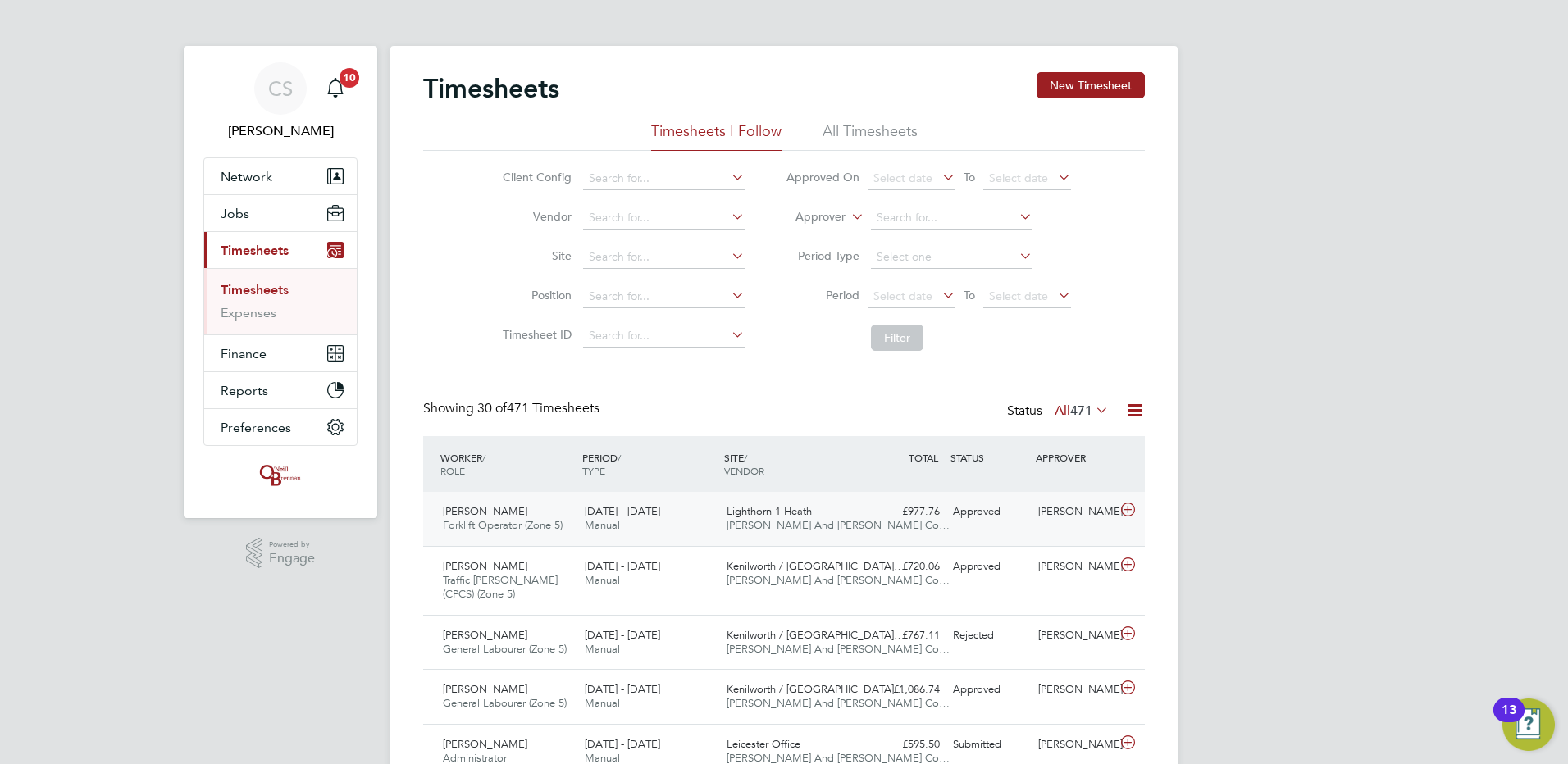
click at [1012, 518] on div "Approved" at bounding box center [989, 512] width 85 height 27
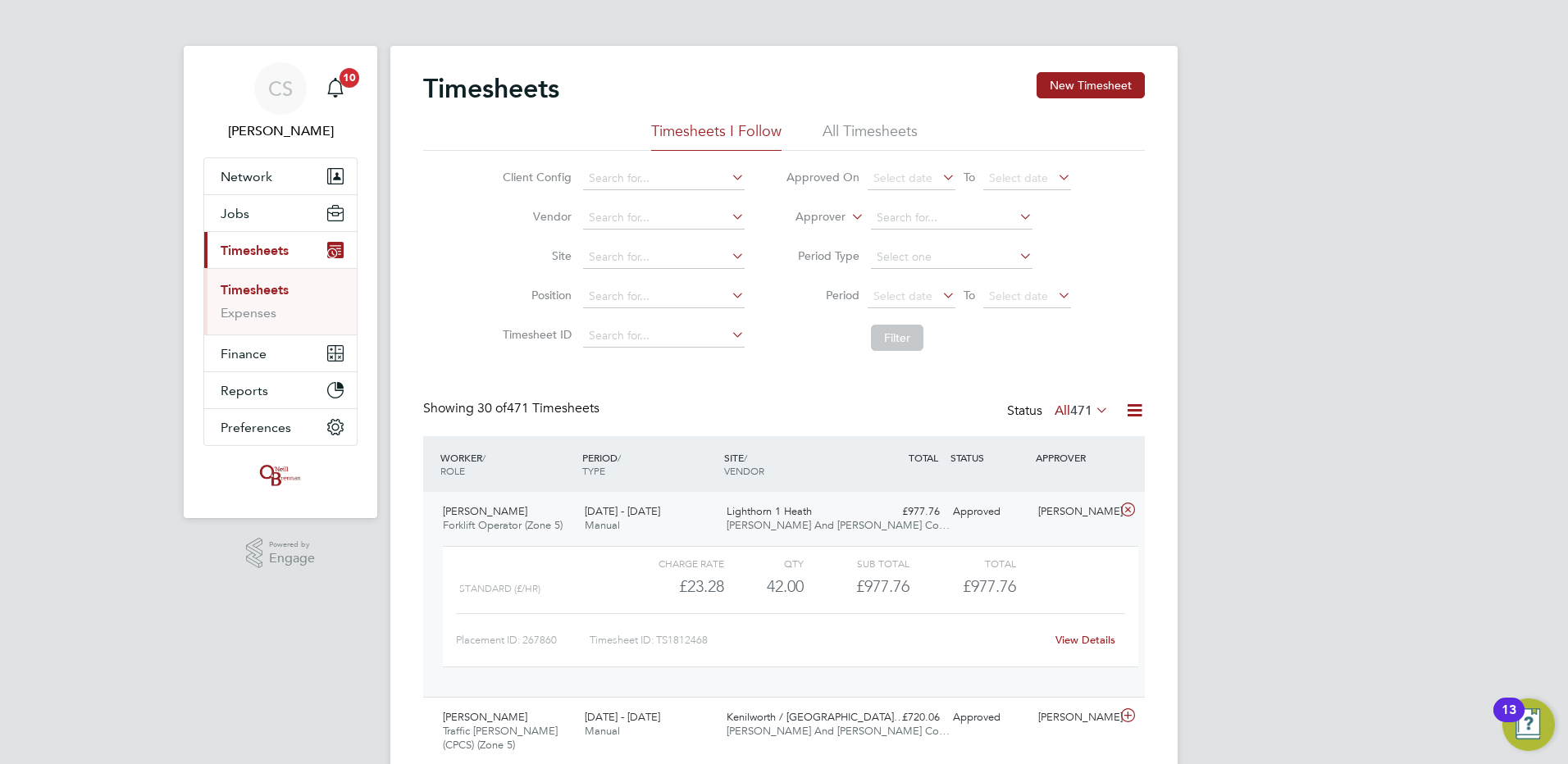
click at [1084, 640] on link "View Details" at bounding box center [1085, 640] width 60 height 14
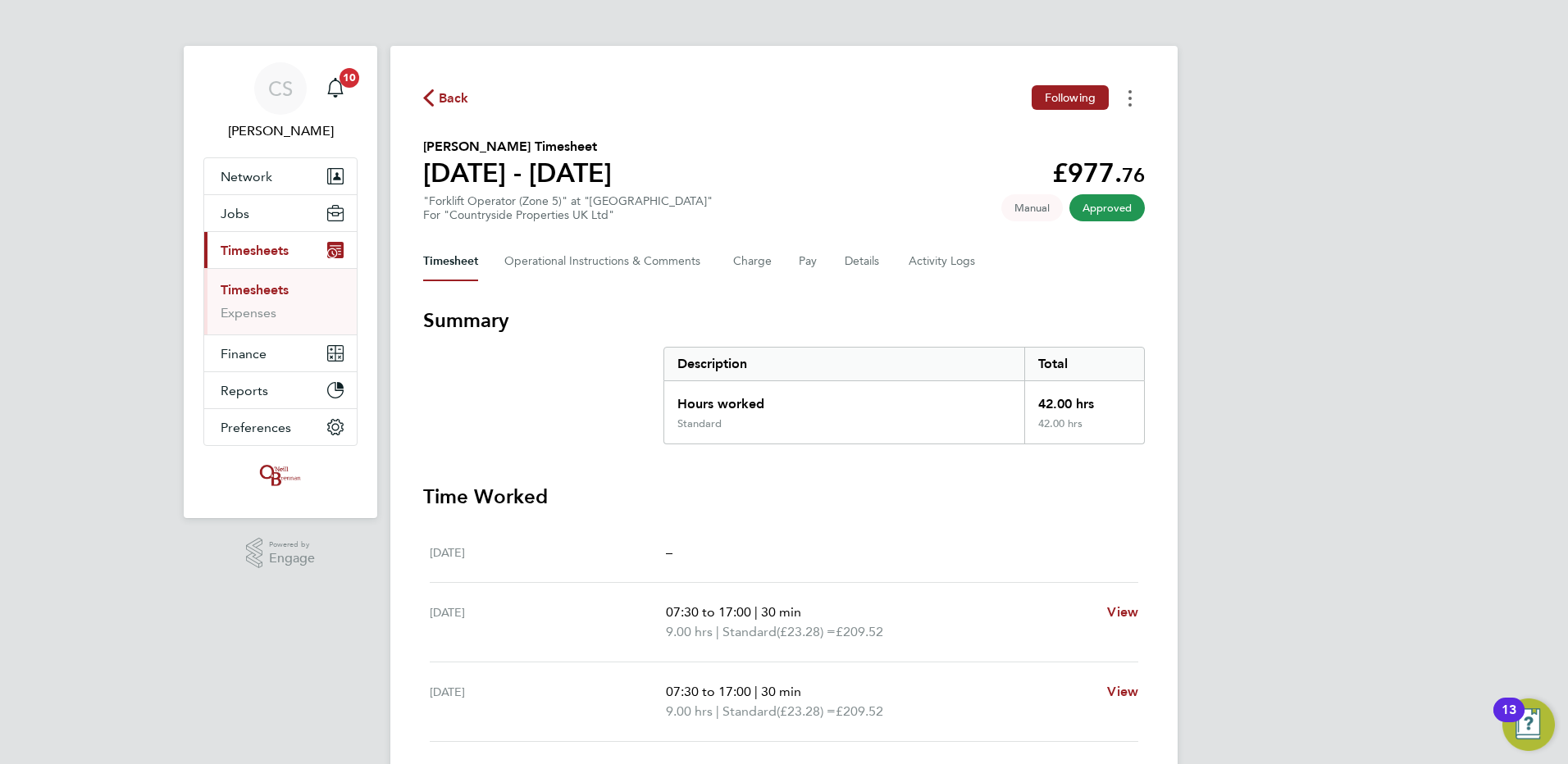
click at [1138, 101] on button "Timesheets Menu" at bounding box center [1130, 97] width 29 height 25
click at [1026, 140] on link "Download timesheet" at bounding box center [1047, 134] width 197 height 33
click at [435, 97] on span "Back" at bounding box center [446, 97] width 46 height 16
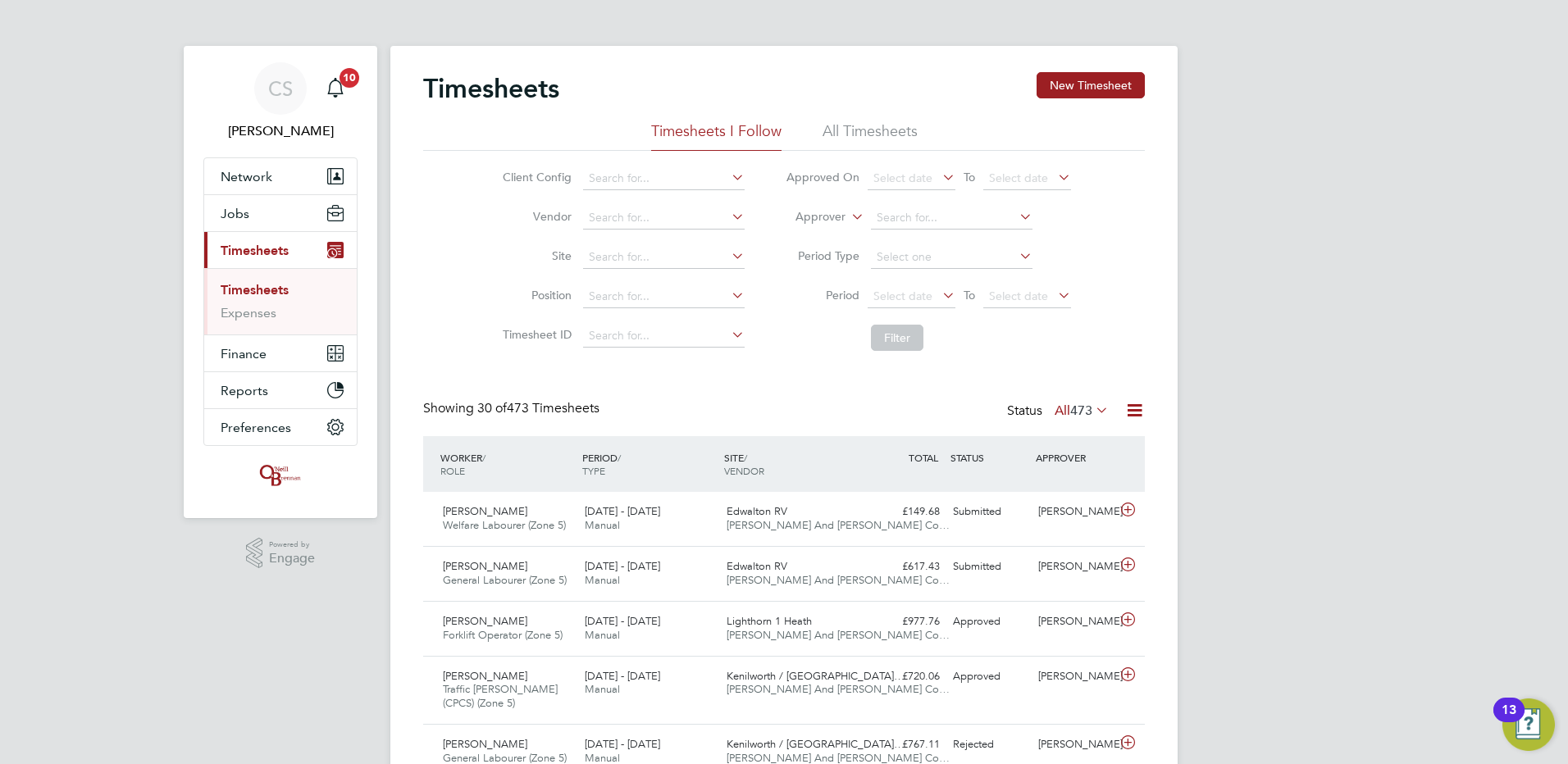
click at [1091, 98] on button "New Timesheet" at bounding box center [1090, 85] width 108 height 26
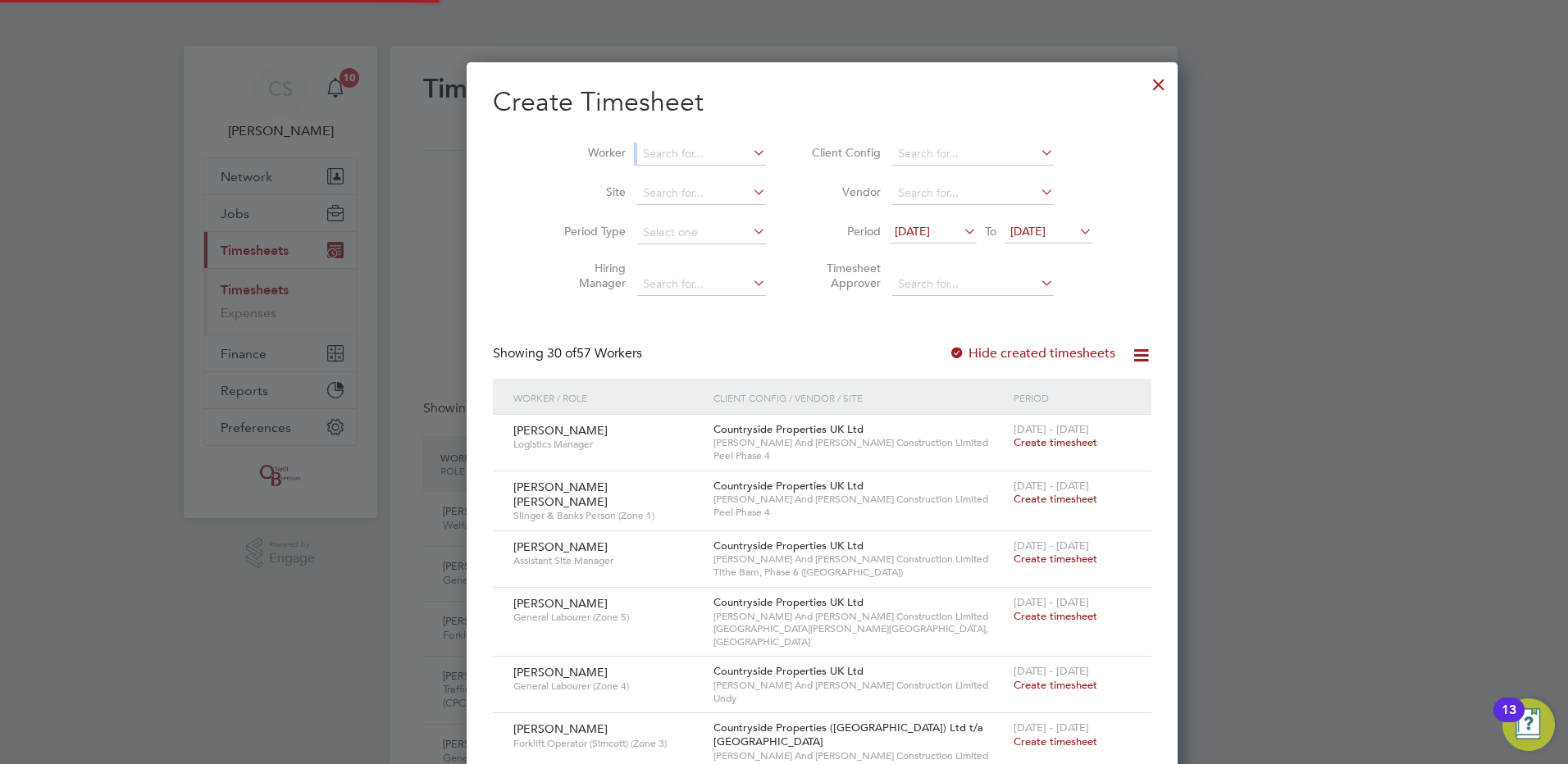
click at [615, 137] on div "Worker Site Period Type Hiring Manager Client Config Vendor Period 18 Aug 2025 …" at bounding box center [821, 215] width 658 height 178
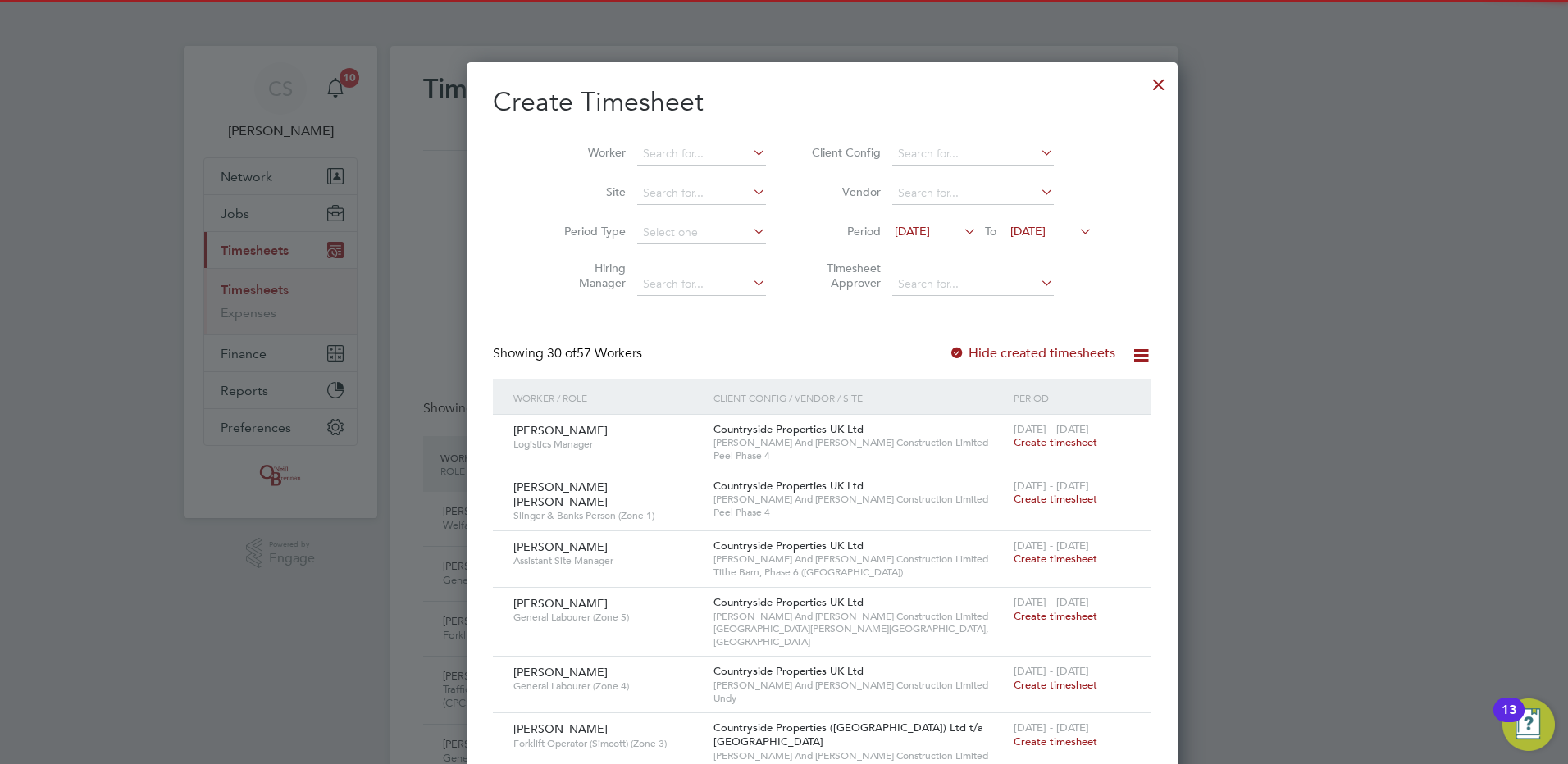
click at [624, 140] on li "Worker" at bounding box center [658, 154] width 255 height 40
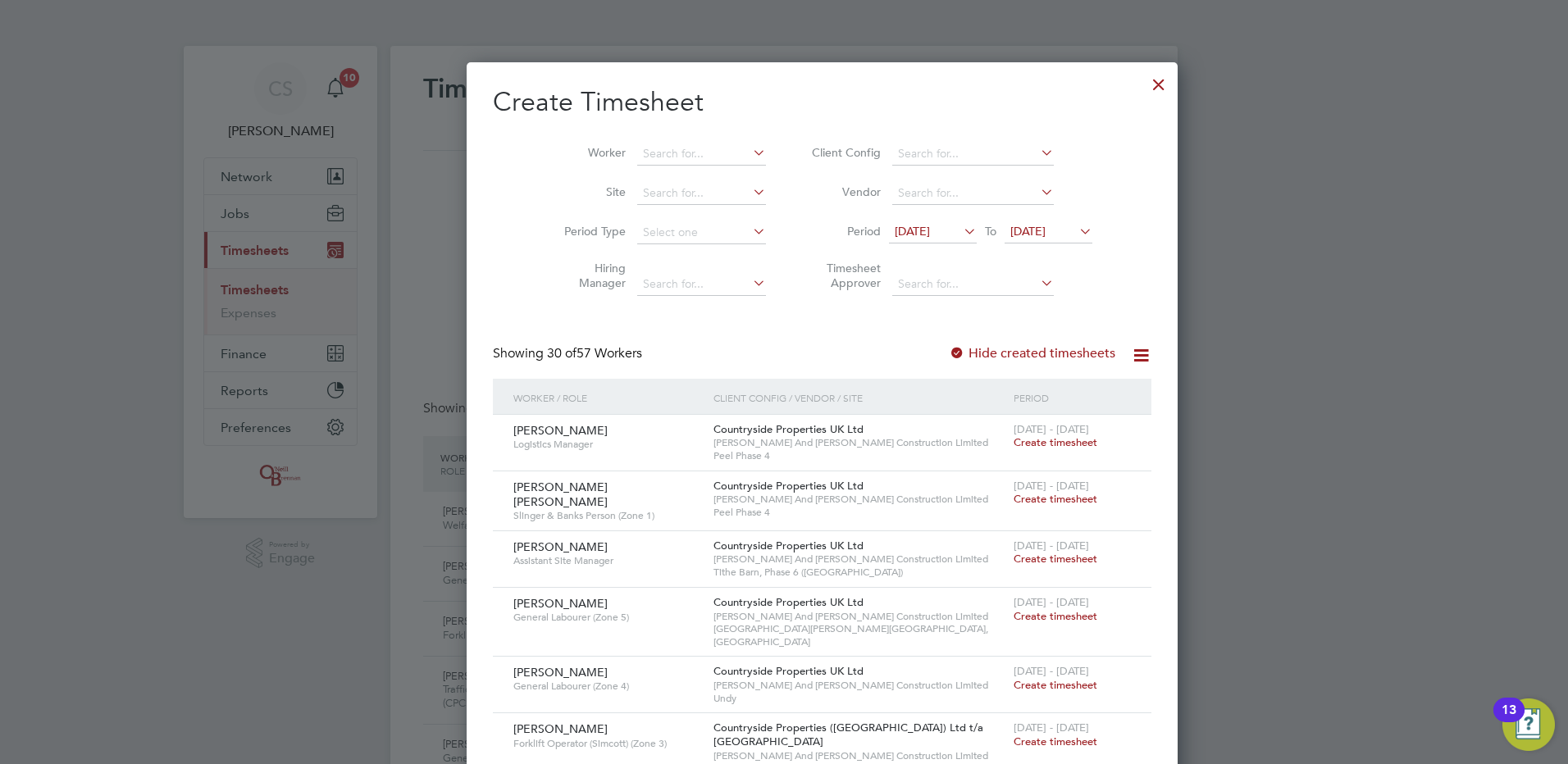
click at [631, 134] on li "Worker" at bounding box center [658, 154] width 255 height 40
click at [657, 146] on input at bounding box center [701, 154] width 129 height 23
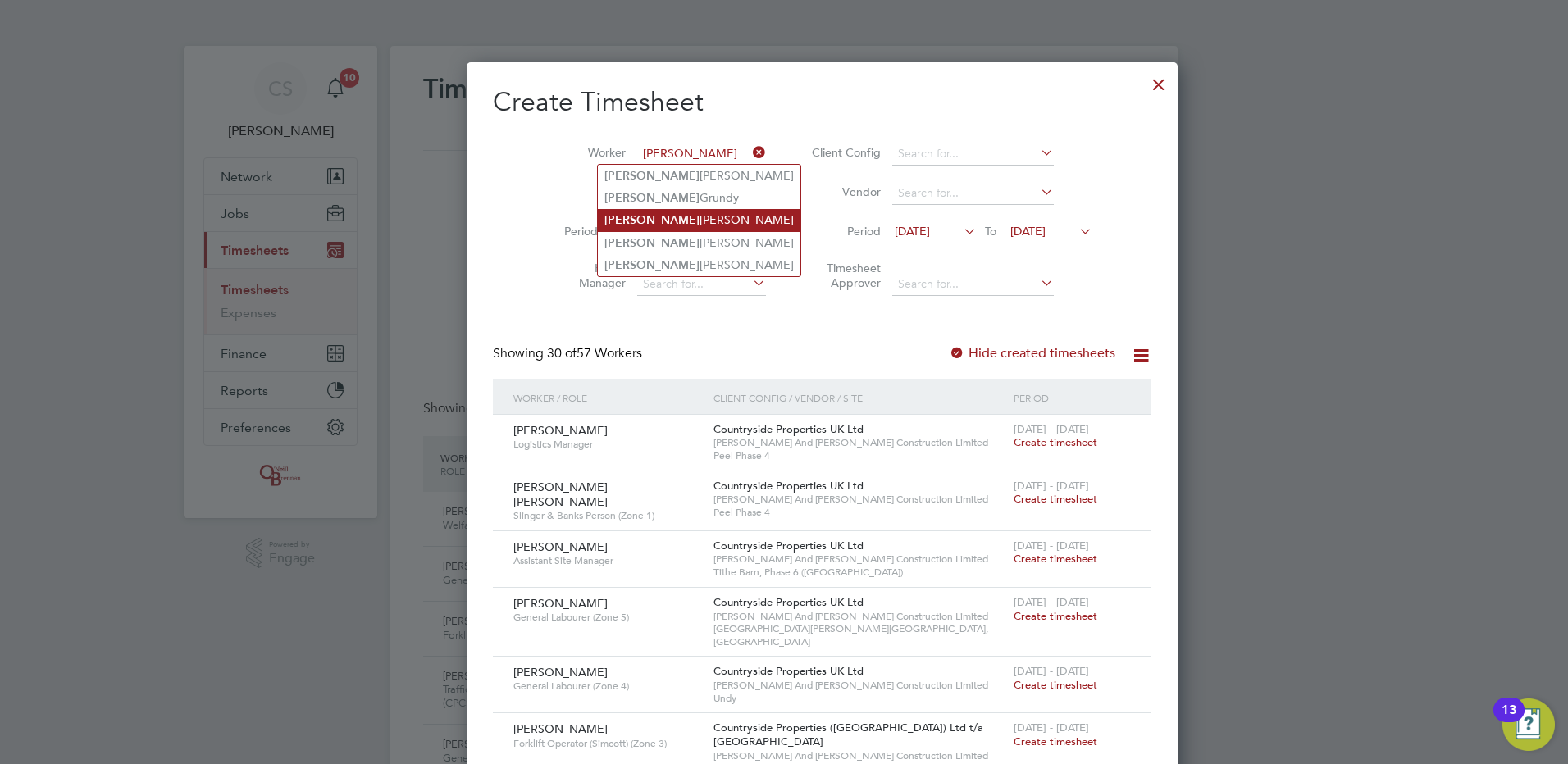
click at [680, 213] on li "Anthony Burrage" at bounding box center [699, 220] width 203 height 22
type input "Anthony Burrage"
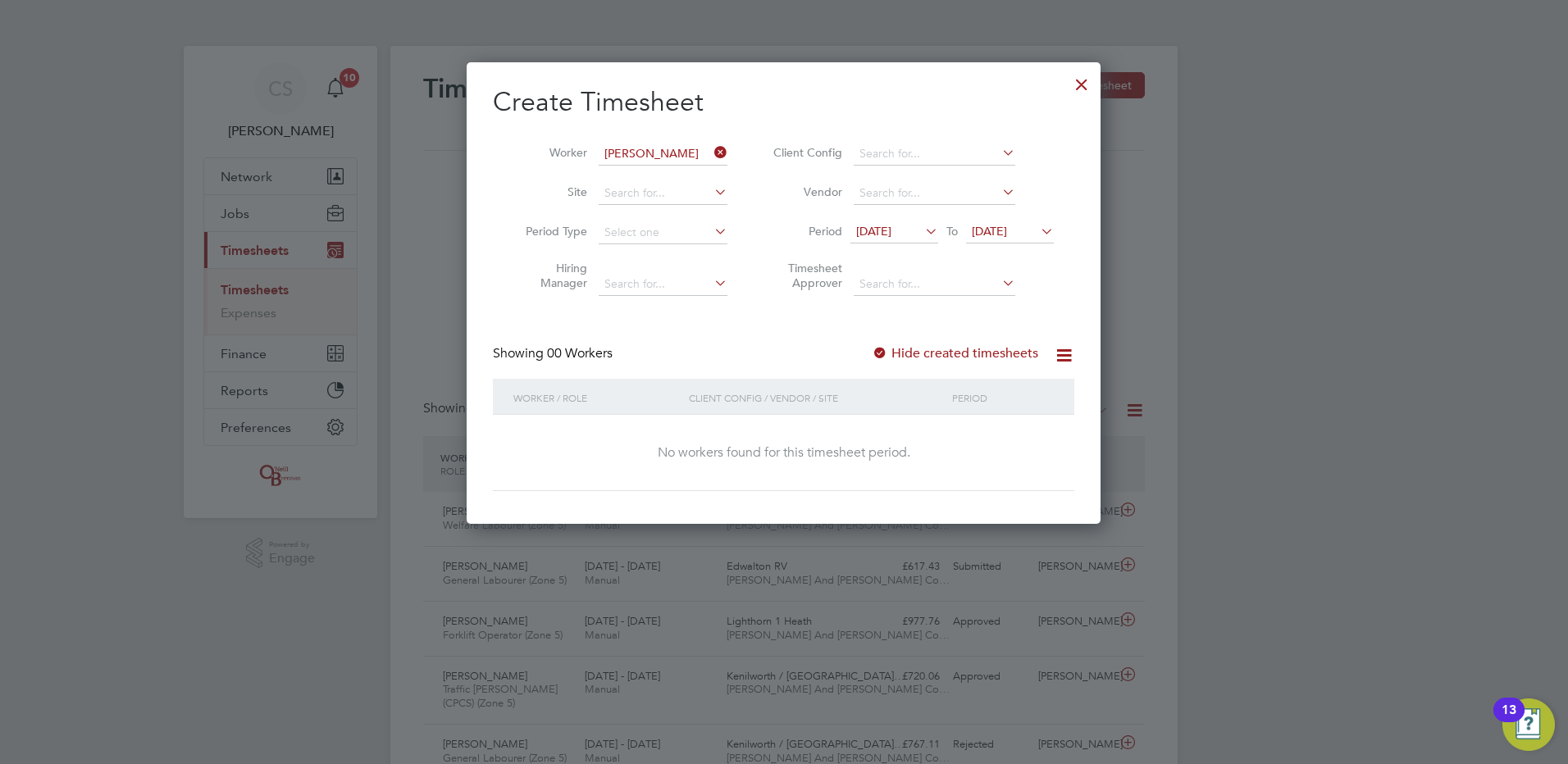
click at [964, 346] on label "Hide created timesheets" at bounding box center [955, 354] width 166 height 17
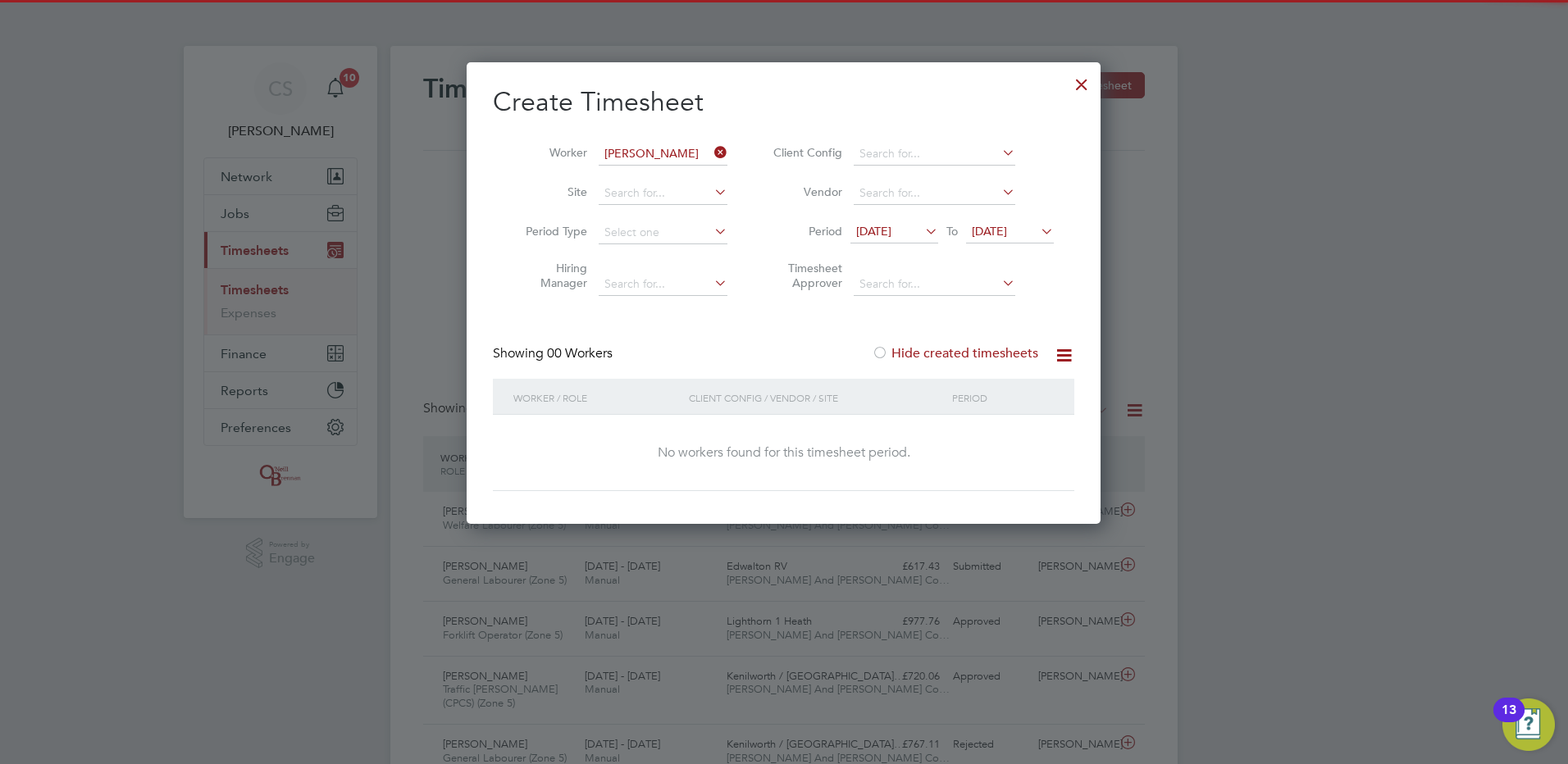
click at [986, 347] on label "Hide created timesheets" at bounding box center [955, 354] width 166 height 17
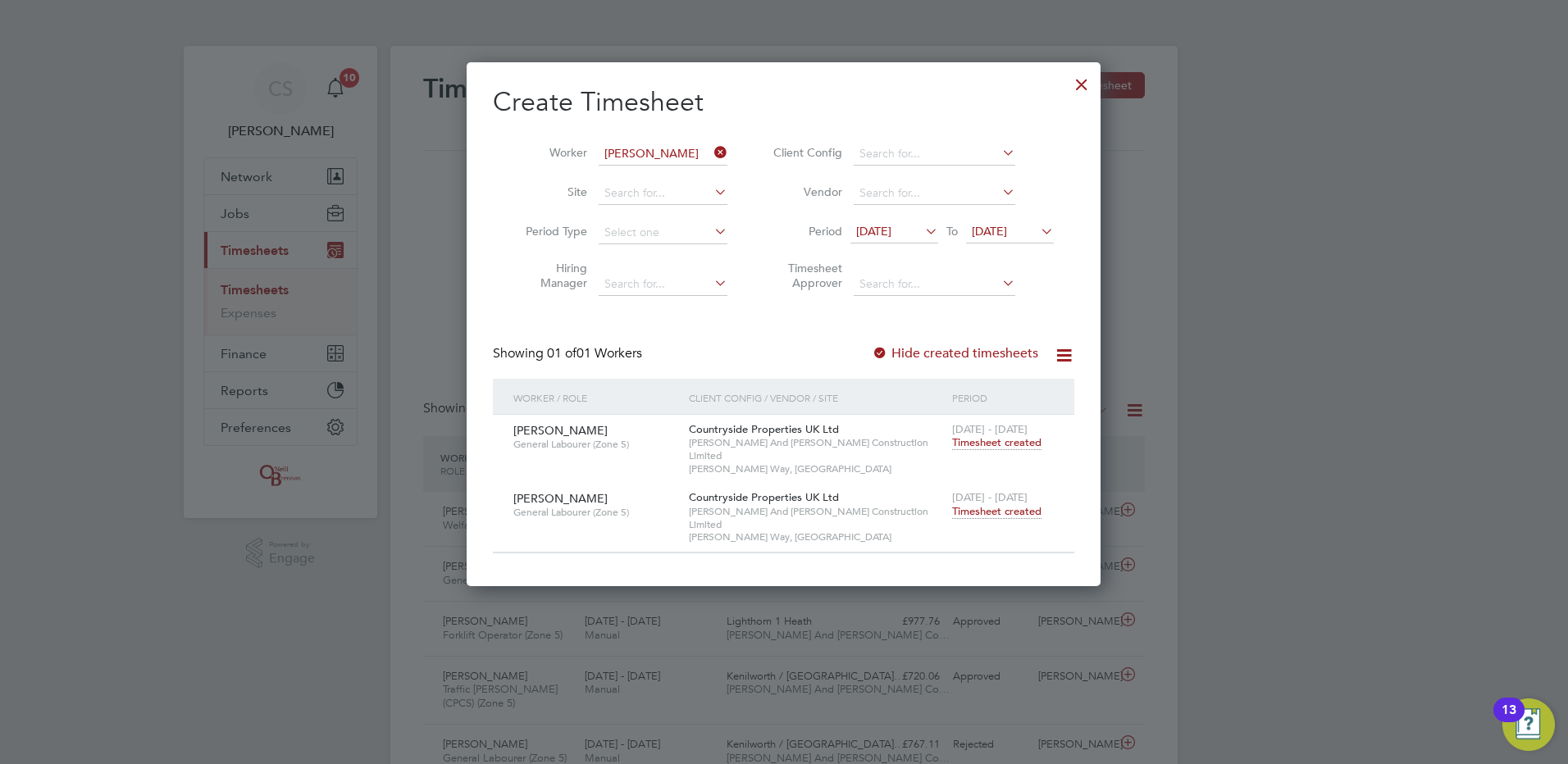
click at [1000, 504] on span "Timesheet created" at bounding box center [997, 512] width 89 height 15
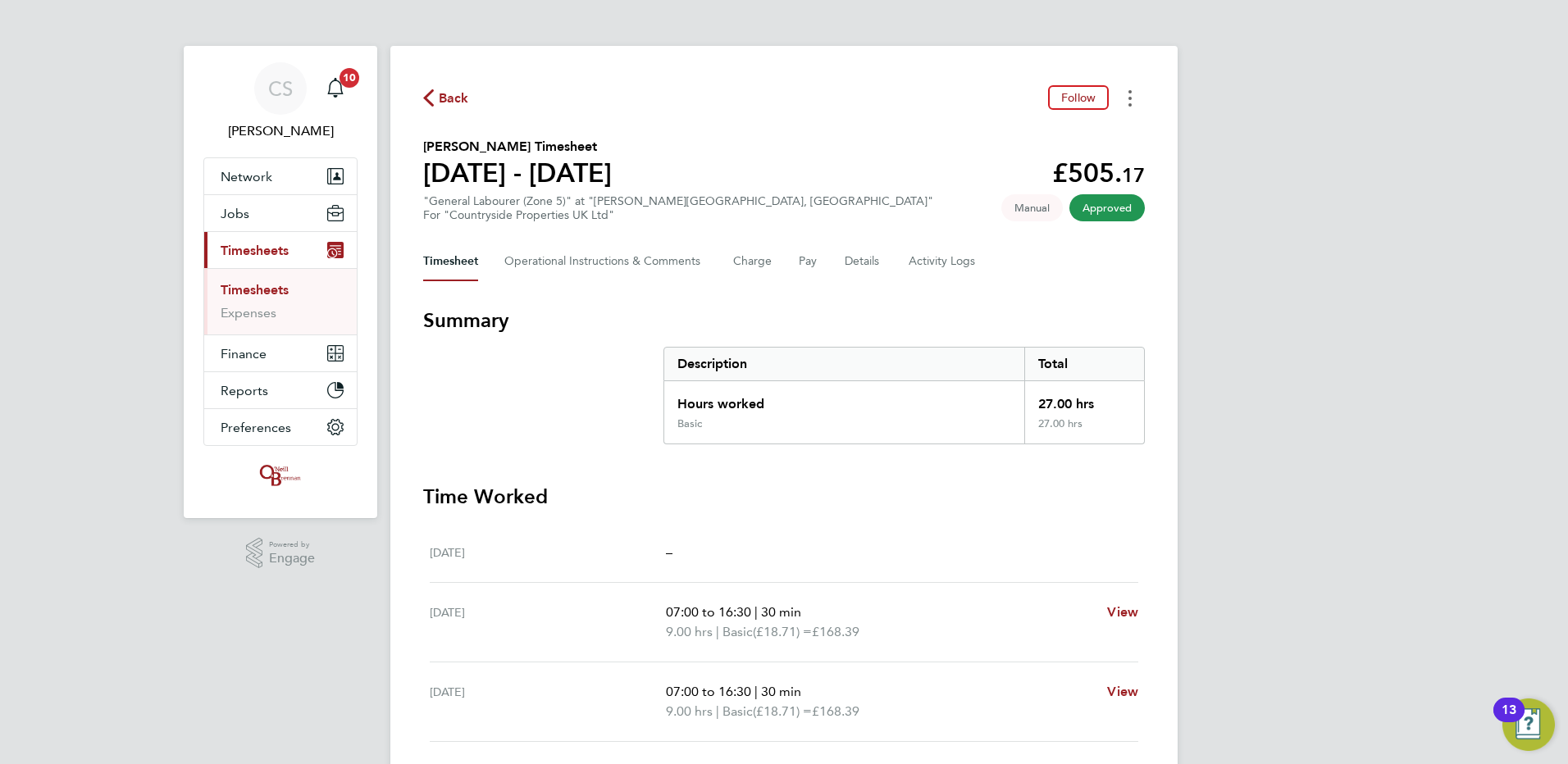
click at [1127, 97] on button "Timesheets Menu" at bounding box center [1130, 97] width 29 height 25
click at [999, 131] on link "Download timesheet" at bounding box center [1047, 134] width 197 height 33
click at [449, 94] on span "Back" at bounding box center [454, 97] width 30 height 19
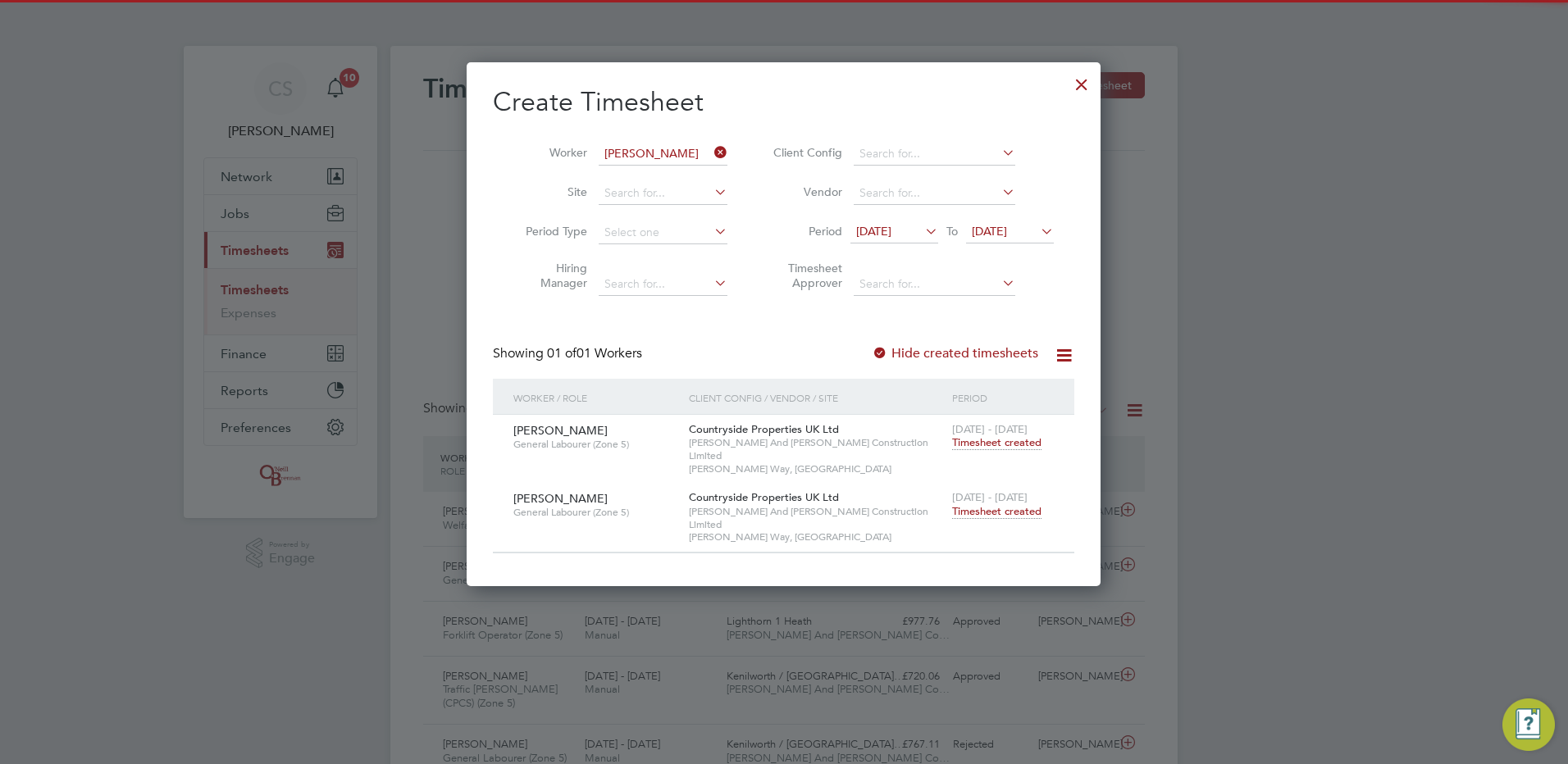
scroll to position [42, 143]
click at [1099, 80] on div "Create Timesheet Worker Anthony Burrage Site Period Type Hiring Manager Client …" at bounding box center [784, 324] width 634 height 524
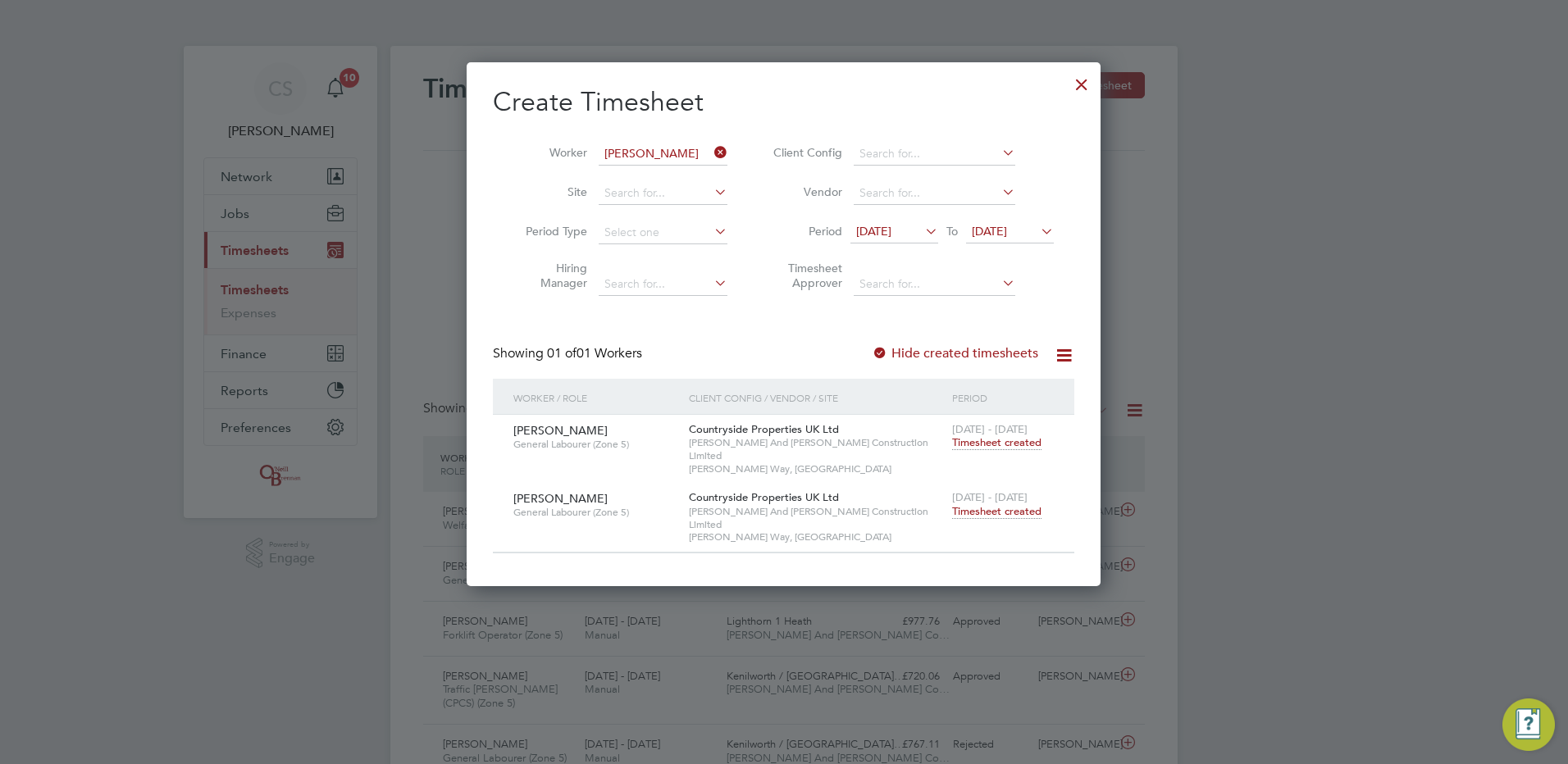
drag, startPoint x: 1419, startPoint y: 112, endPoint x: 1449, endPoint y: 109, distance: 30.1
click at [1449, 110] on div at bounding box center [784, 382] width 1568 height 764
click at [1083, 82] on div at bounding box center [1081, 80] width 29 height 29
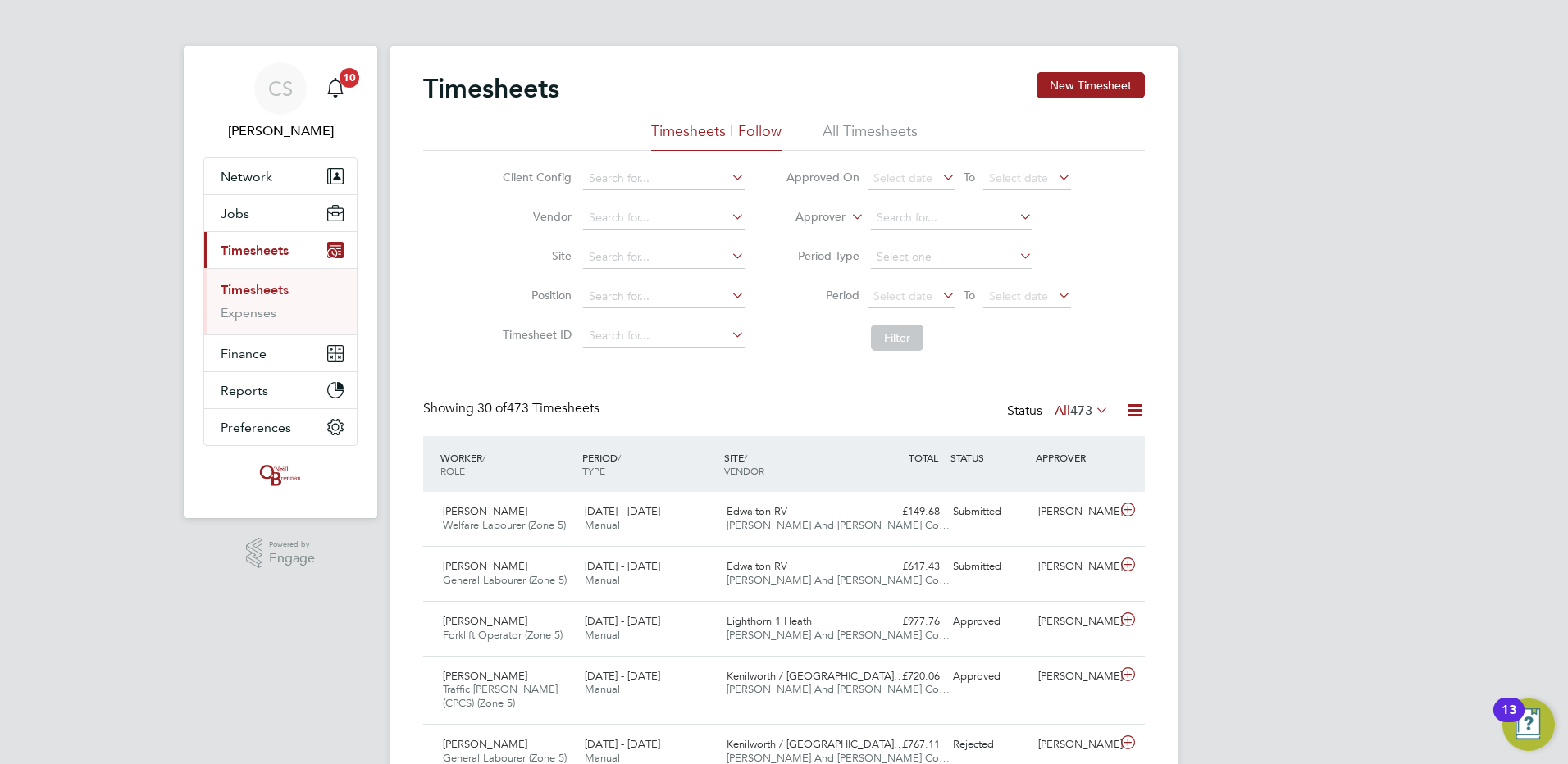
click at [1227, 92] on div at bounding box center [784, 382] width 1568 height 764
click at [1042, 601] on div "Kyle Evans Forklift Operator (Zone 5) 25 - 31 Aug 2025 25 - 31 Aug 2025 Manual …" at bounding box center [784, 628] width 722 height 55
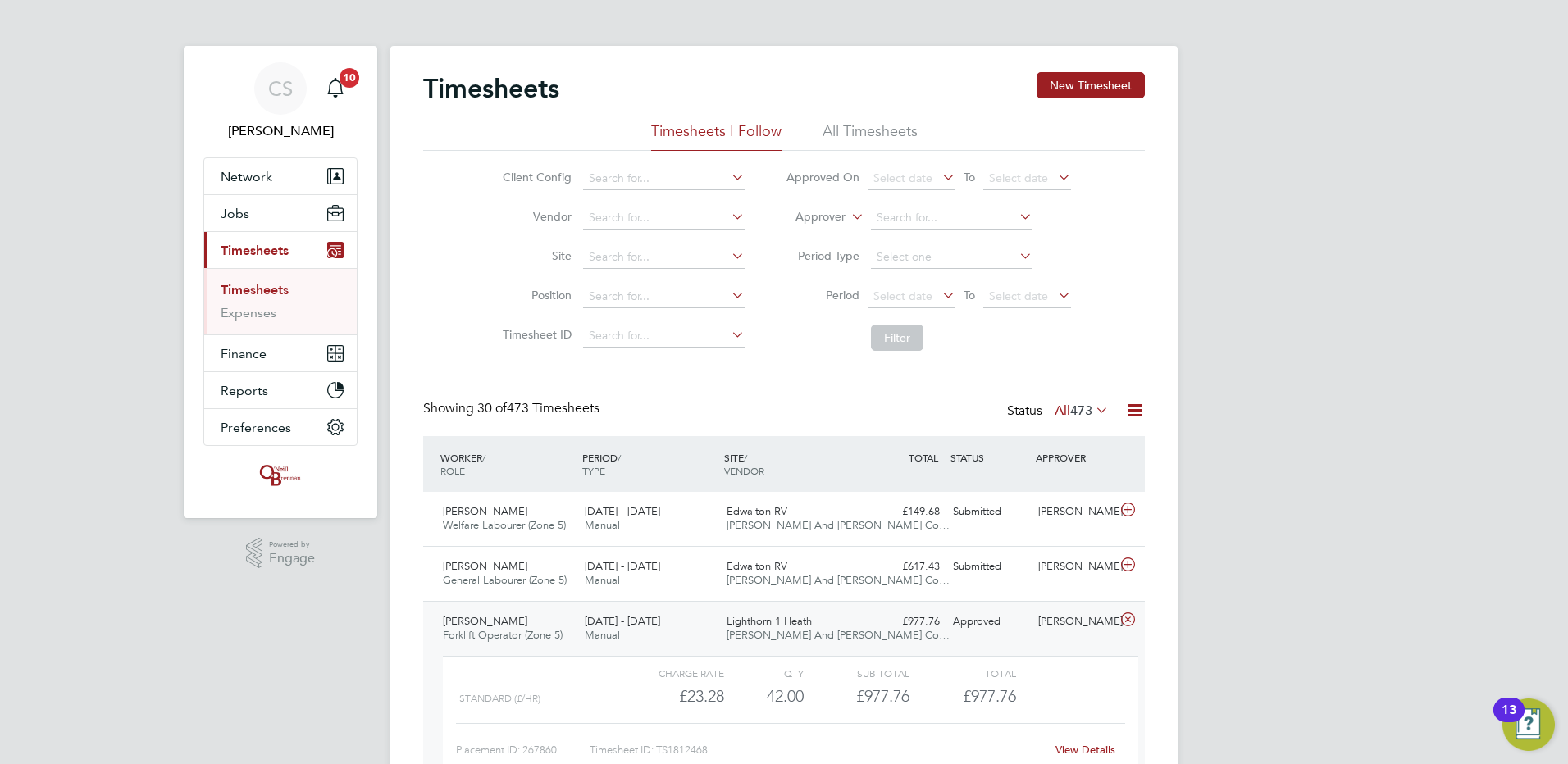
click at [1060, 741] on div "View Details" at bounding box center [1085, 750] width 81 height 26
click at [1067, 573] on div "Jacob Austin" at bounding box center [1074, 567] width 85 height 27
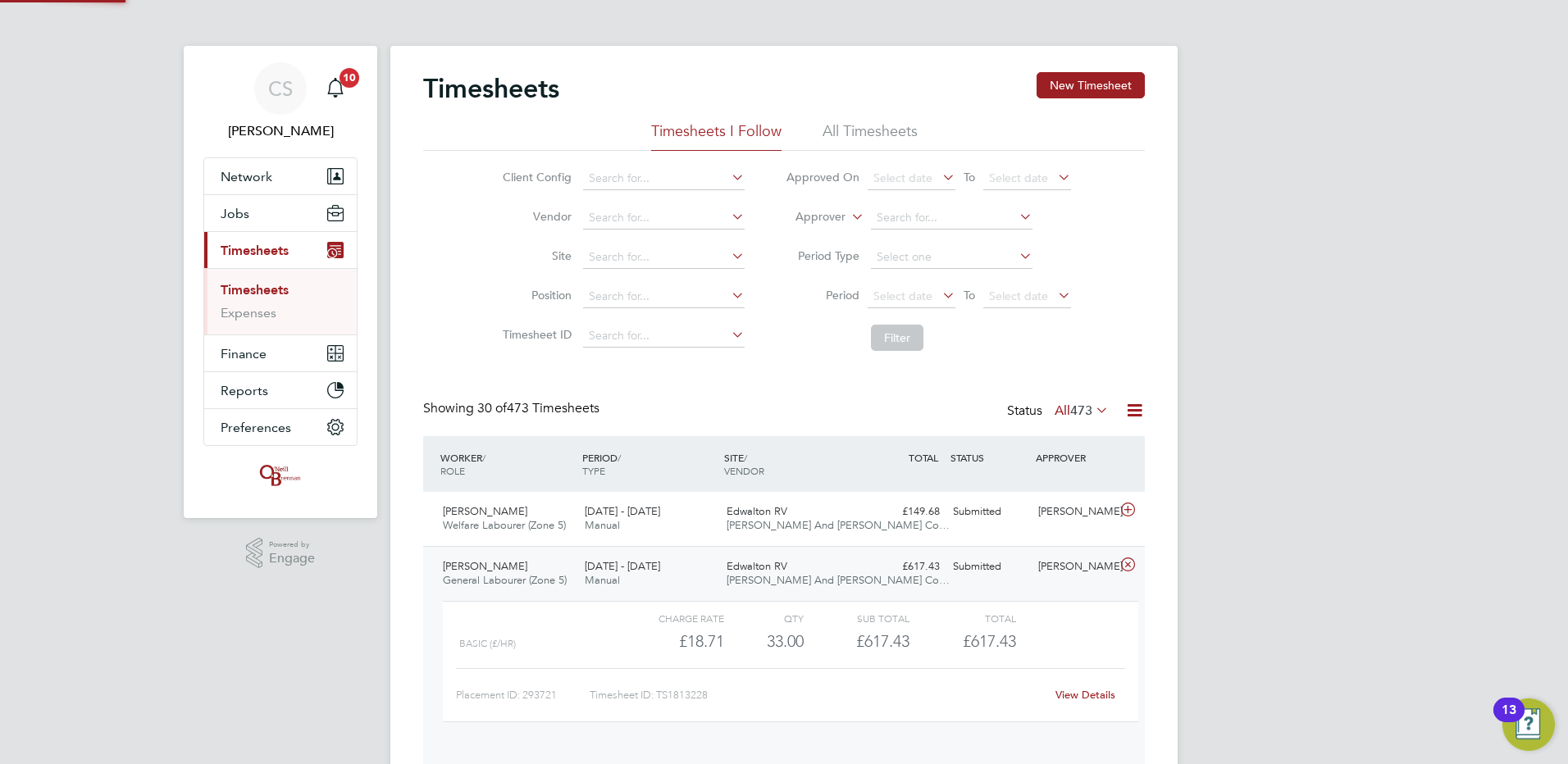
scroll to position [28, 160]
click at [1099, 688] on div "View Details" at bounding box center [1085, 695] width 81 height 26
click at [1100, 693] on link "View Details" at bounding box center [1085, 695] width 60 height 14
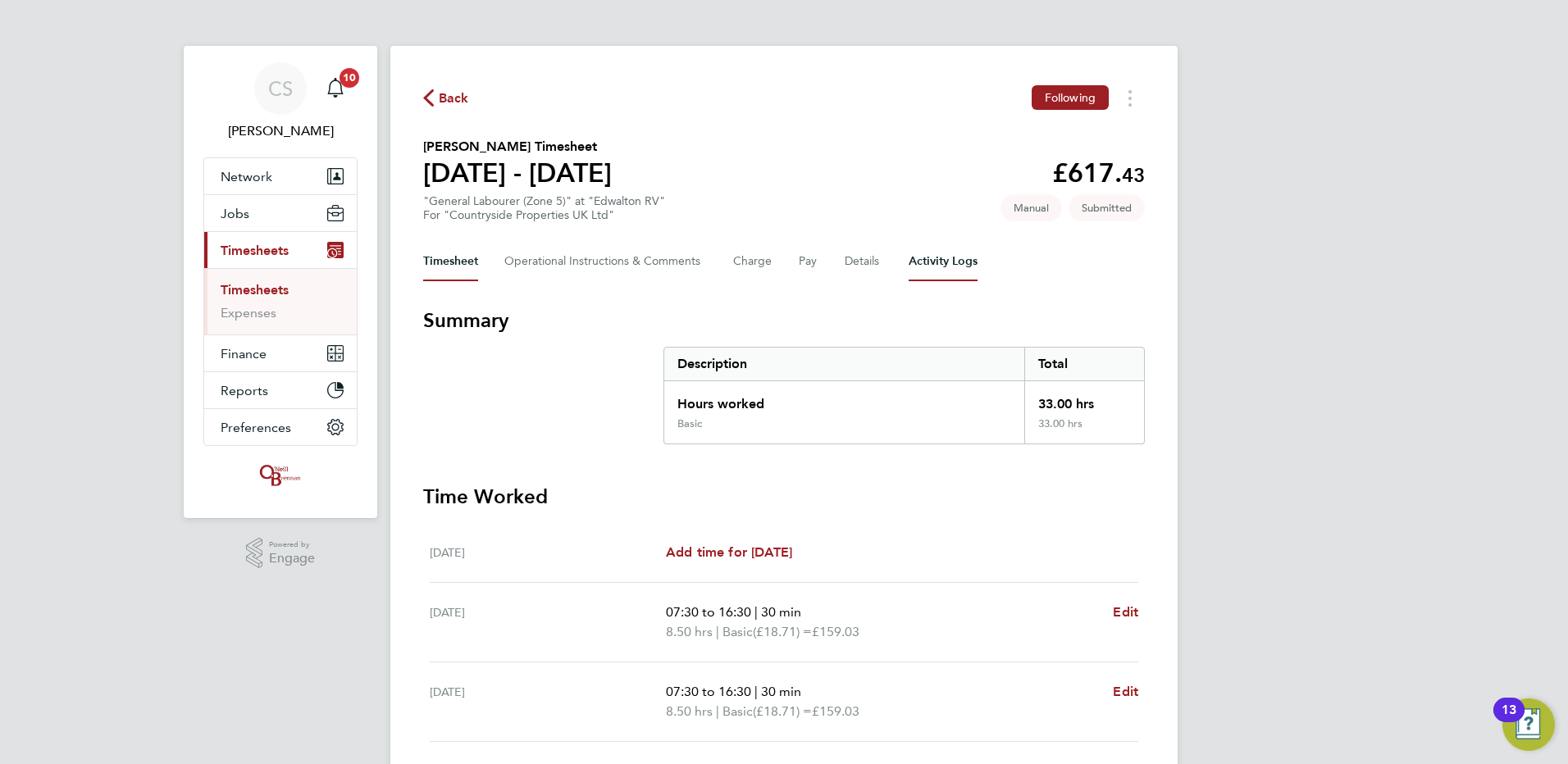
click at [916, 266] on Logs-tab "Activity Logs" at bounding box center [943, 261] width 69 height 40
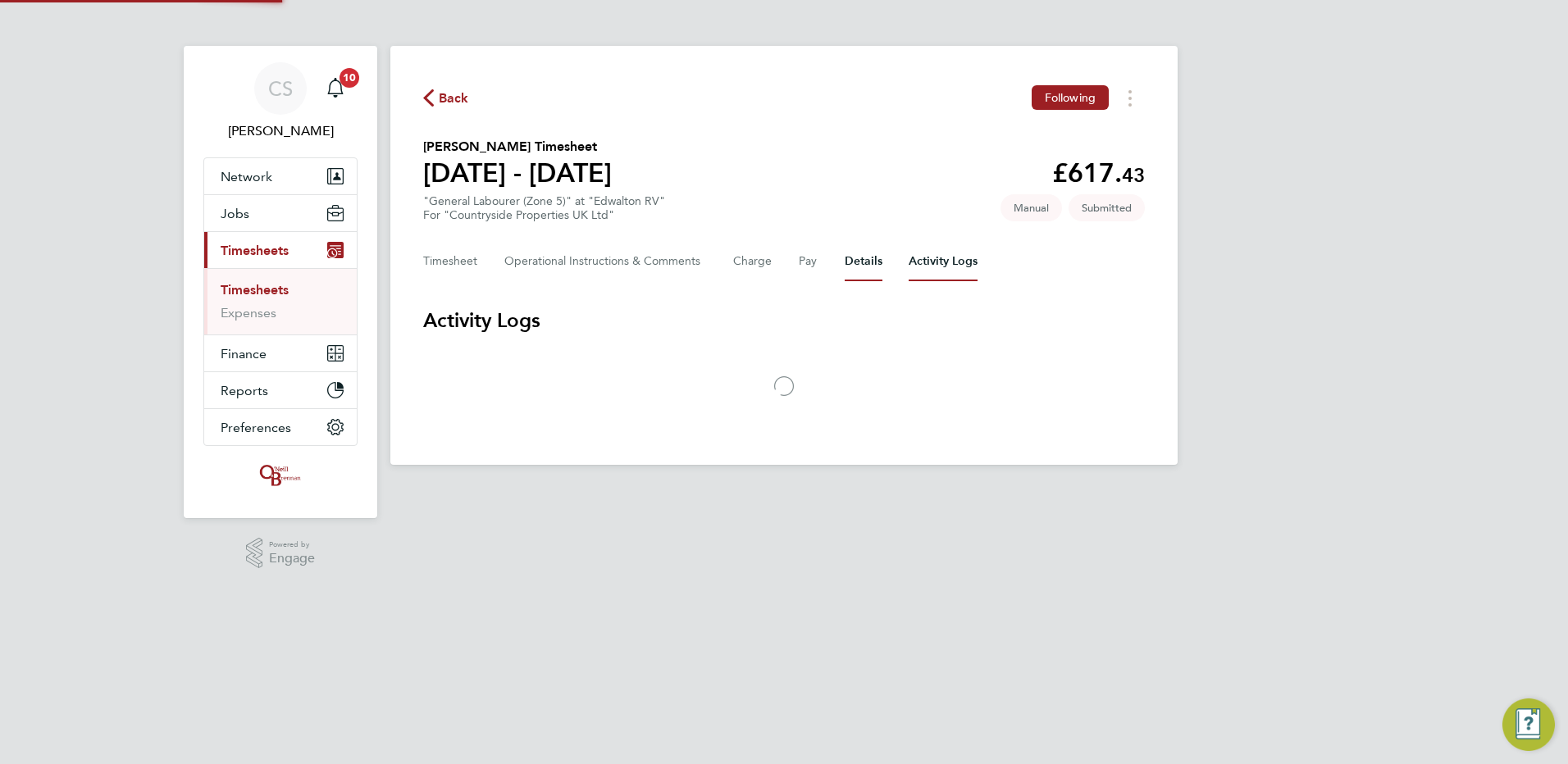
click at [861, 257] on button "Details" at bounding box center [863, 261] width 38 height 40
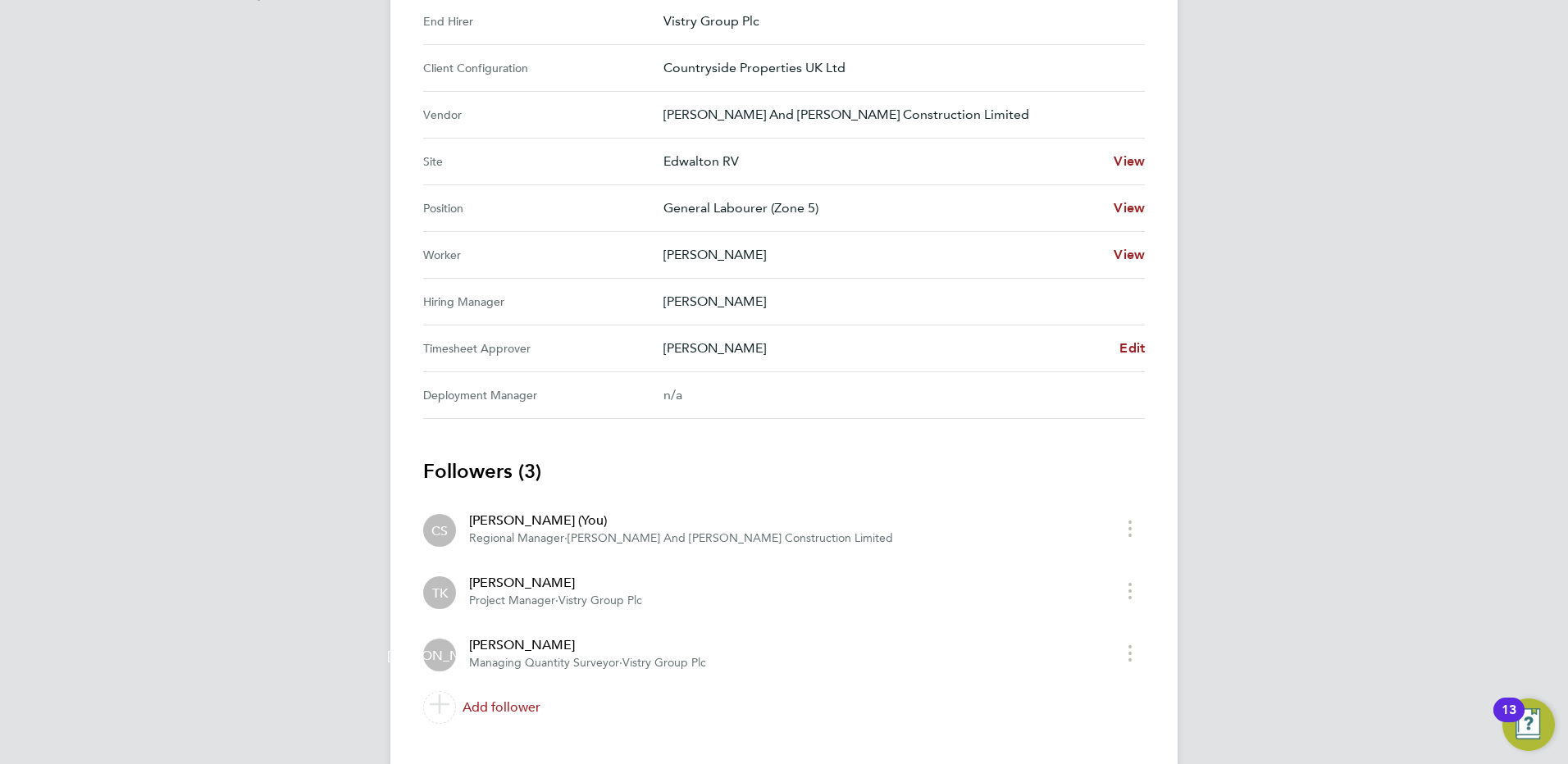
scroll to position [574, 0]
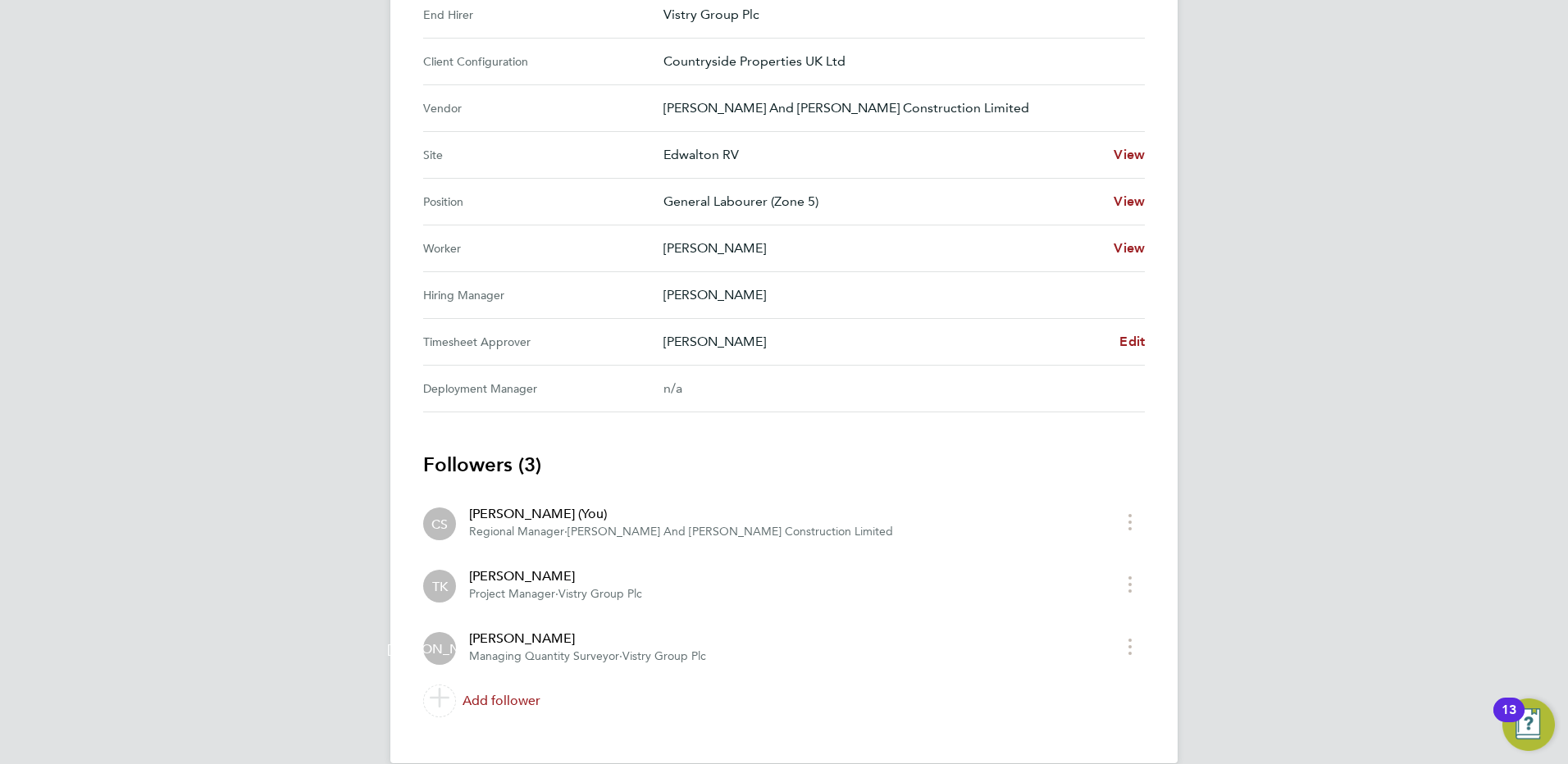
click at [1150, 340] on div "Back Following [PERSON_NAME] Timesheet [DATE] - [DATE] £617. 43 "General Labour…" at bounding box center [784, 118] width 788 height 1292
click at [1138, 344] on span "Edit" at bounding box center [1132, 341] width 25 height 16
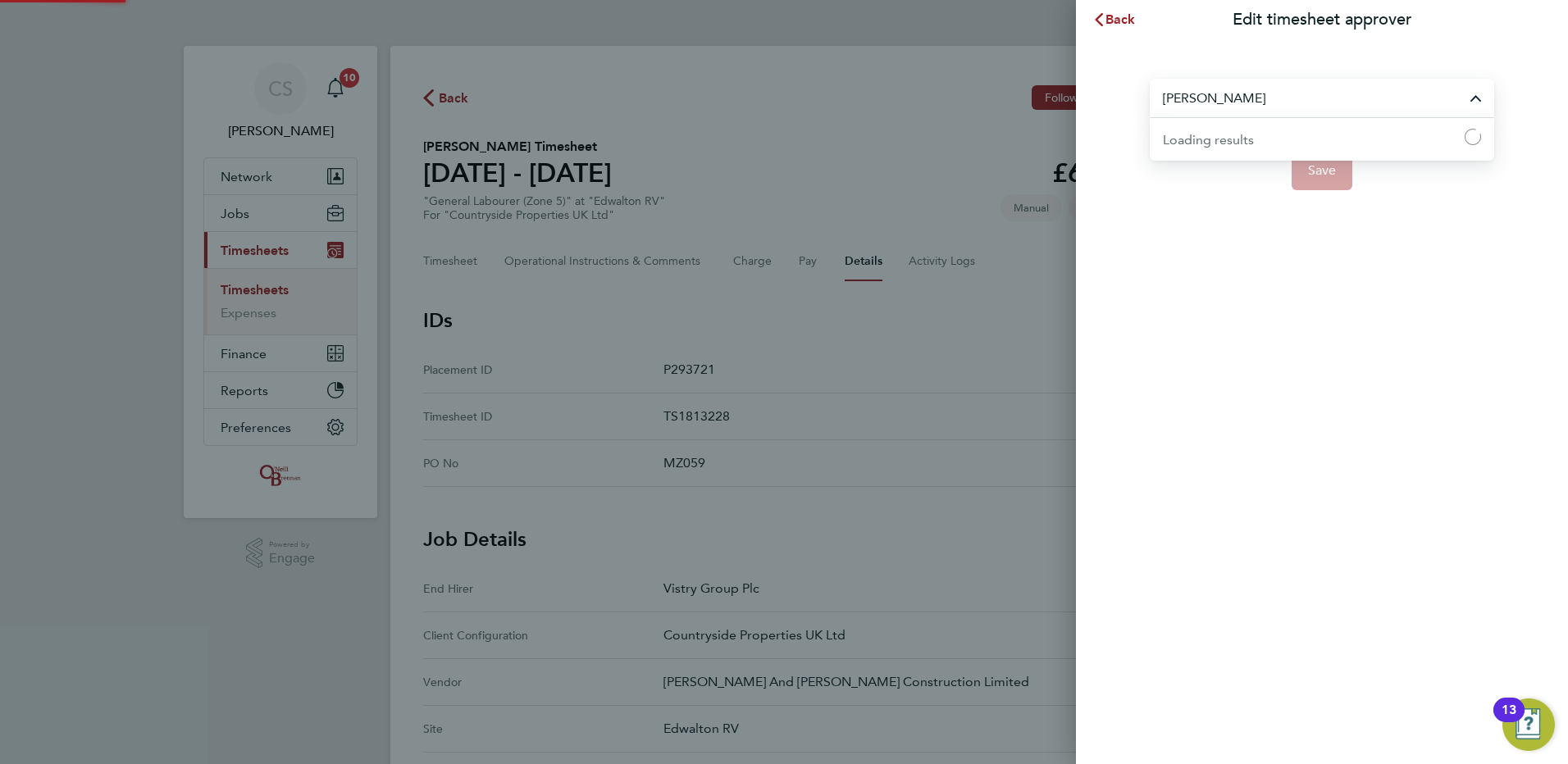
click at [1222, 110] on input "[PERSON_NAME]" at bounding box center [1323, 98] width 345 height 39
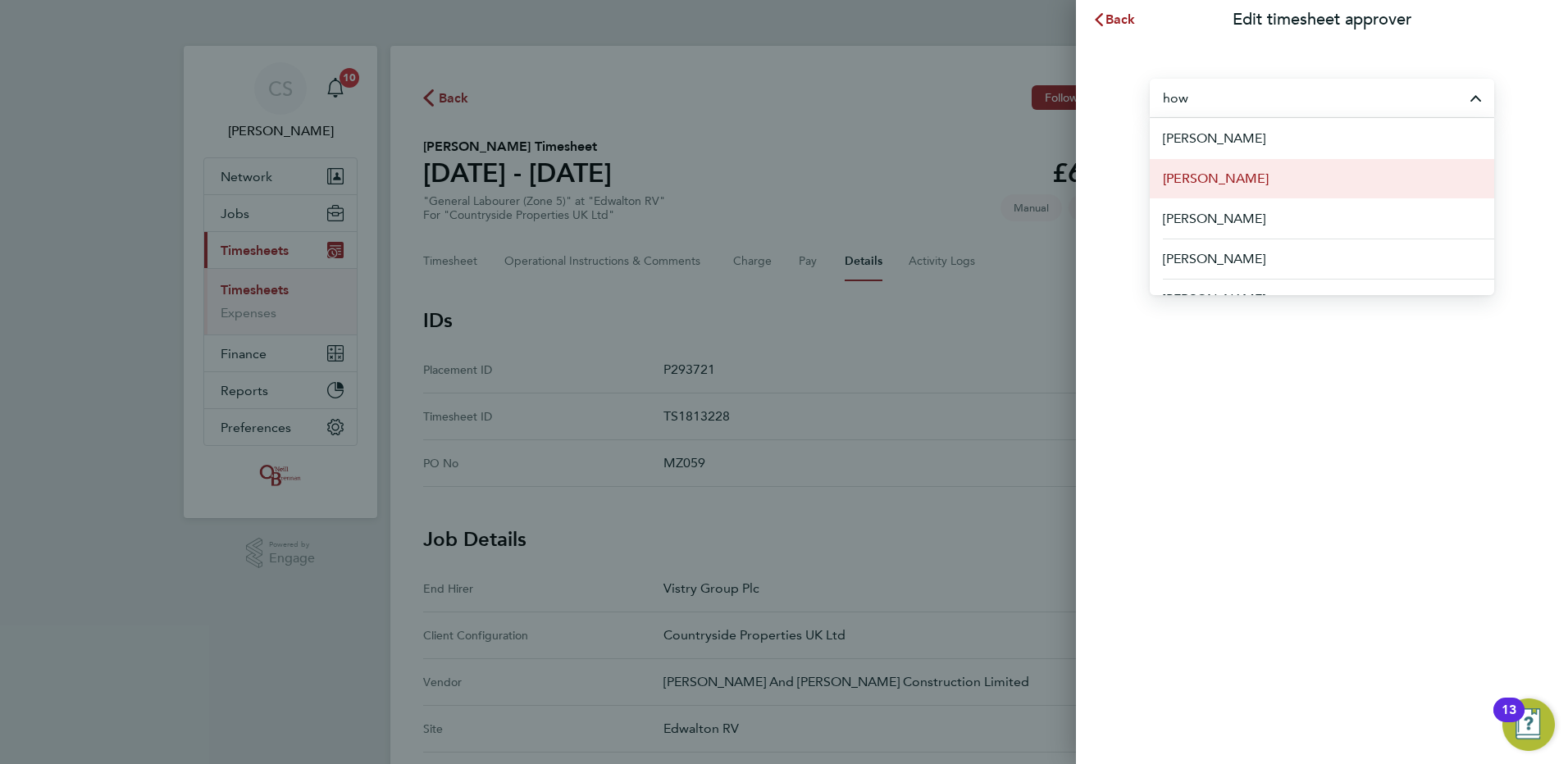
click at [1297, 180] on li "[PERSON_NAME]" at bounding box center [1323, 178] width 345 height 40
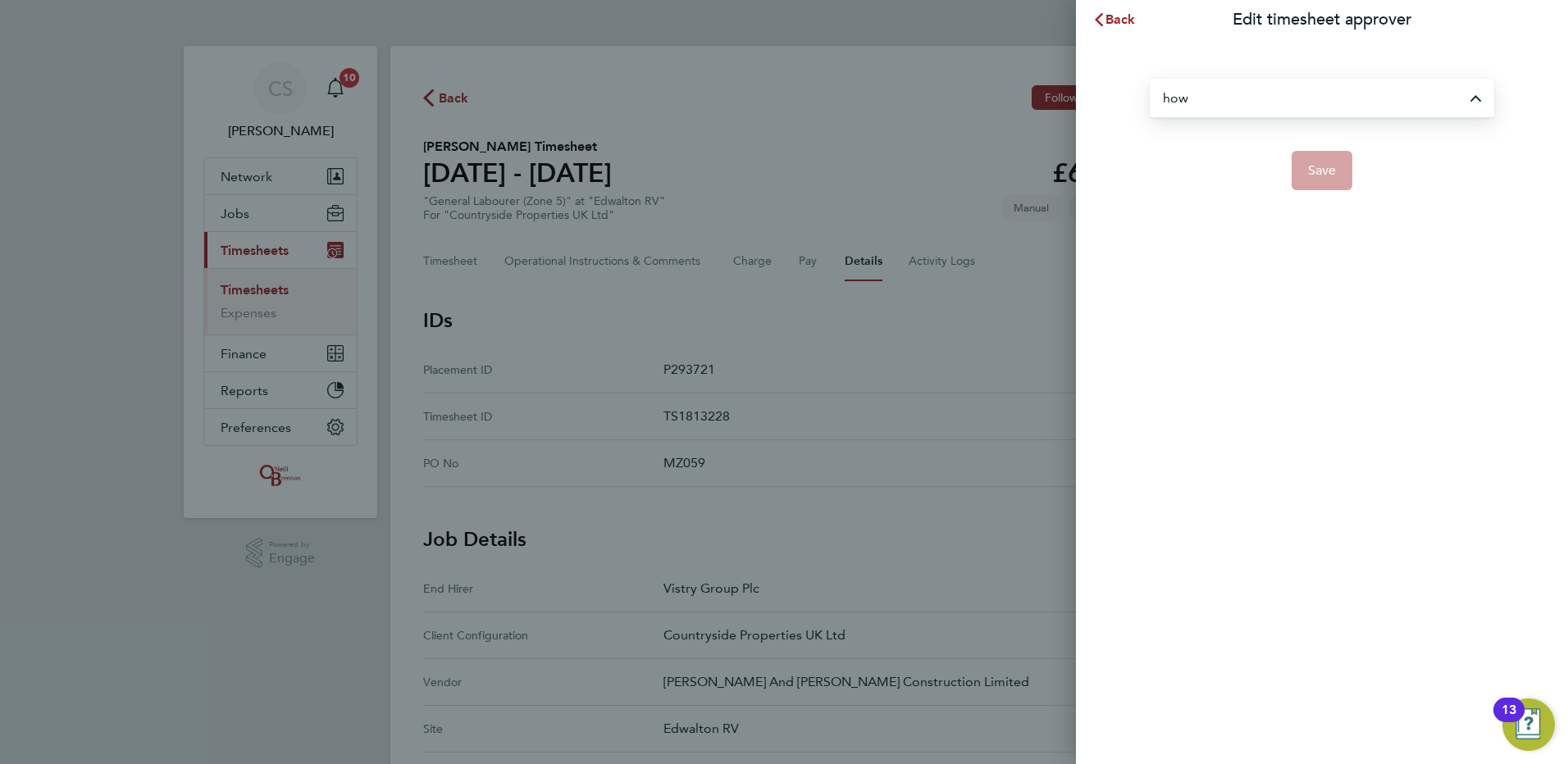
type input "[PERSON_NAME]"
click at [1316, 156] on button "Save" at bounding box center [1323, 171] width 61 height 40
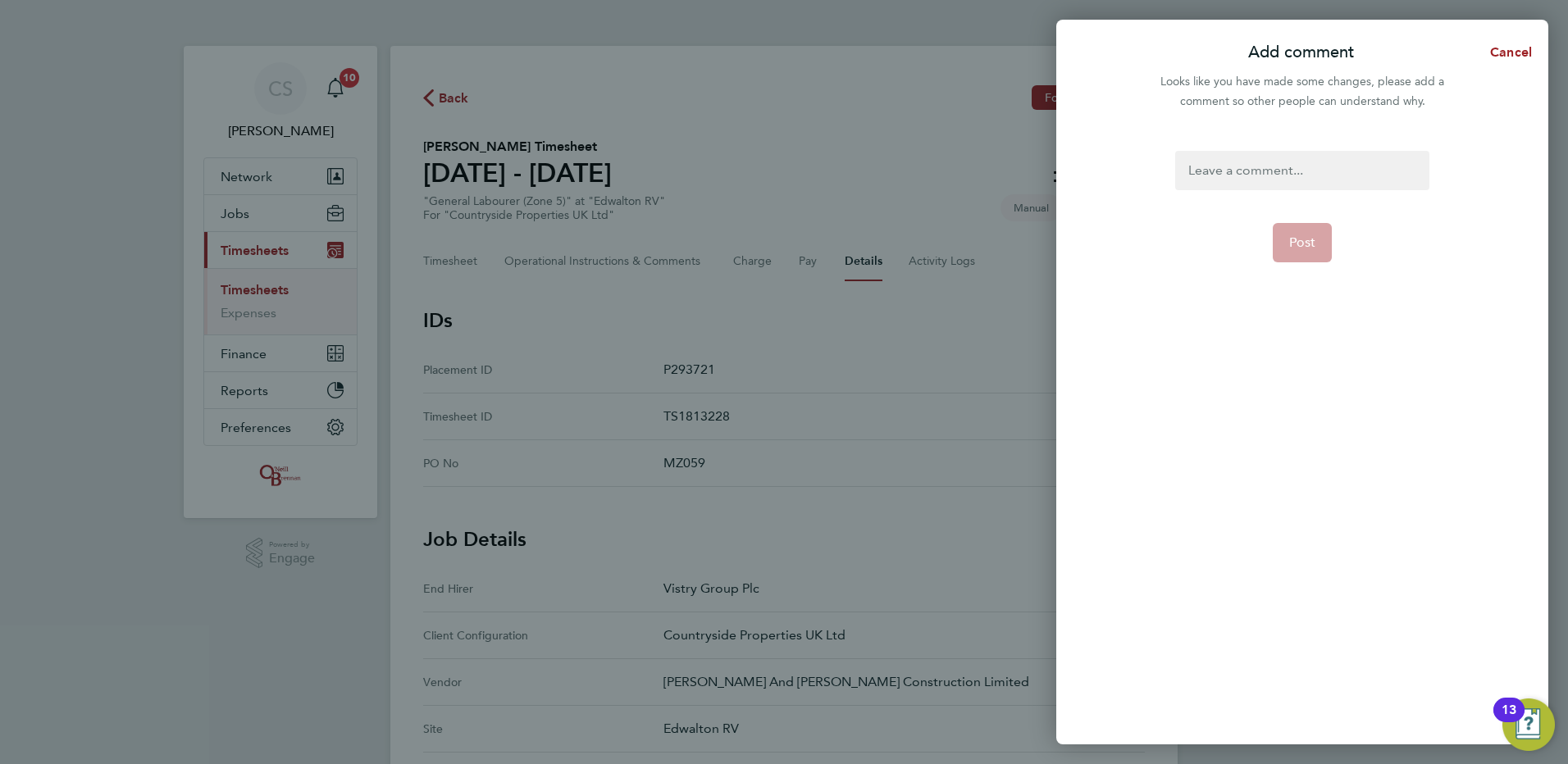
click at [1288, 150] on div "Post" at bounding box center [1302, 438] width 492 height 614
click at [1306, 177] on div at bounding box center [1301, 171] width 253 height 40
click at [1307, 180] on div at bounding box center [1301, 171] width 253 height 40
click at [1301, 267] on form "approver Post" at bounding box center [1301, 343] width 267 height 383
click at [1296, 235] on span "Post" at bounding box center [1303, 243] width 27 height 17
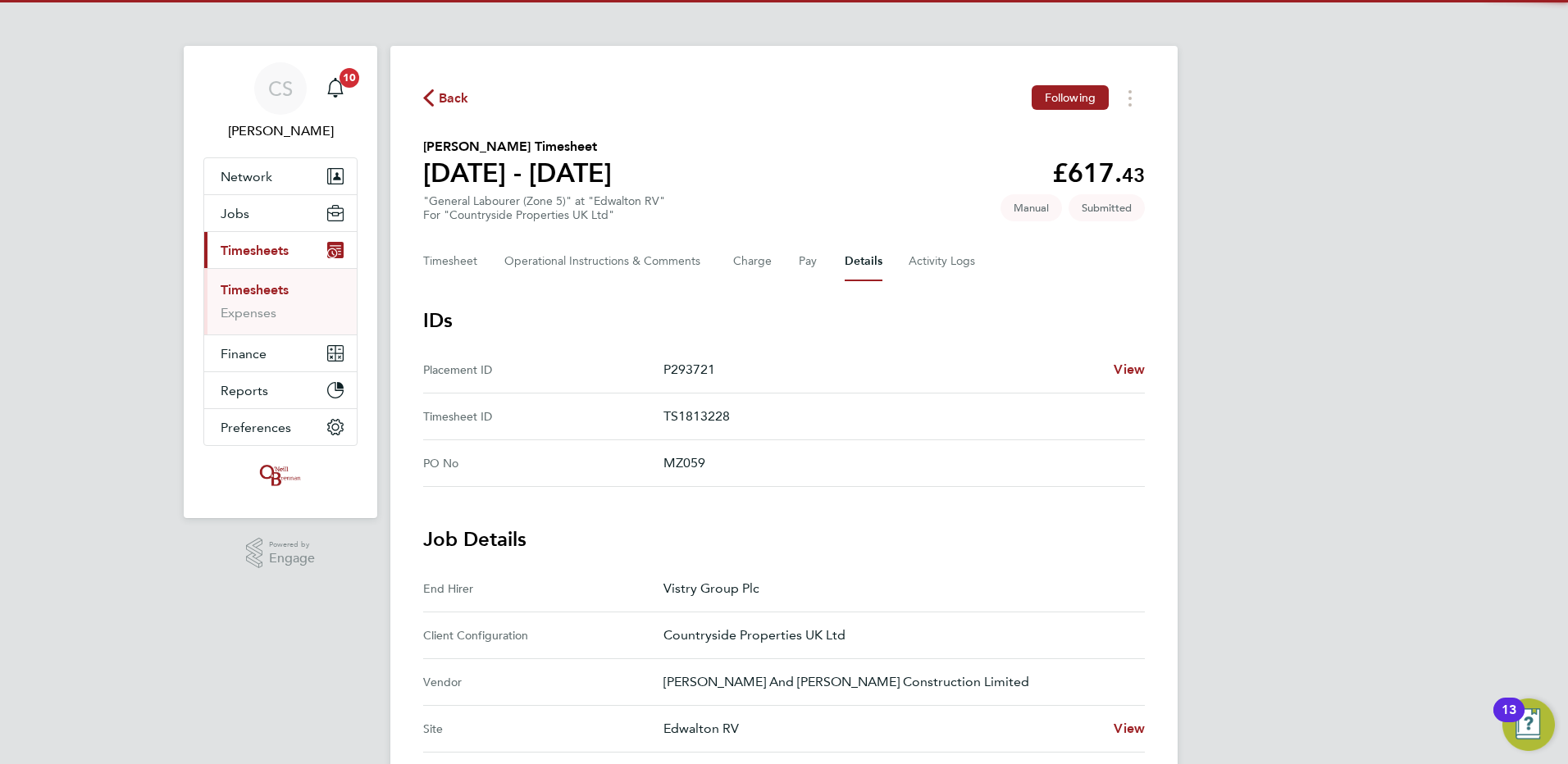
click at [442, 107] on span "Back" at bounding box center [454, 97] width 30 height 19
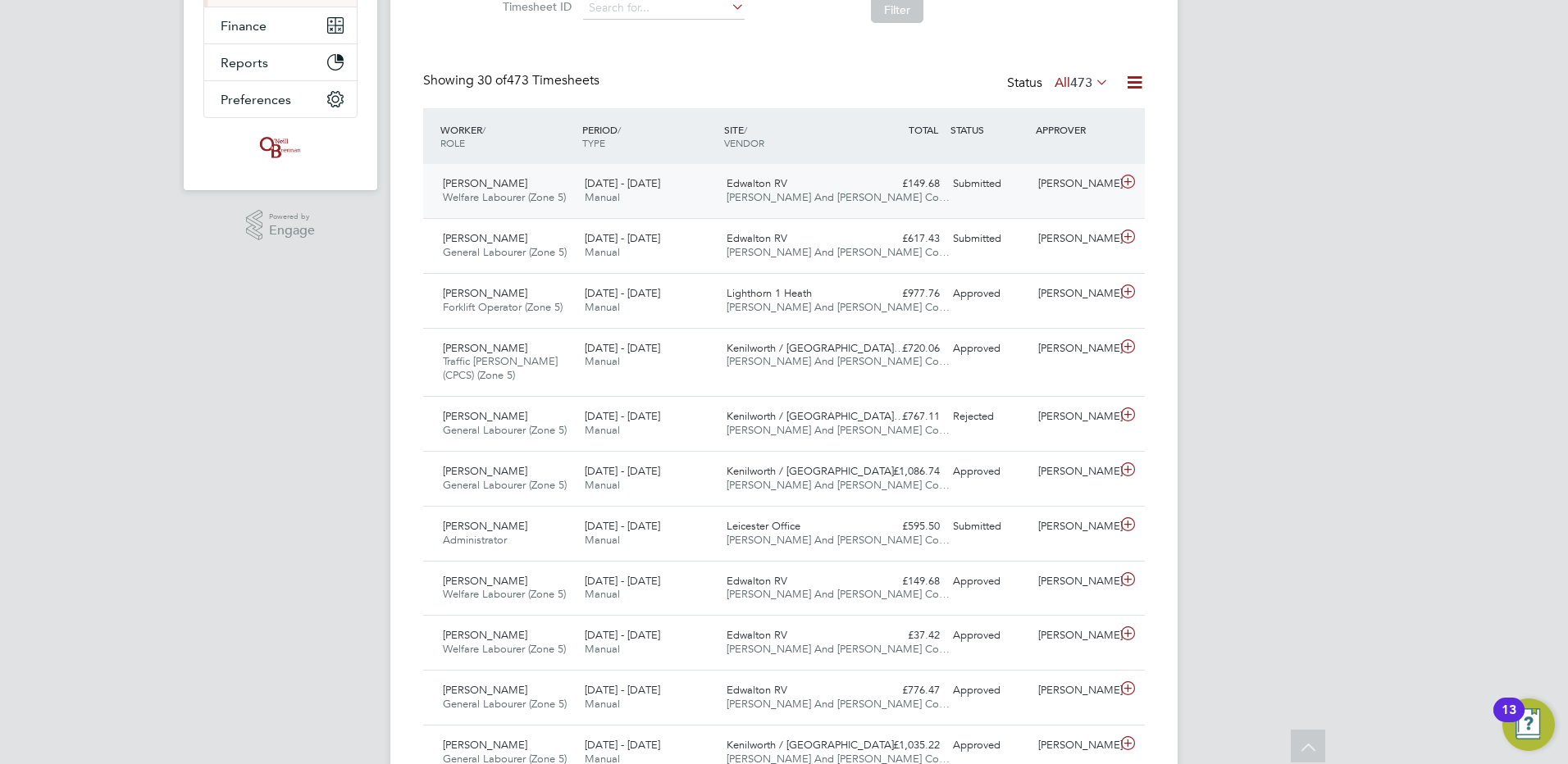
click at [1037, 192] on div "[PERSON_NAME]" at bounding box center [1074, 184] width 85 height 27
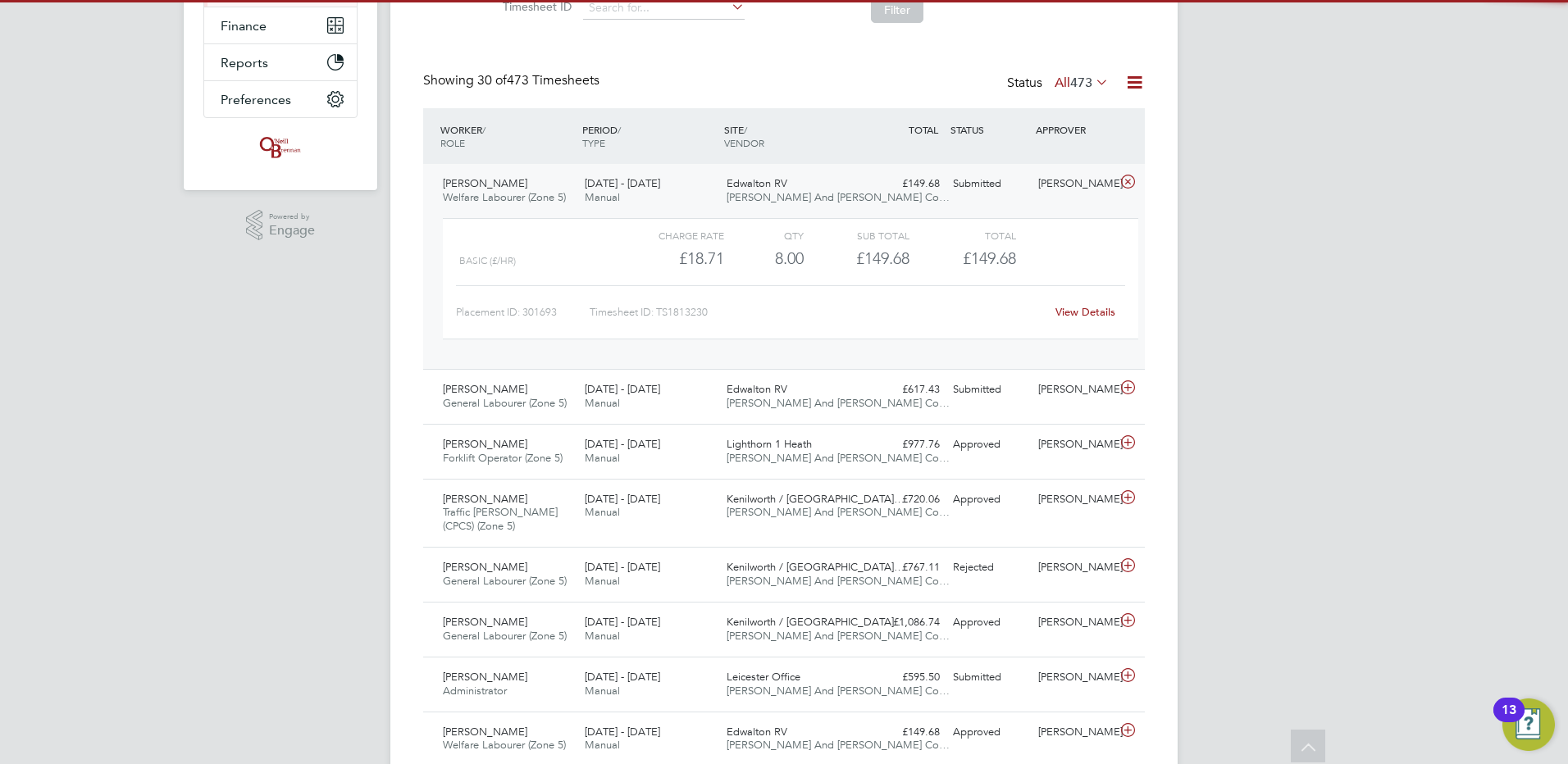
click at [1085, 316] on link "View Details" at bounding box center [1085, 312] width 60 height 14
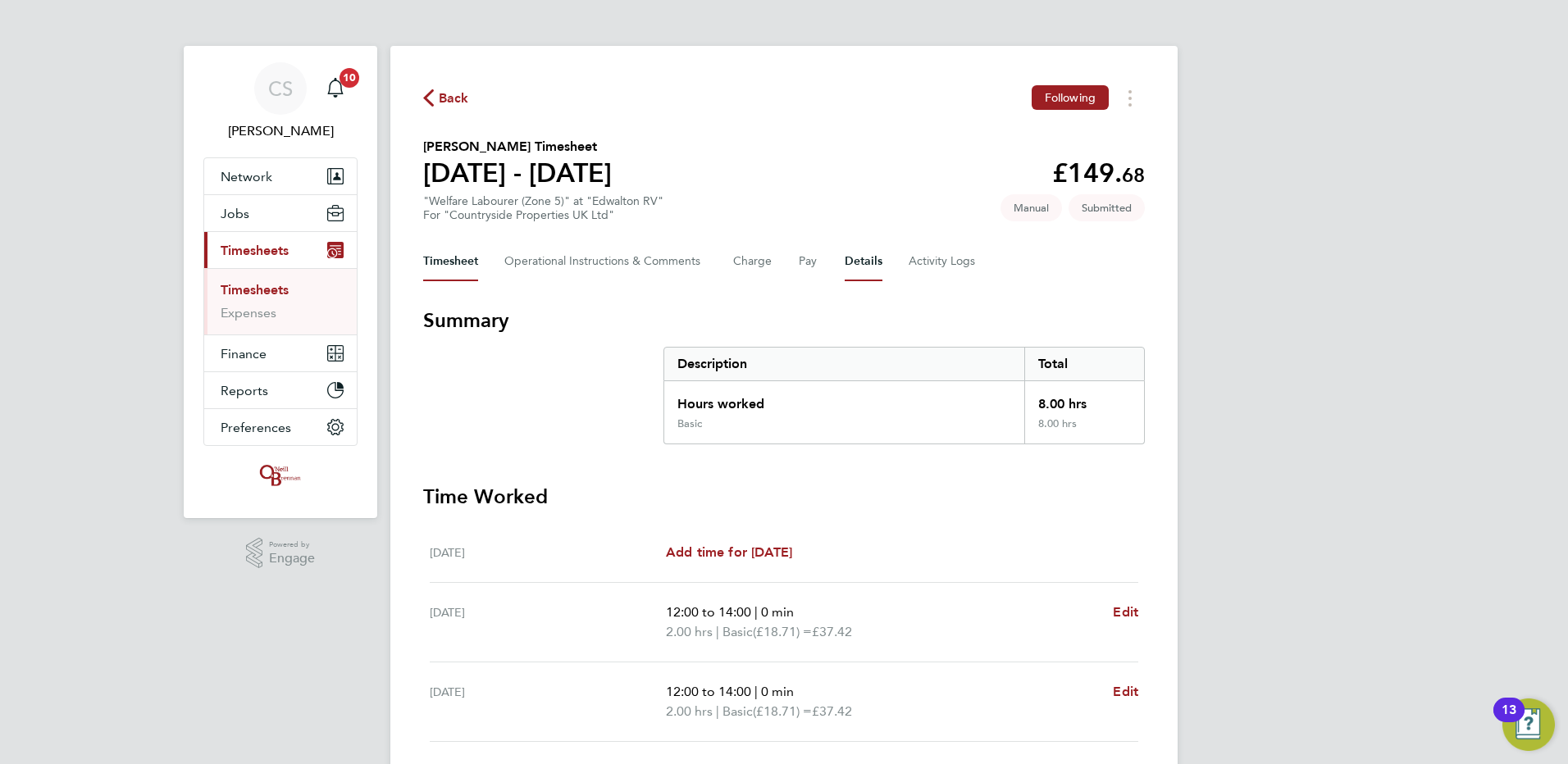
drag, startPoint x: 852, startPoint y: 261, endPoint x: 886, endPoint y: 269, distance: 34.9
click at [853, 261] on button "Details" at bounding box center [863, 261] width 38 height 40
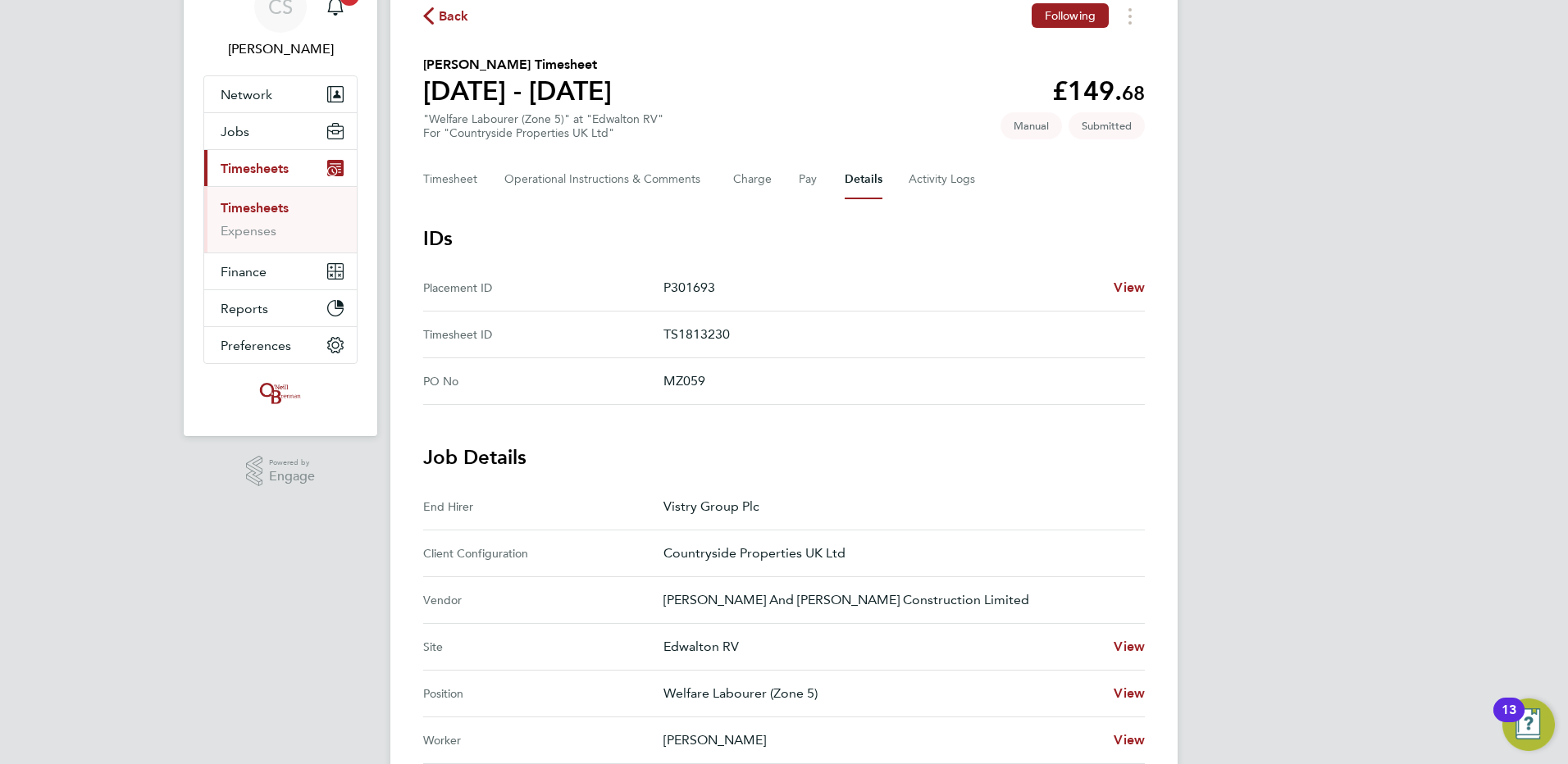
scroll to position [410, 0]
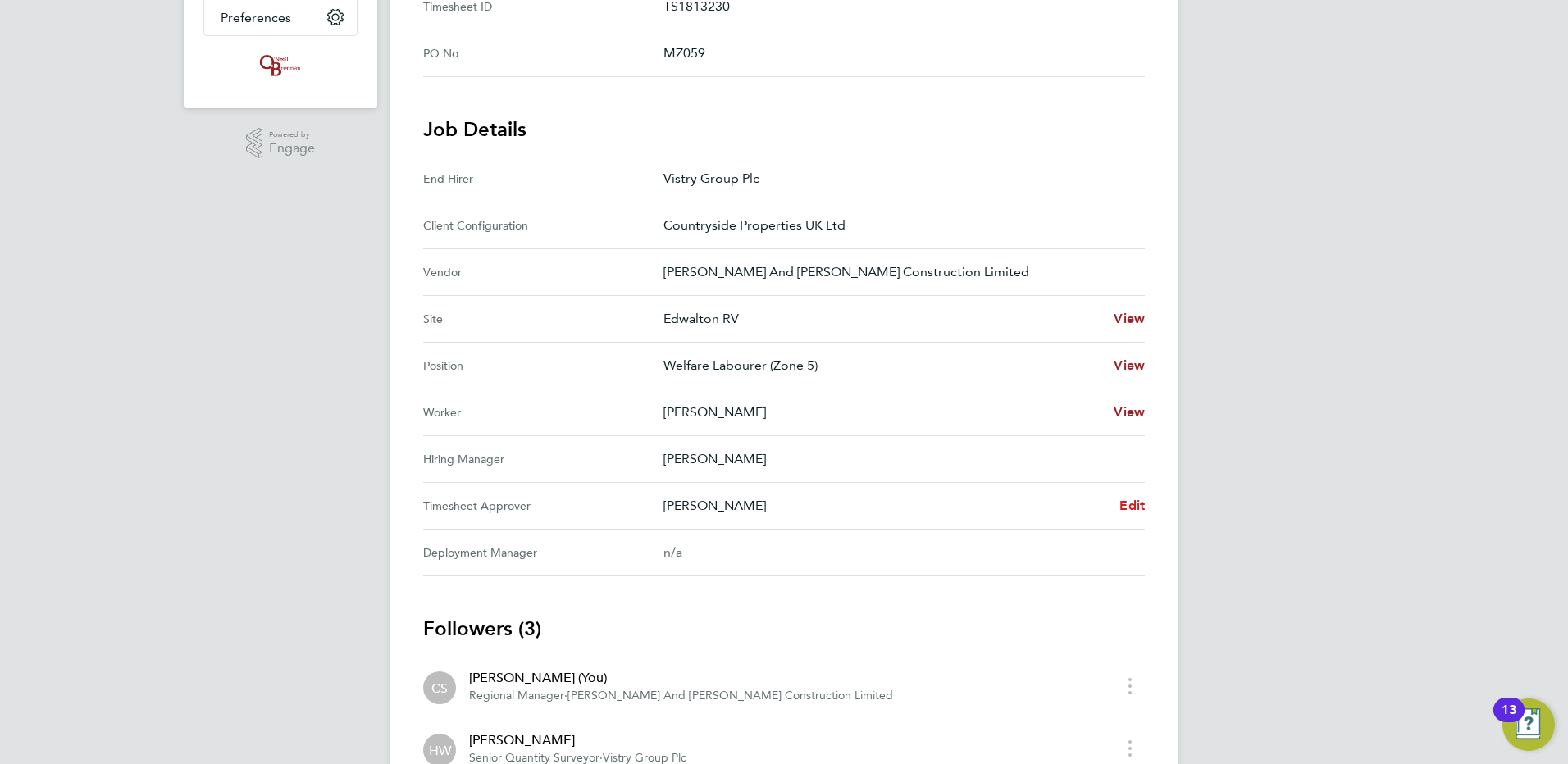
click at [1137, 510] on span "Edit" at bounding box center [1132, 505] width 25 height 16
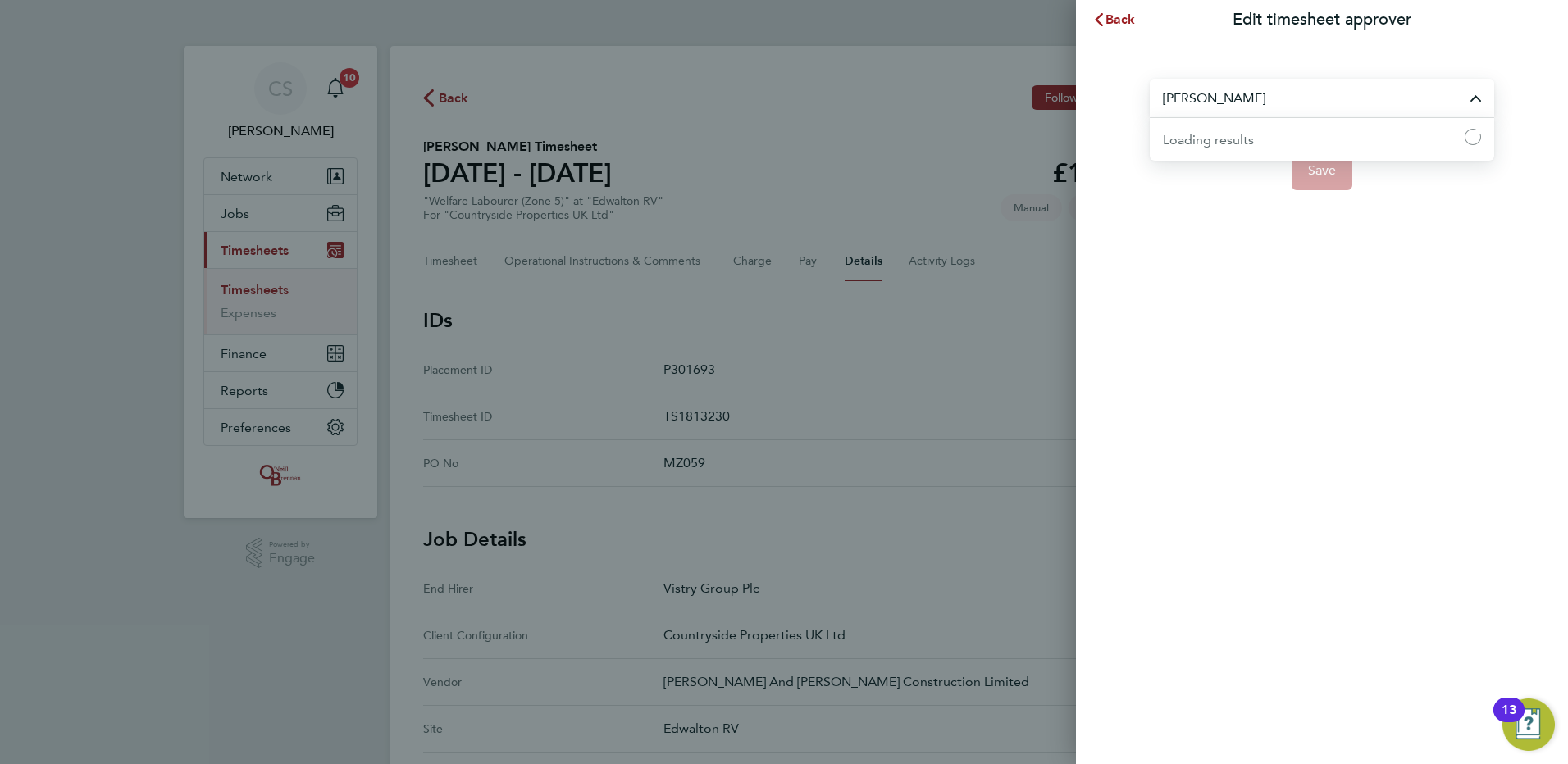
click at [1215, 112] on input "[PERSON_NAME]" at bounding box center [1323, 98] width 345 height 39
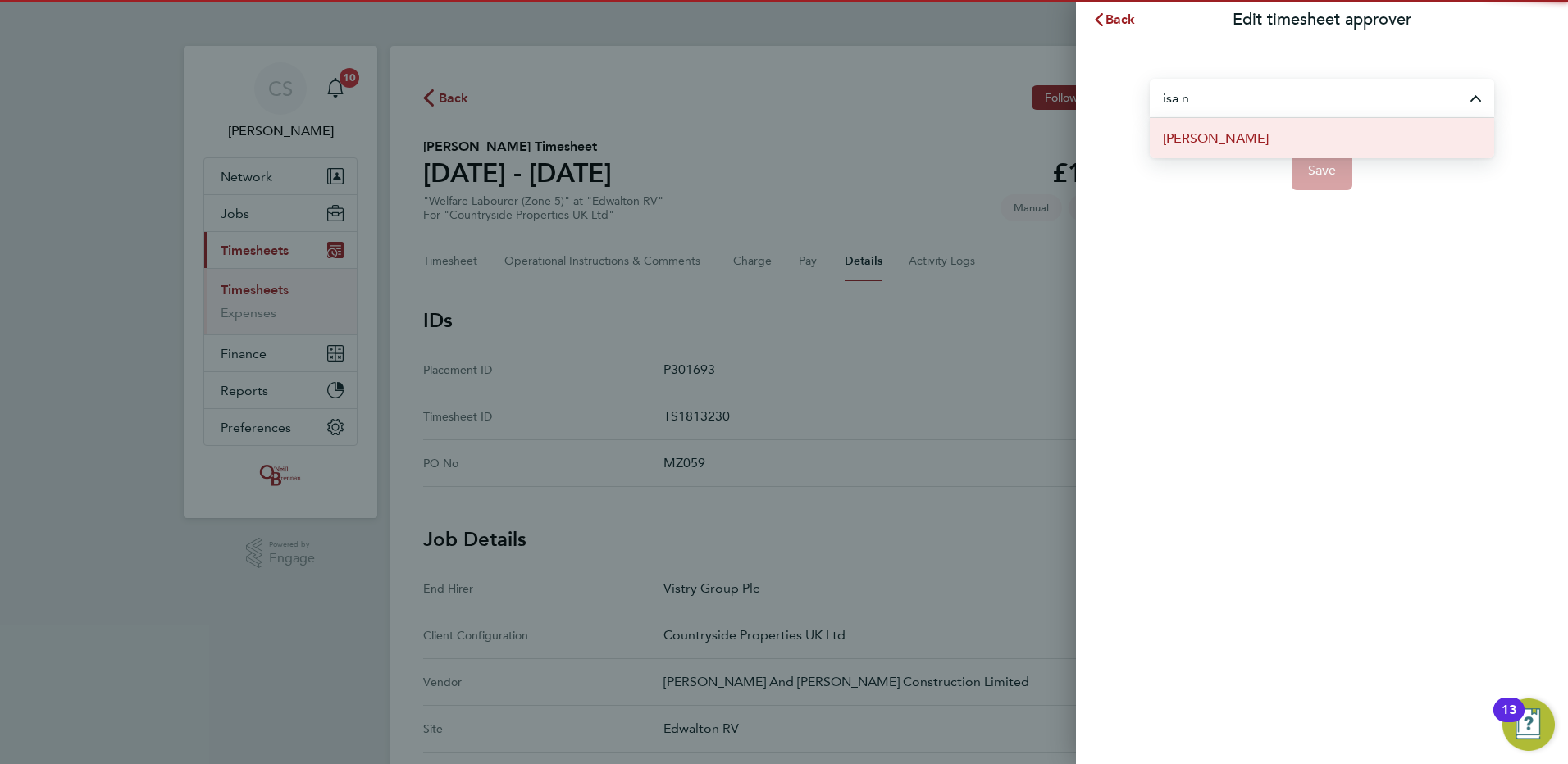
click at [1223, 148] on li "[PERSON_NAME]" at bounding box center [1323, 138] width 345 height 40
type input "[PERSON_NAME]"
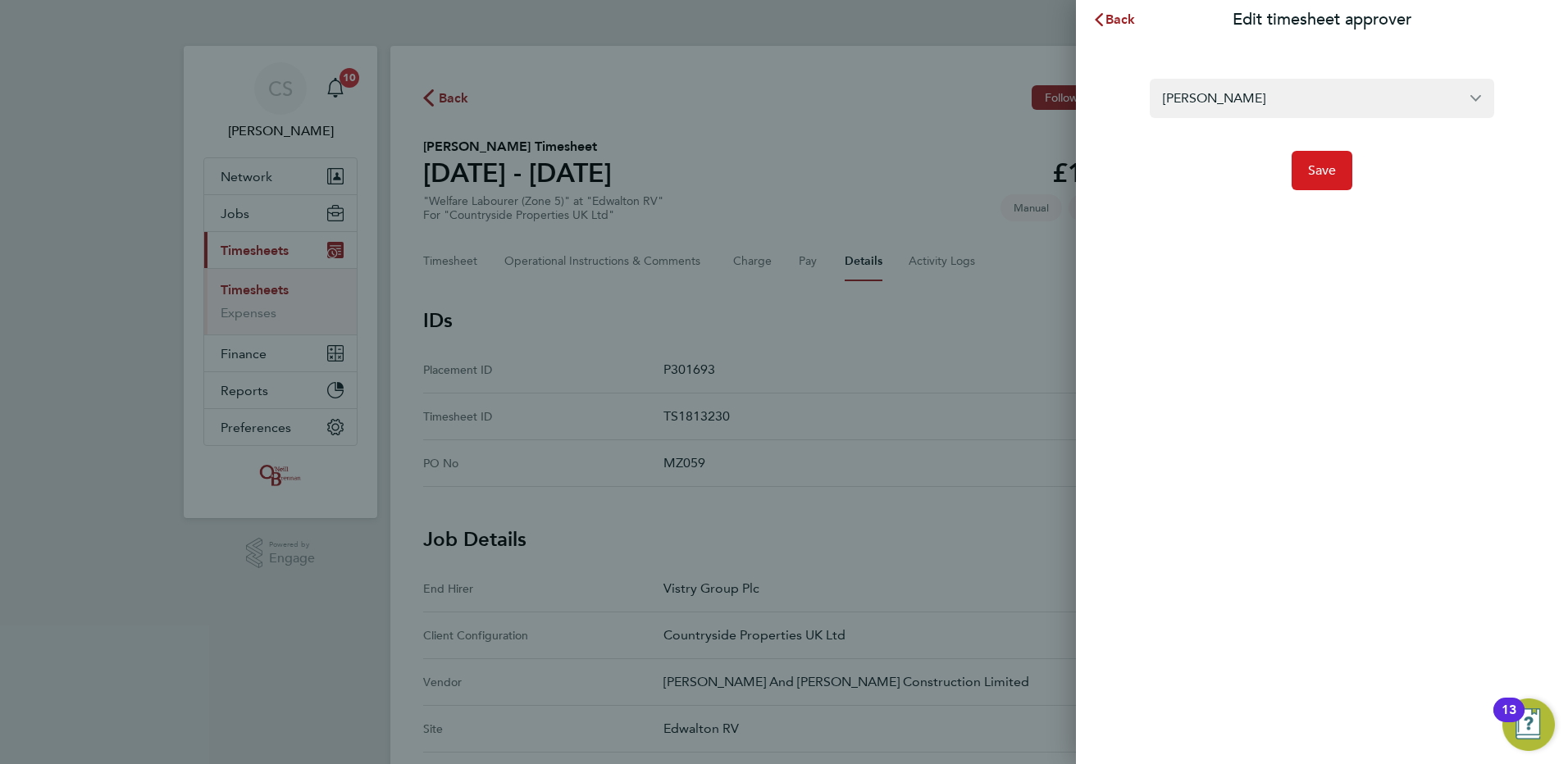
click at [1316, 162] on span "Save" at bounding box center [1323, 171] width 29 height 17
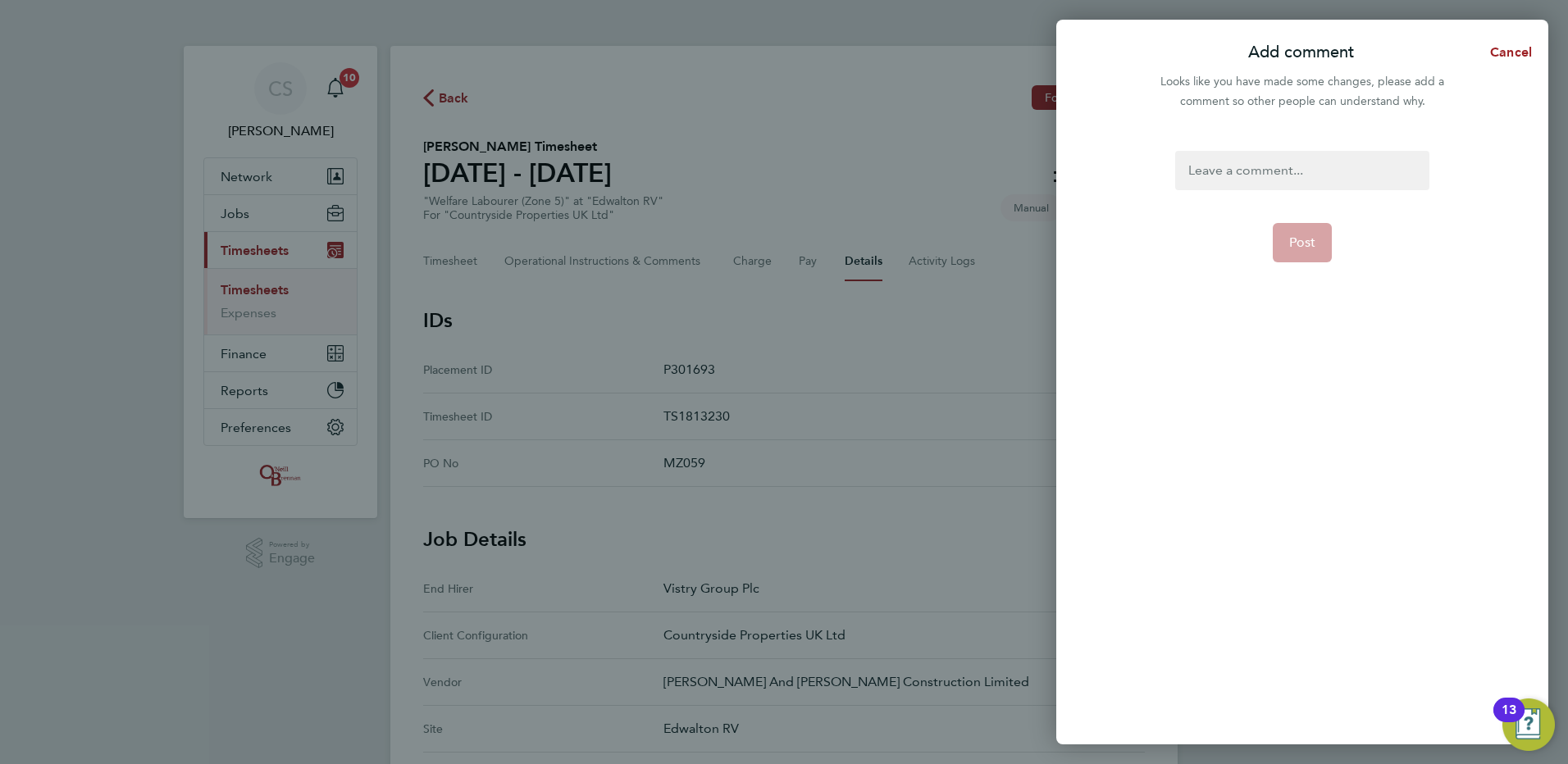
click at [1319, 172] on div at bounding box center [1301, 171] width 253 height 40
click at [1317, 171] on div at bounding box center [1301, 171] width 253 height 40
click at [1323, 239] on button "Post" at bounding box center [1302, 242] width 60 height 40
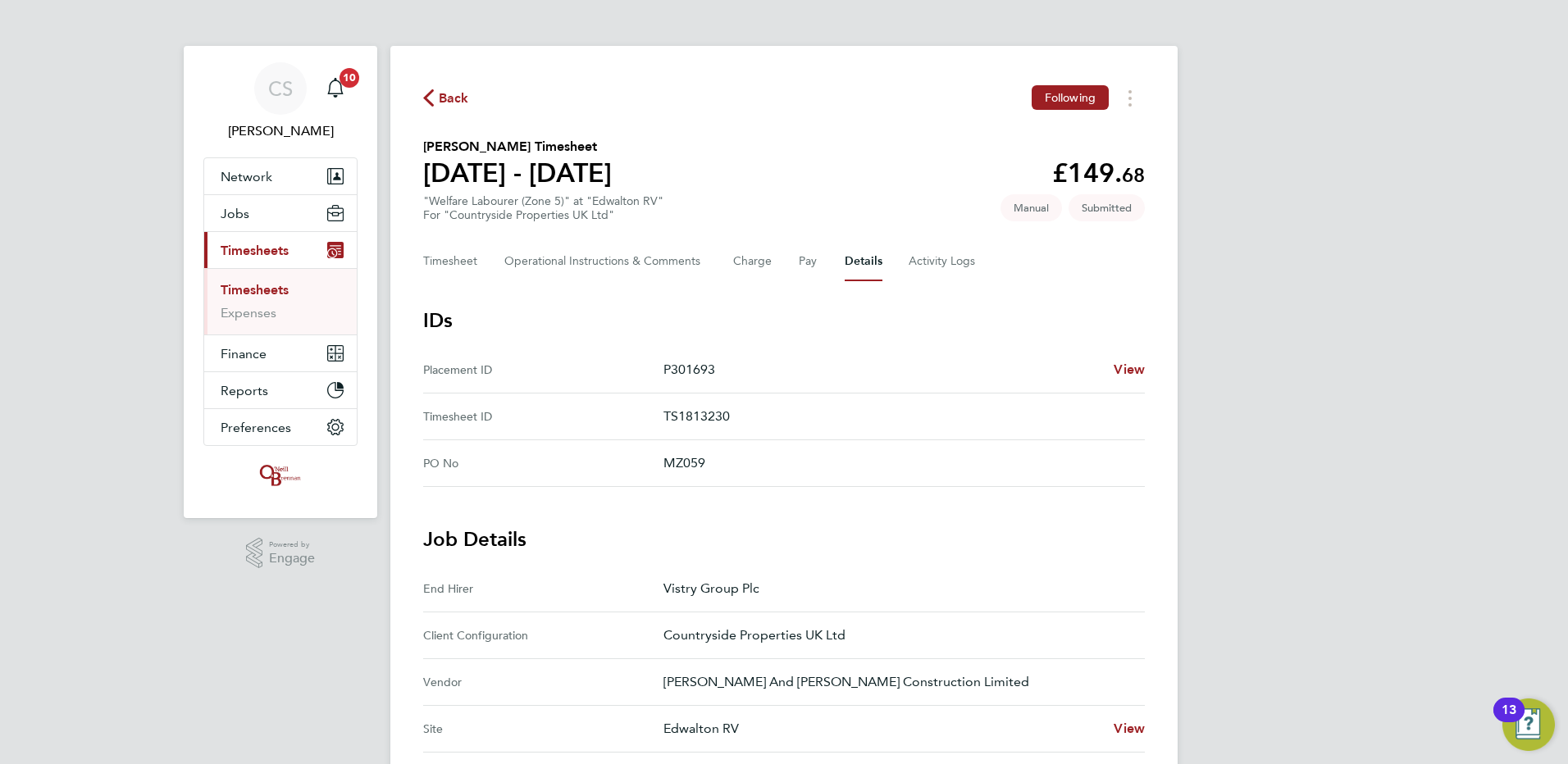
click at [427, 99] on icon "button" at bounding box center [428, 97] width 11 height 17
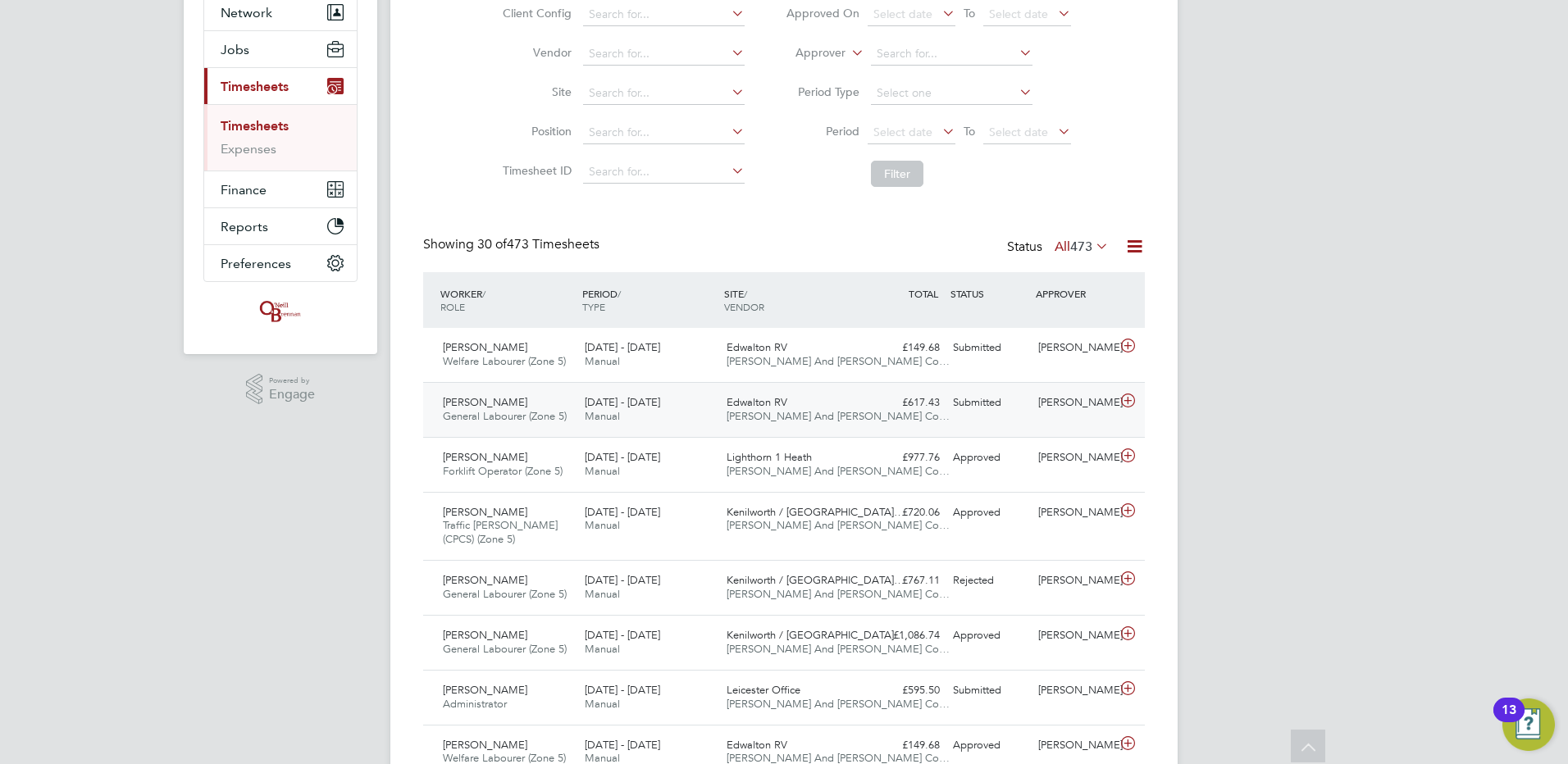
click at [1054, 417] on div "[PERSON_NAME]" at bounding box center [1074, 403] width 85 height 27
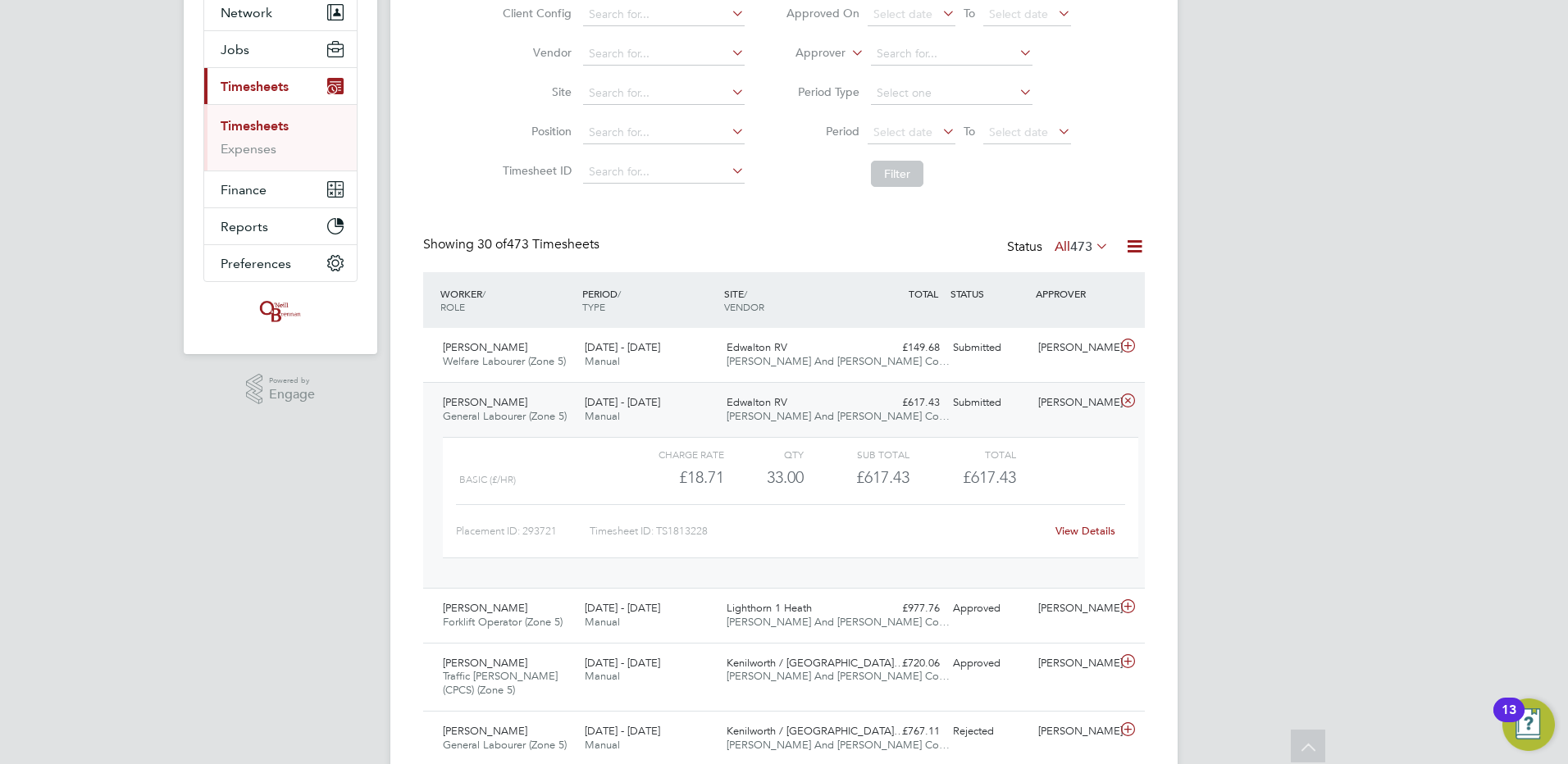
click at [1090, 540] on div "View Details" at bounding box center [1085, 531] width 81 height 26
click at [1120, 532] on div "View Details" at bounding box center [1085, 531] width 81 height 26
click at [1107, 525] on link "View Details" at bounding box center [1085, 530] width 60 height 14
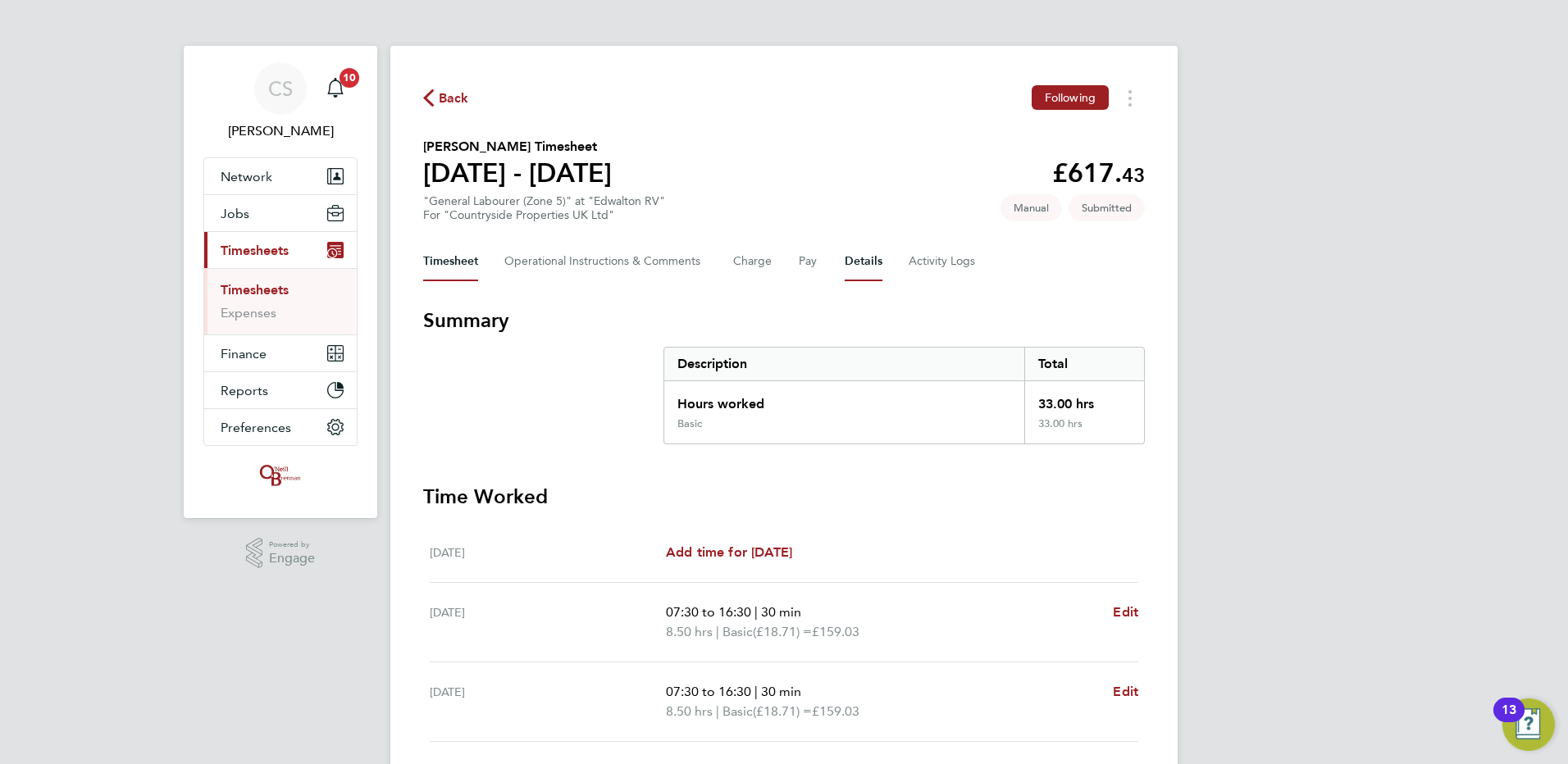
click at [847, 272] on button "Details" at bounding box center [863, 261] width 38 height 40
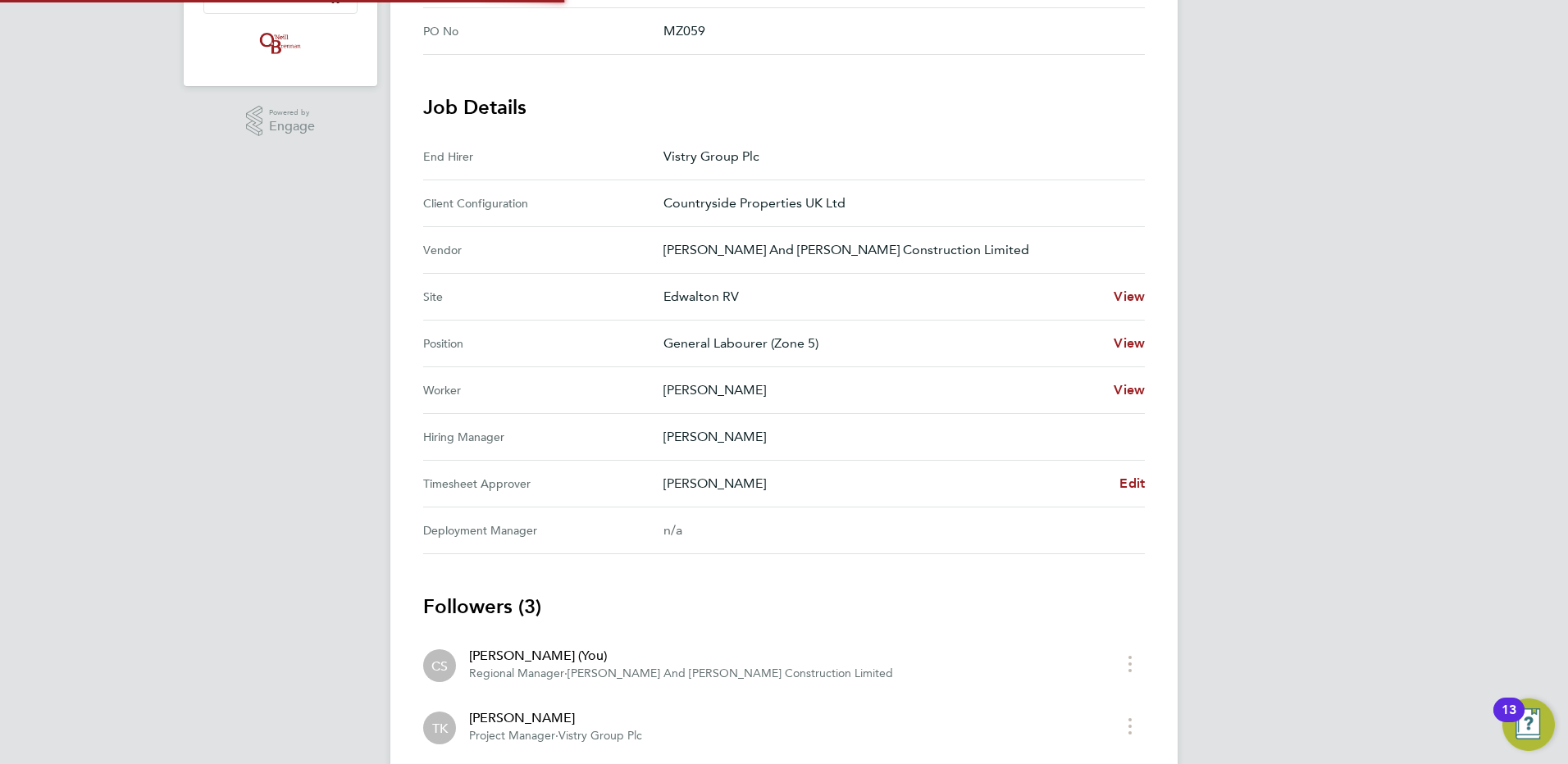
scroll to position [492, 0]
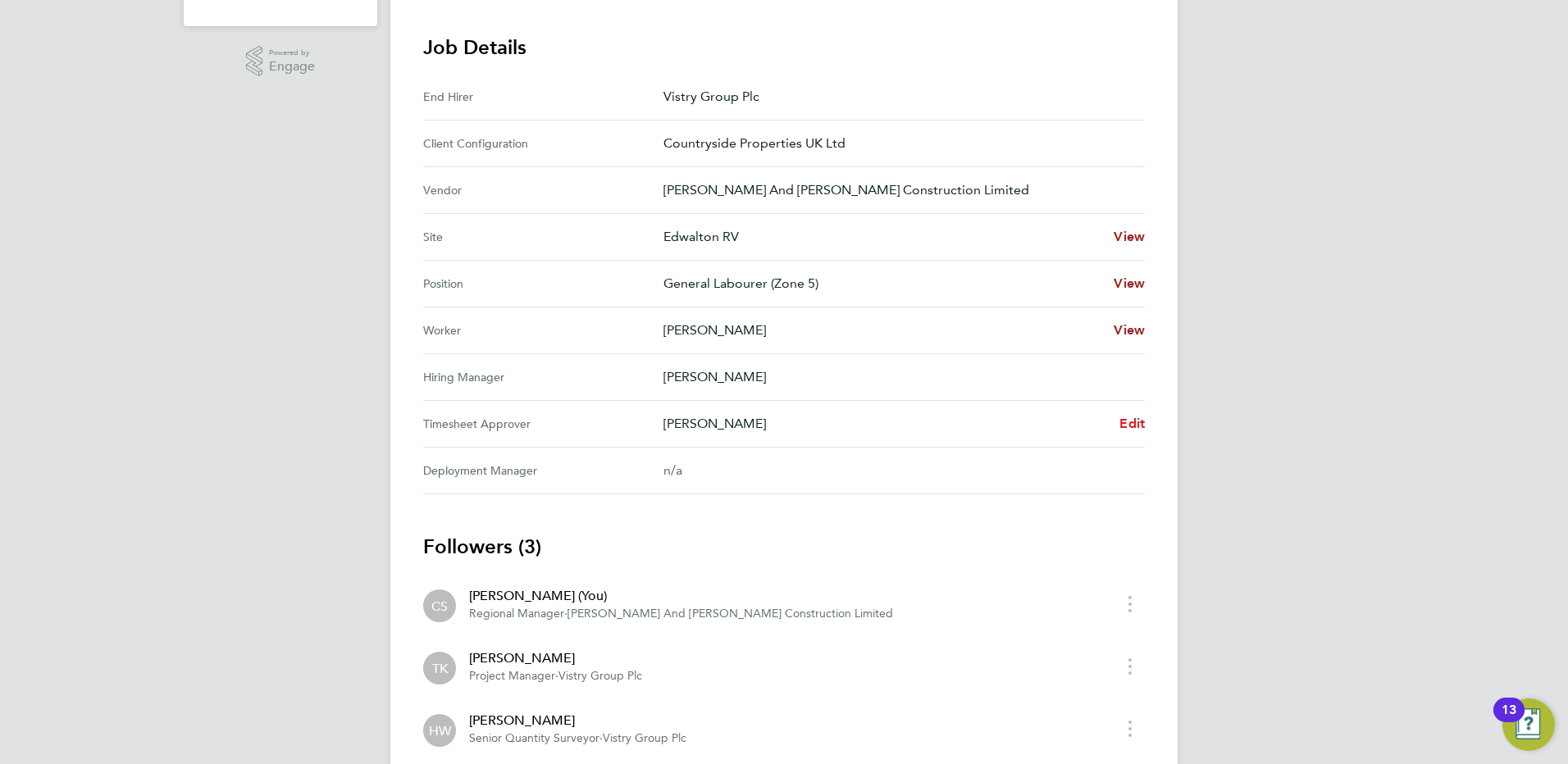
click at [1134, 429] on span "Edit" at bounding box center [1132, 424] width 25 height 16
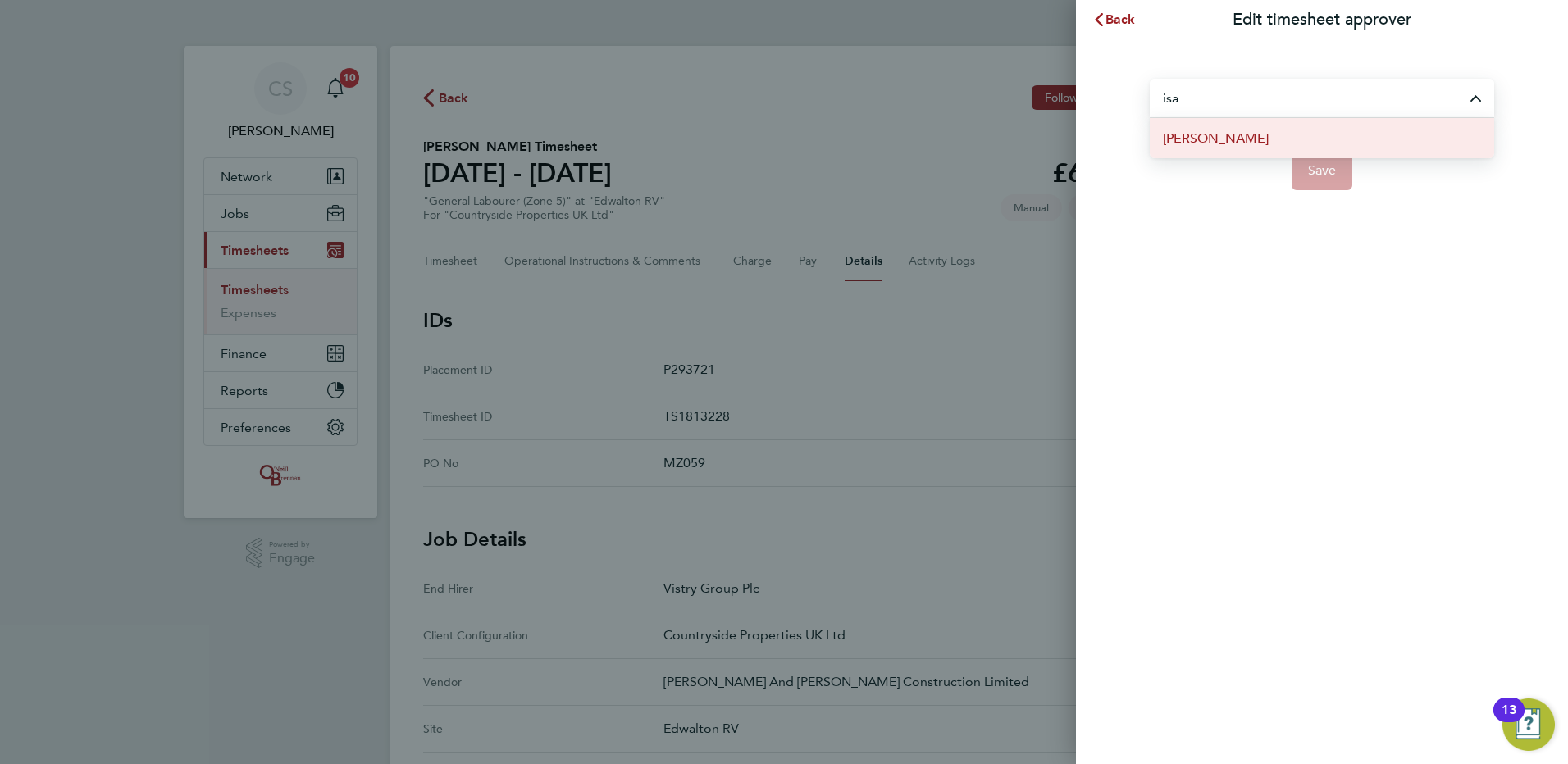
click at [1293, 145] on li "[PERSON_NAME]" at bounding box center [1323, 138] width 345 height 40
type input "[PERSON_NAME]"
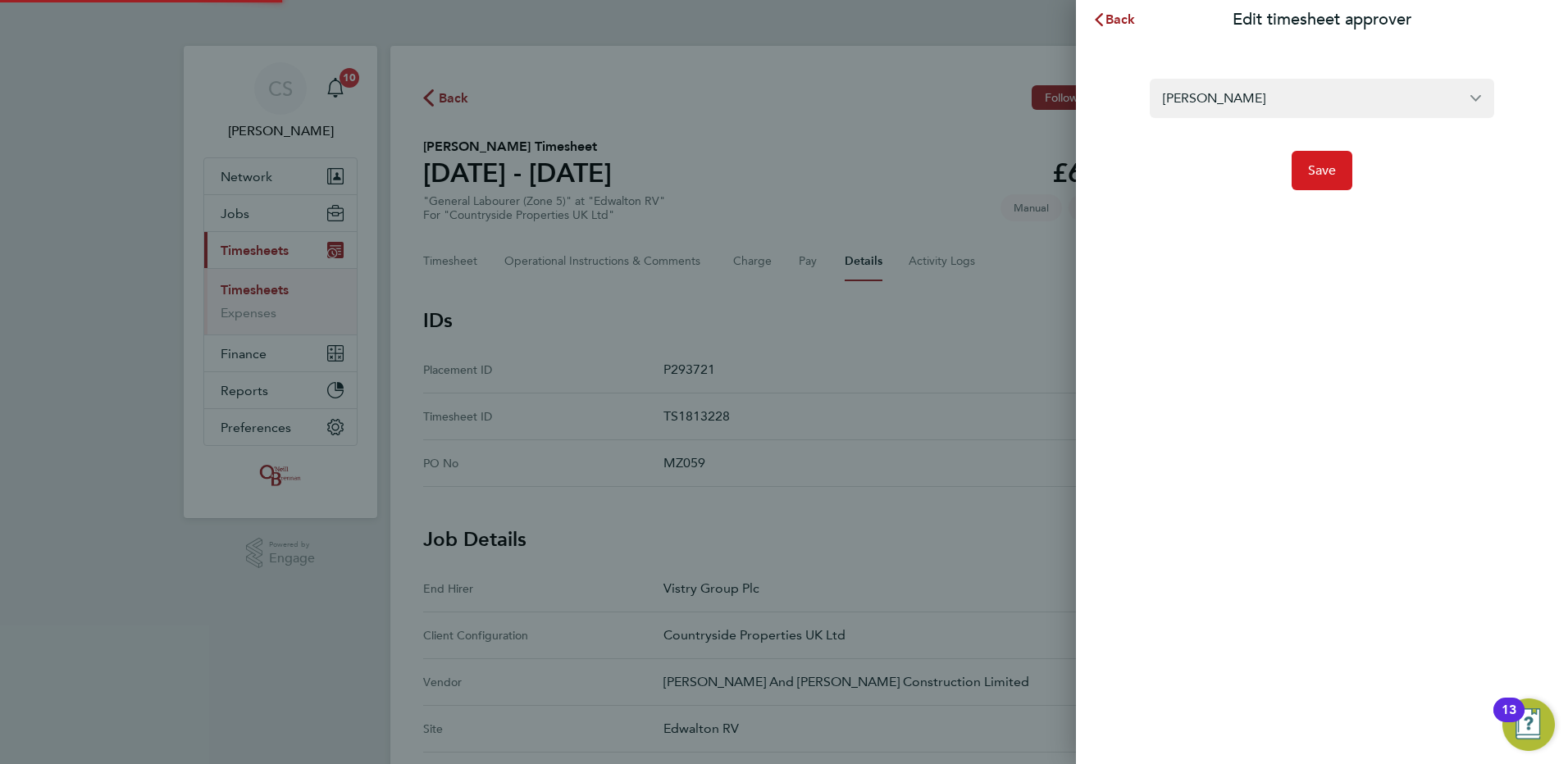
click at [1323, 185] on button "Save" at bounding box center [1323, 171] width 61 height 40
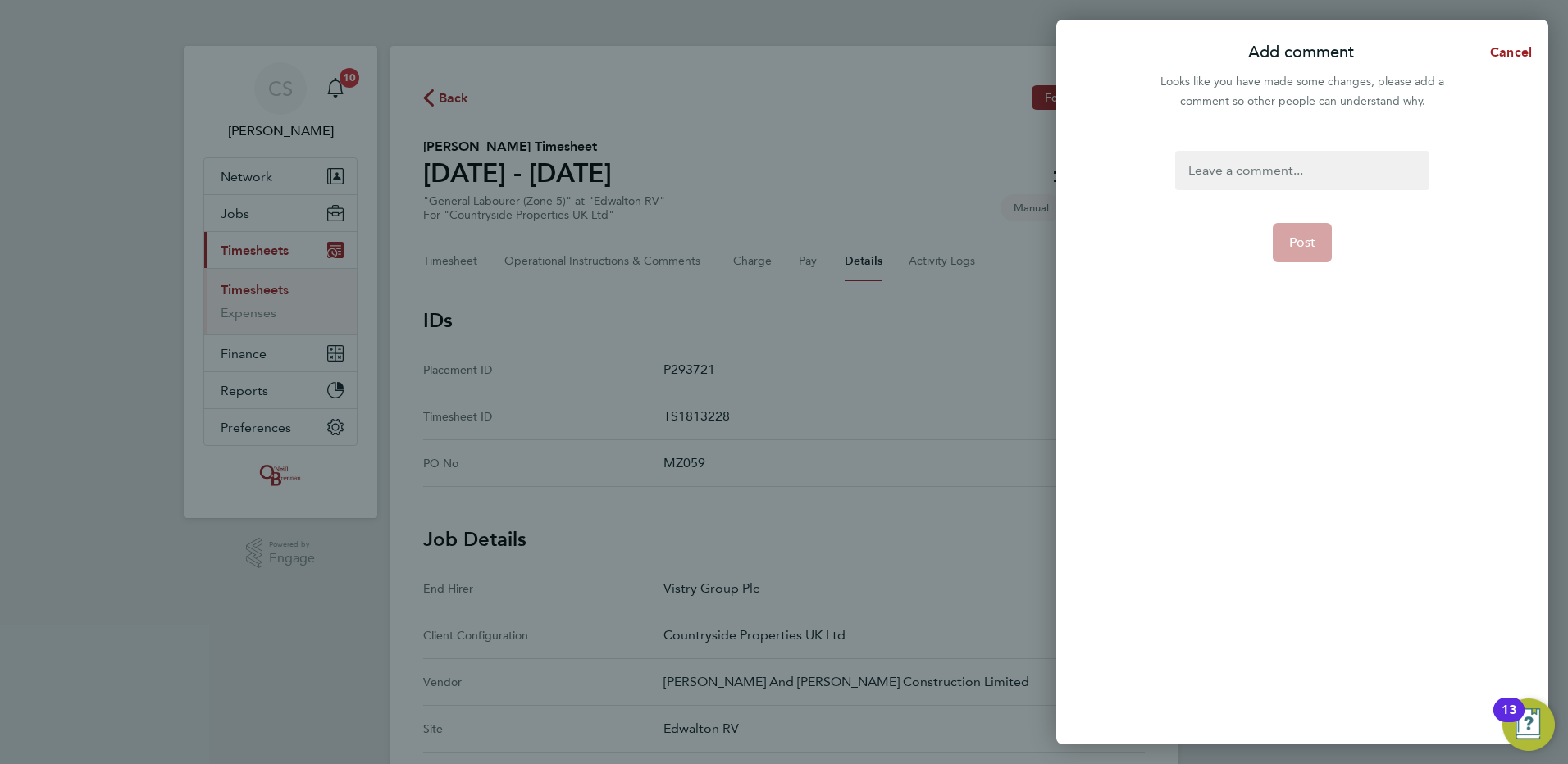
click at [1270, 155] on div at bounding box center [1301, 171] width 253 height 40
click at [1270, 155] on div "approver" at bounding box center [1301, 171] width 253 height 40
drag, startPoint x: 1309, startPoint y: 240, endPoint x: 1299, endPoint y: 266, distance: 27.9
click at [1312, 240] on span "Post" at bounding box center [1303, 243] width 27 height 17
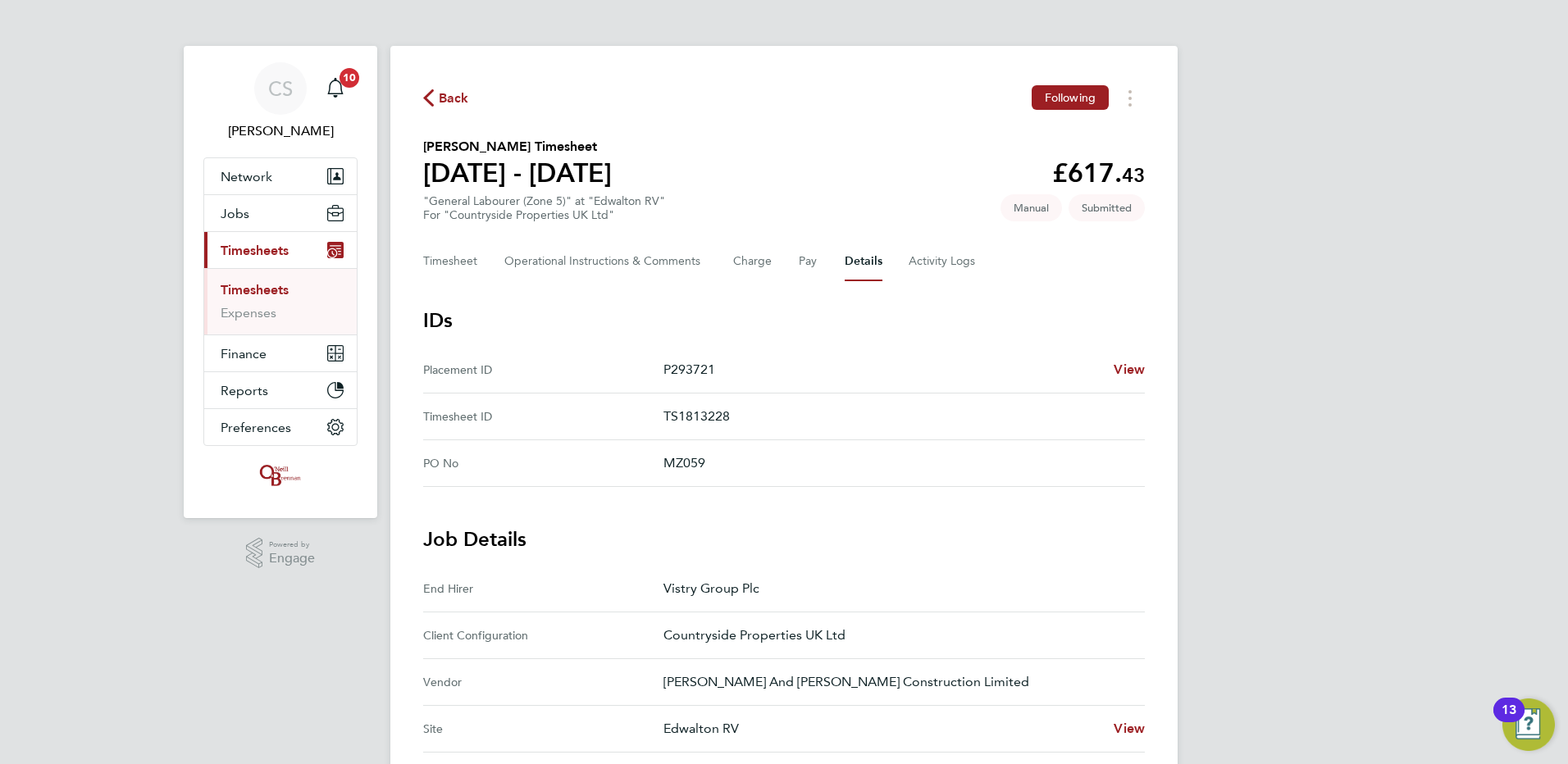
click at [443, 100] on span "Back" at bounding box center [454, 97] width 30 height 19
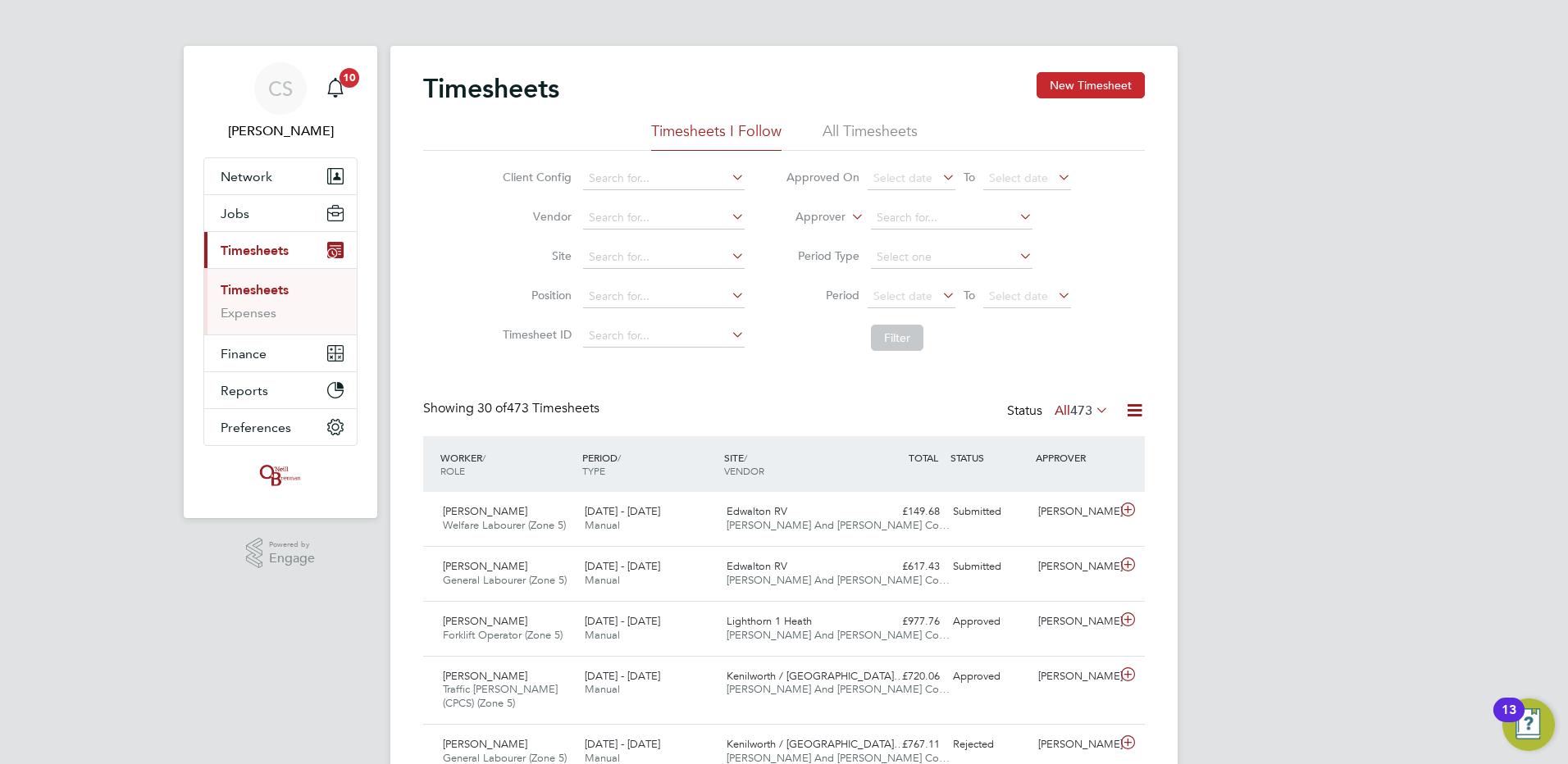
click at [1074, 88] on button "New Timesheet" at bounding box center [1090, 85] width 108 height 26
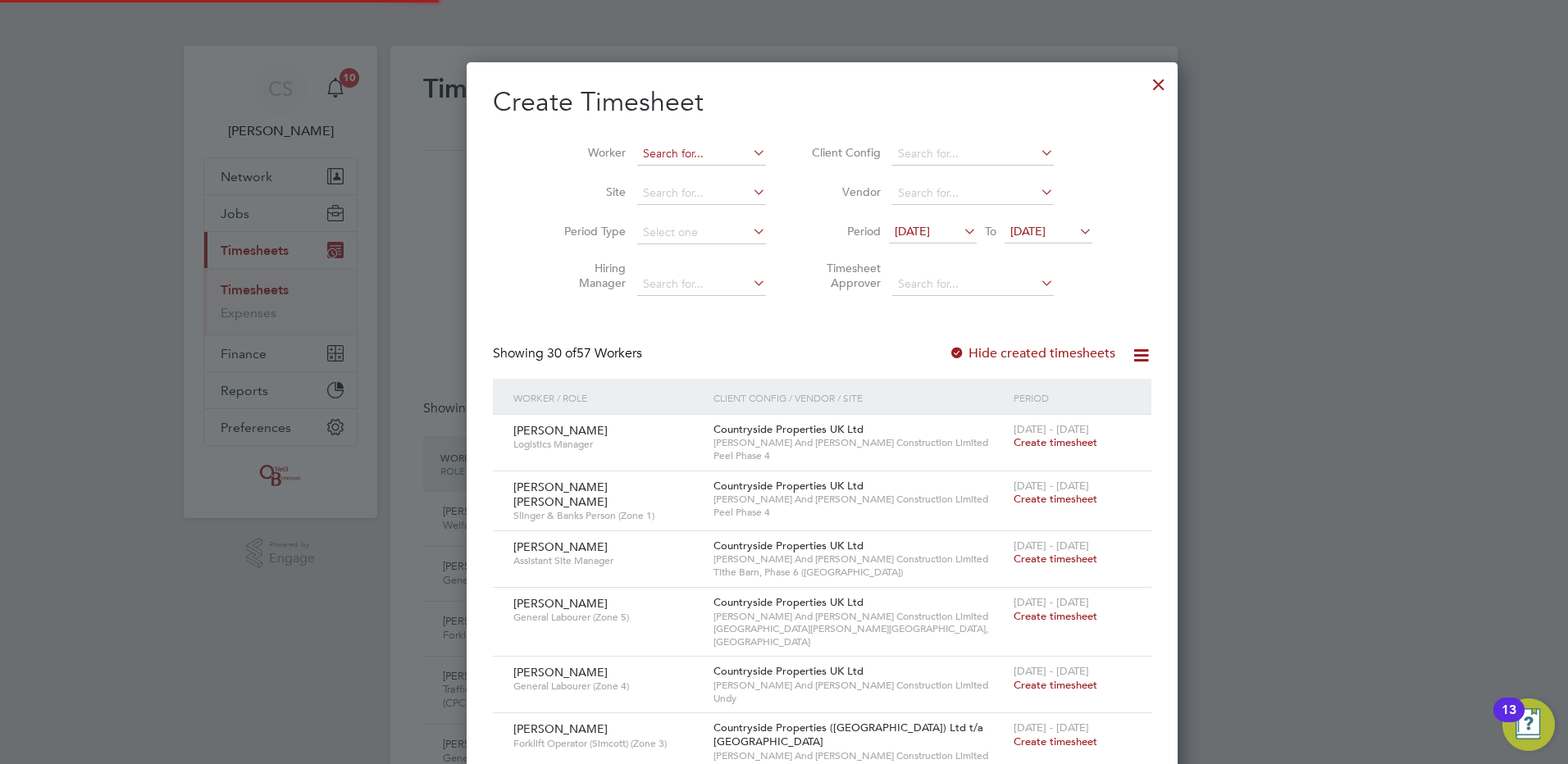
scroll to position [8, 8]
click at [674, 151] on input at bounding box center [701, 154] width 129 height 23
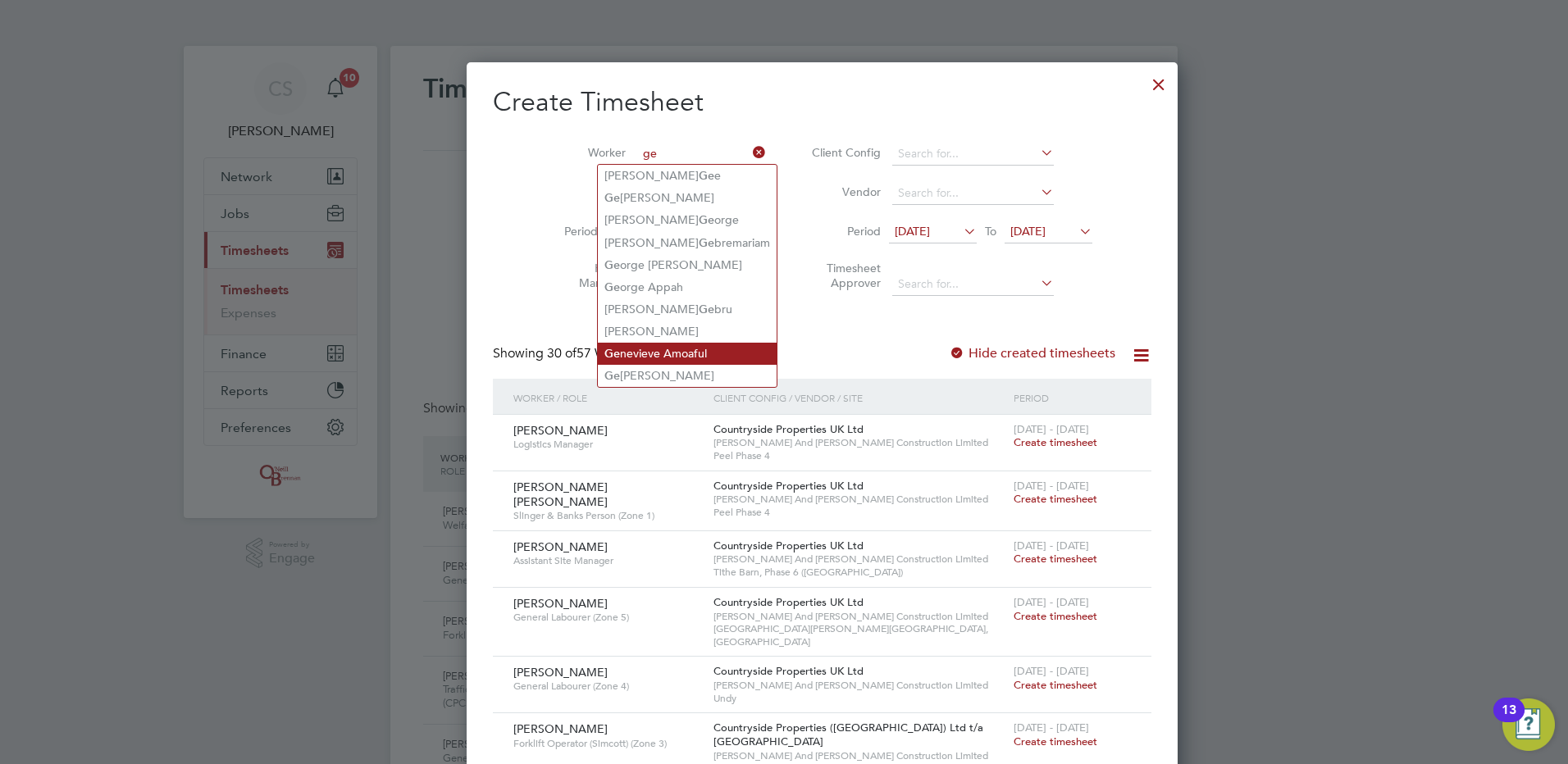
click at [683, 344] on li "Ge nevieve Amoaful" at bounding box center [687, 354] width 179 height 22
type input "[PERSON_NAME]"
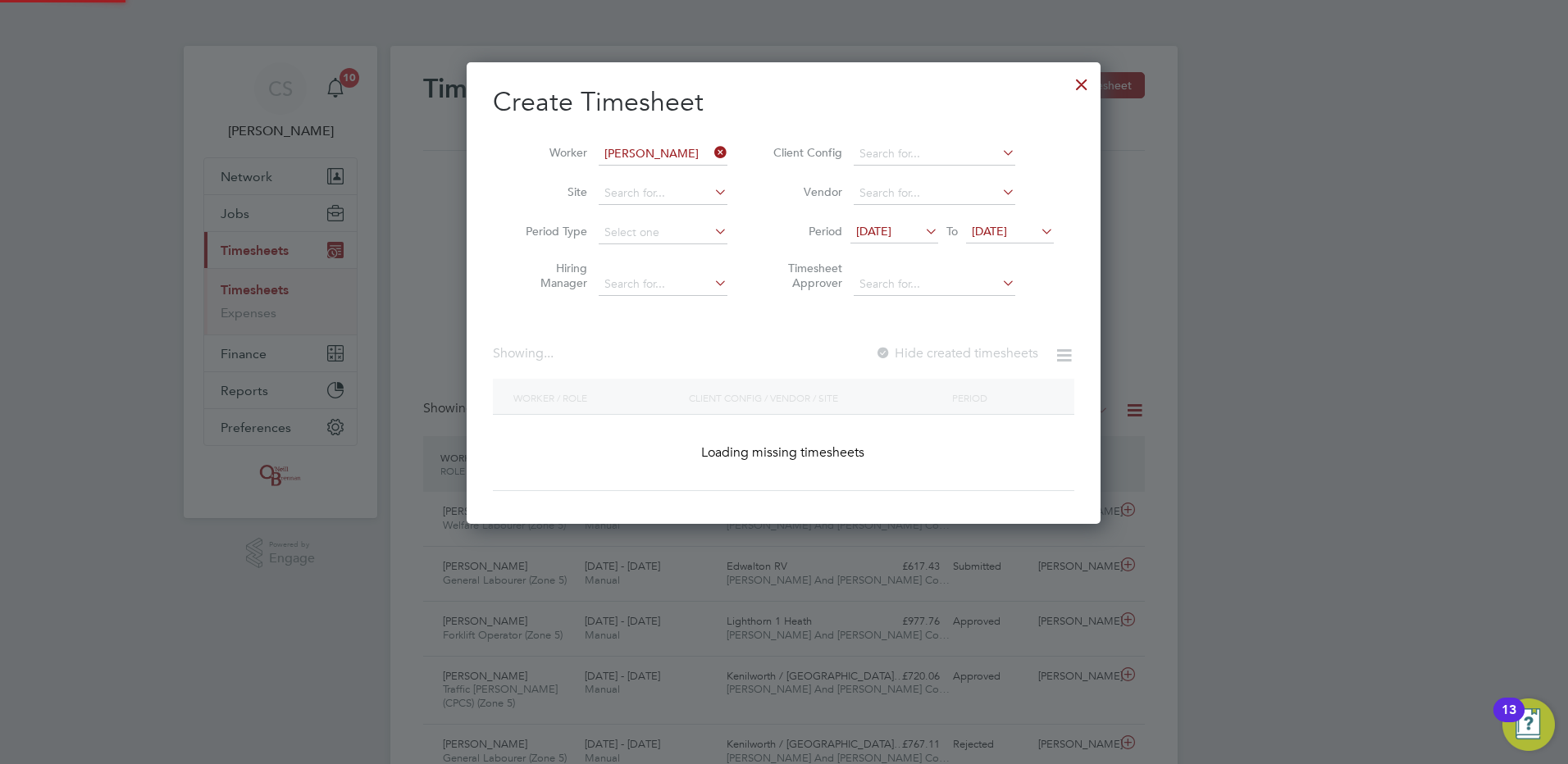
scroll to position [442, 635]
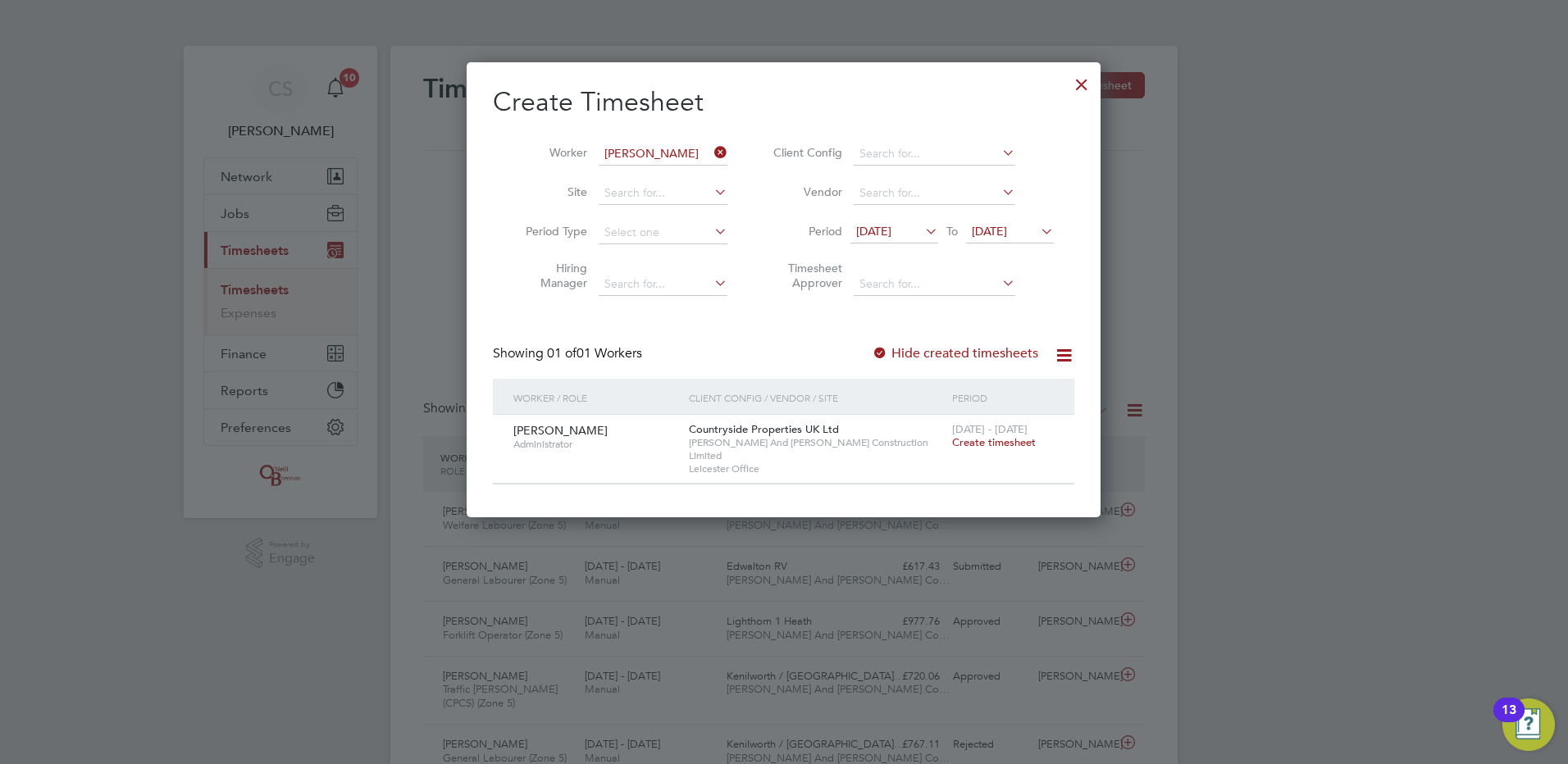
click at [995, 448] on span "Create timesheet" at bounding box center [995, 442] width 84 height 14
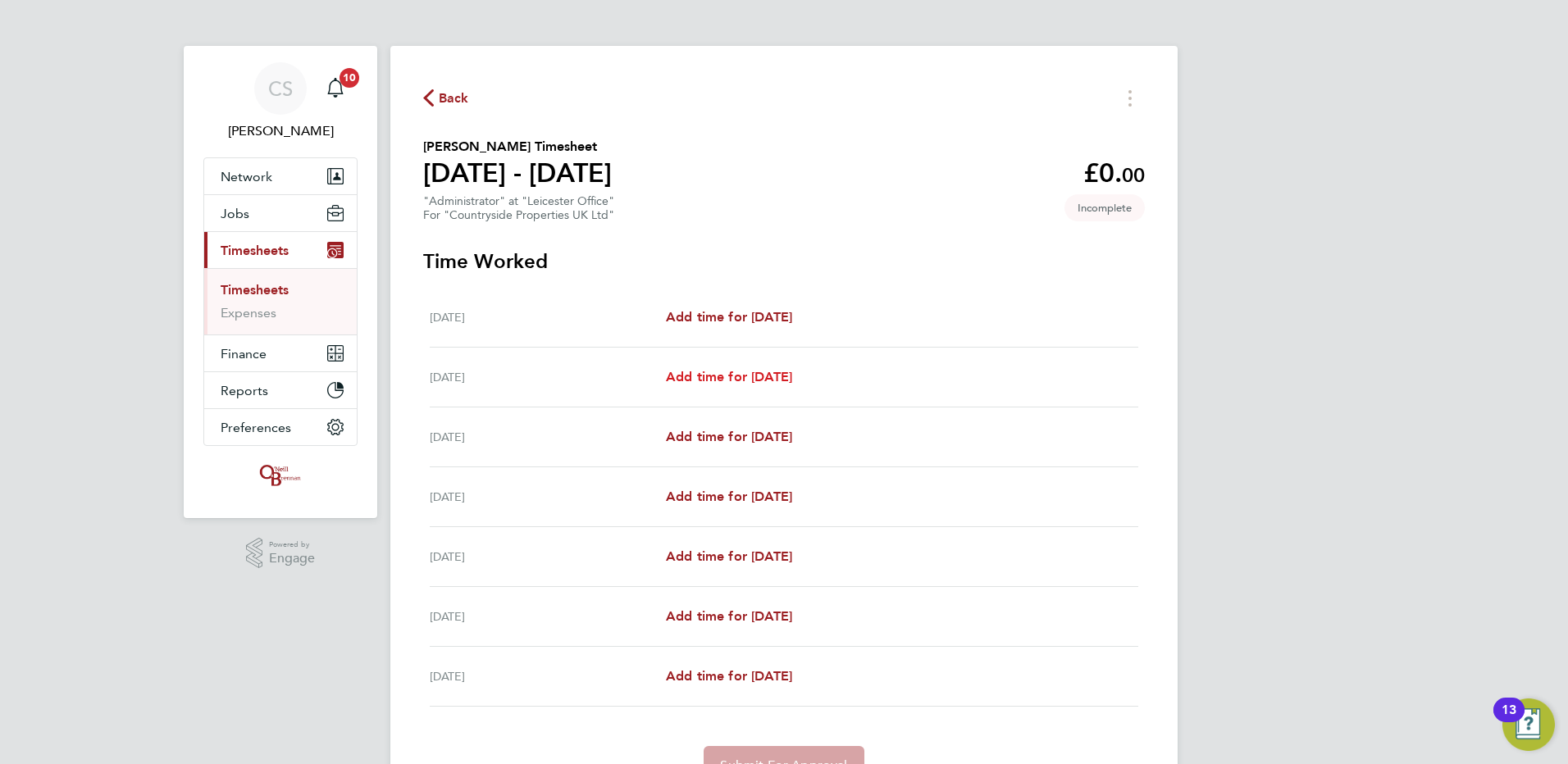
click at [738, 379] on span "Add time for Tue 26 Aug" at bounding box center [729, 377] width 126 height 16
select select "30"
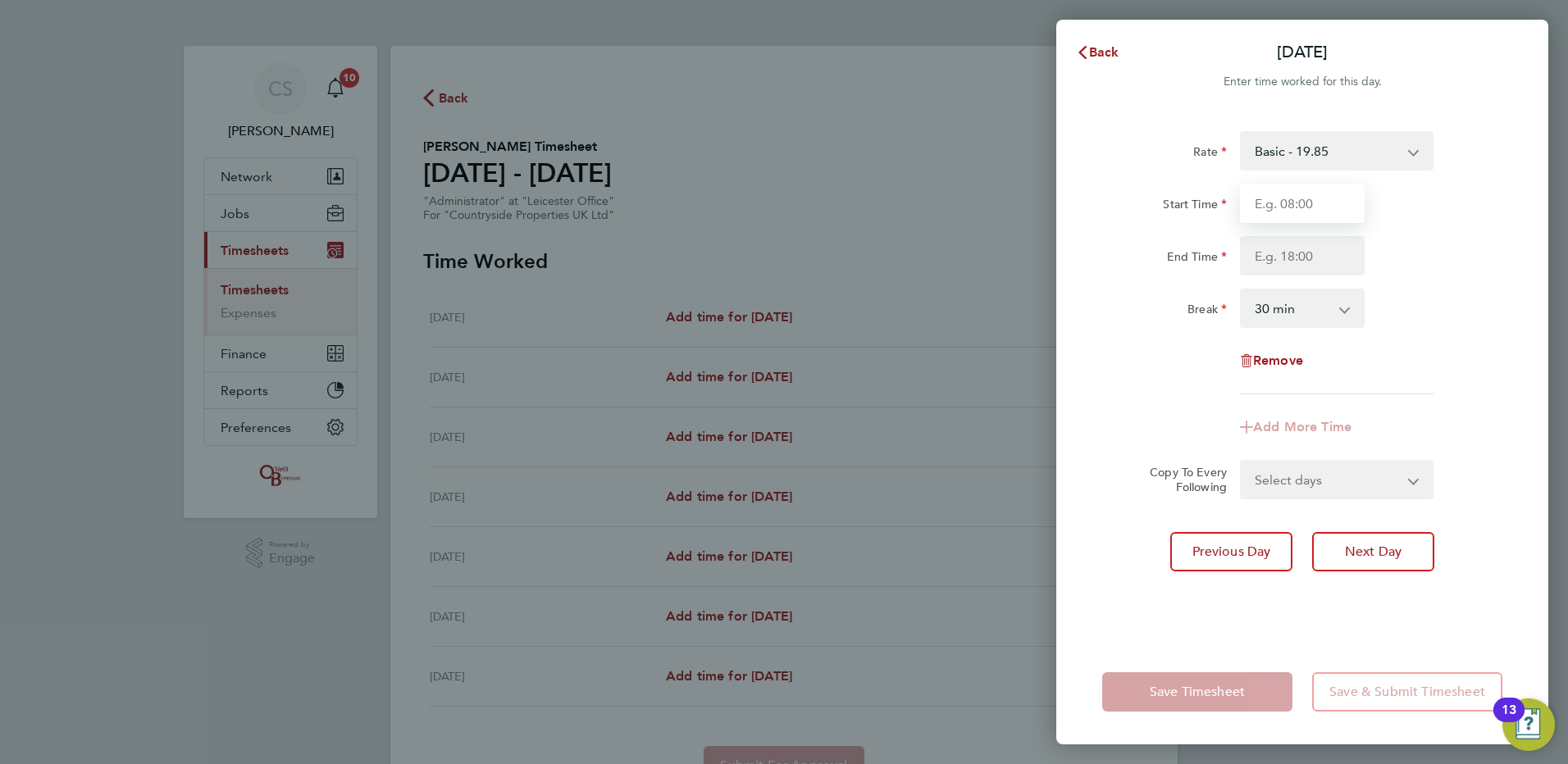
drag, startPoint x: 1333, startPoint y: 206, endPoint x: 1326, endPoint y: 215, distance: 11.4
click at [1328, 207] on input "Start Time" at bounding box center [1302, 203] width 124 height 40
type input "09:00"
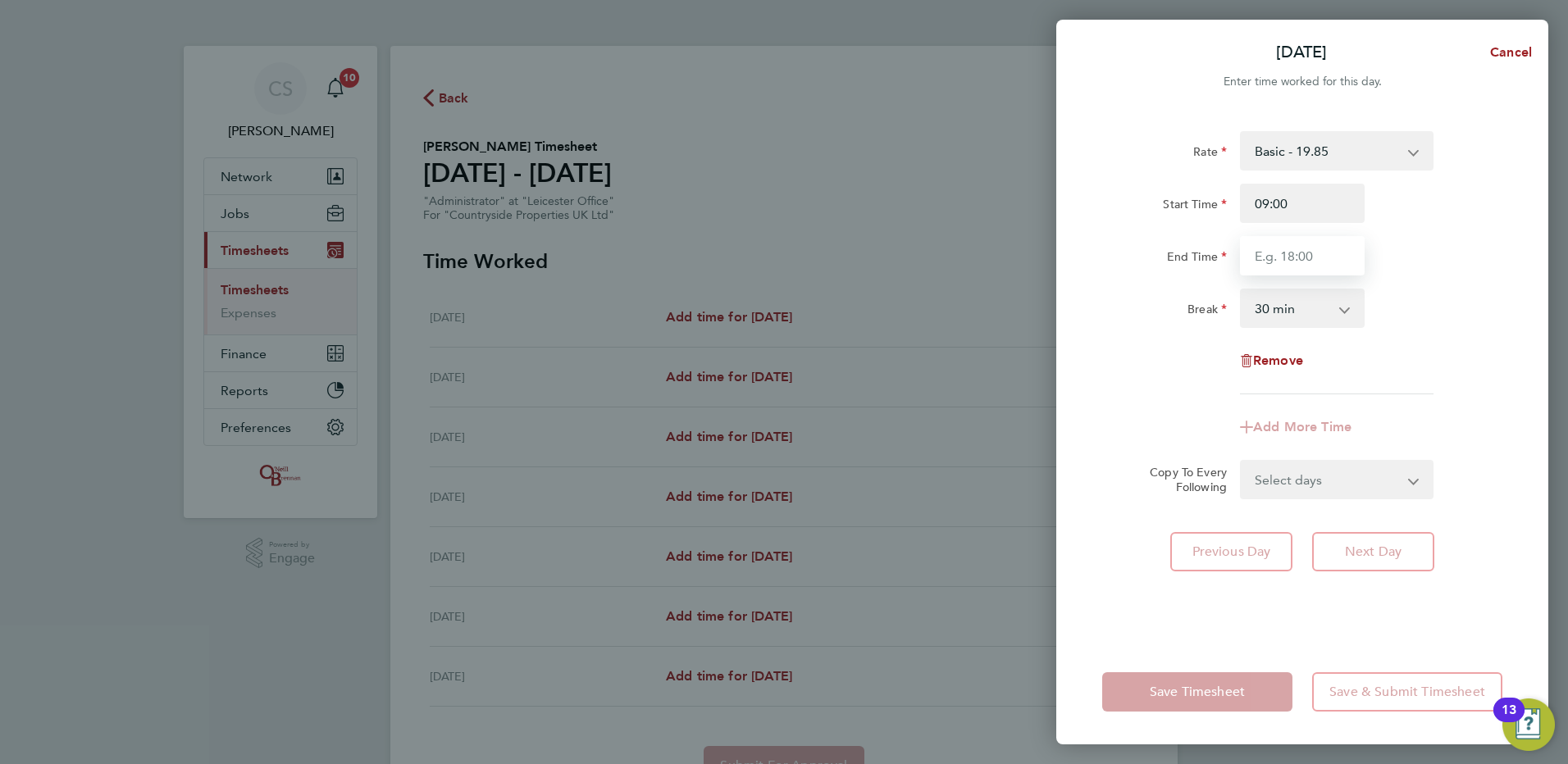
click at [1318, 261] on input "End Time" at bounding box center [1302, 256] width 124 height 40
type input "17:00"
click at [1364, 374] on div "Remove" at bounding box center [1302, 361] width 138 height 40
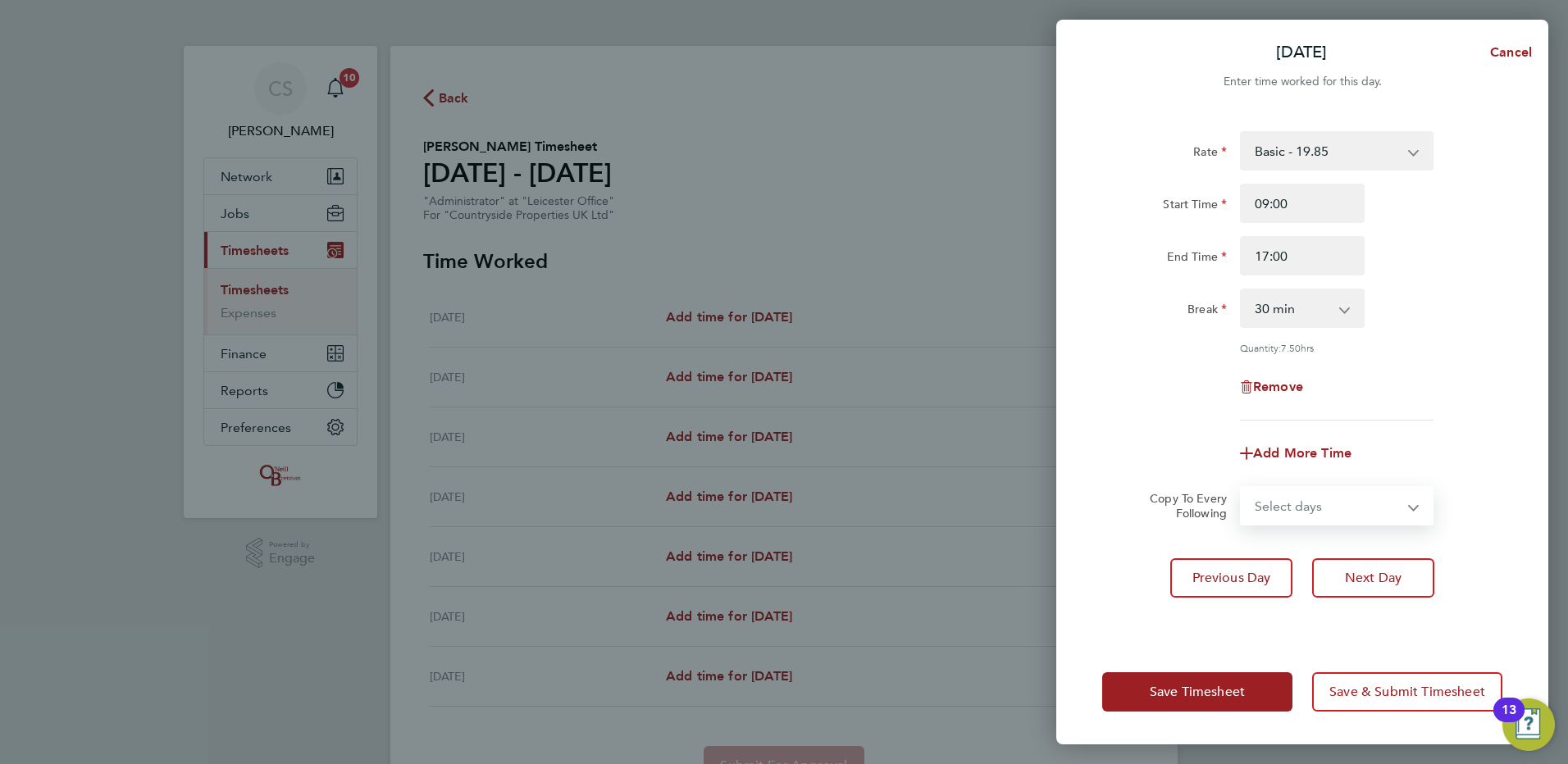
click at [1340, 510] on select "Select days Day Weekday (Mon-Fri) Weekend (Sat-Sun) Wednesday Thursday Friday S…" at bounding box center [1328, 505] width 172 height 36
select select "WEEKDAY"
click at [1242, 487] on select "Select days Day Weekday (Mon-Fri) Weekend (Sat-Sun) Wednesday Thursday Friday S…" at bounding box center [1328, 505] width 172 height 36
select select "2025-08-31"
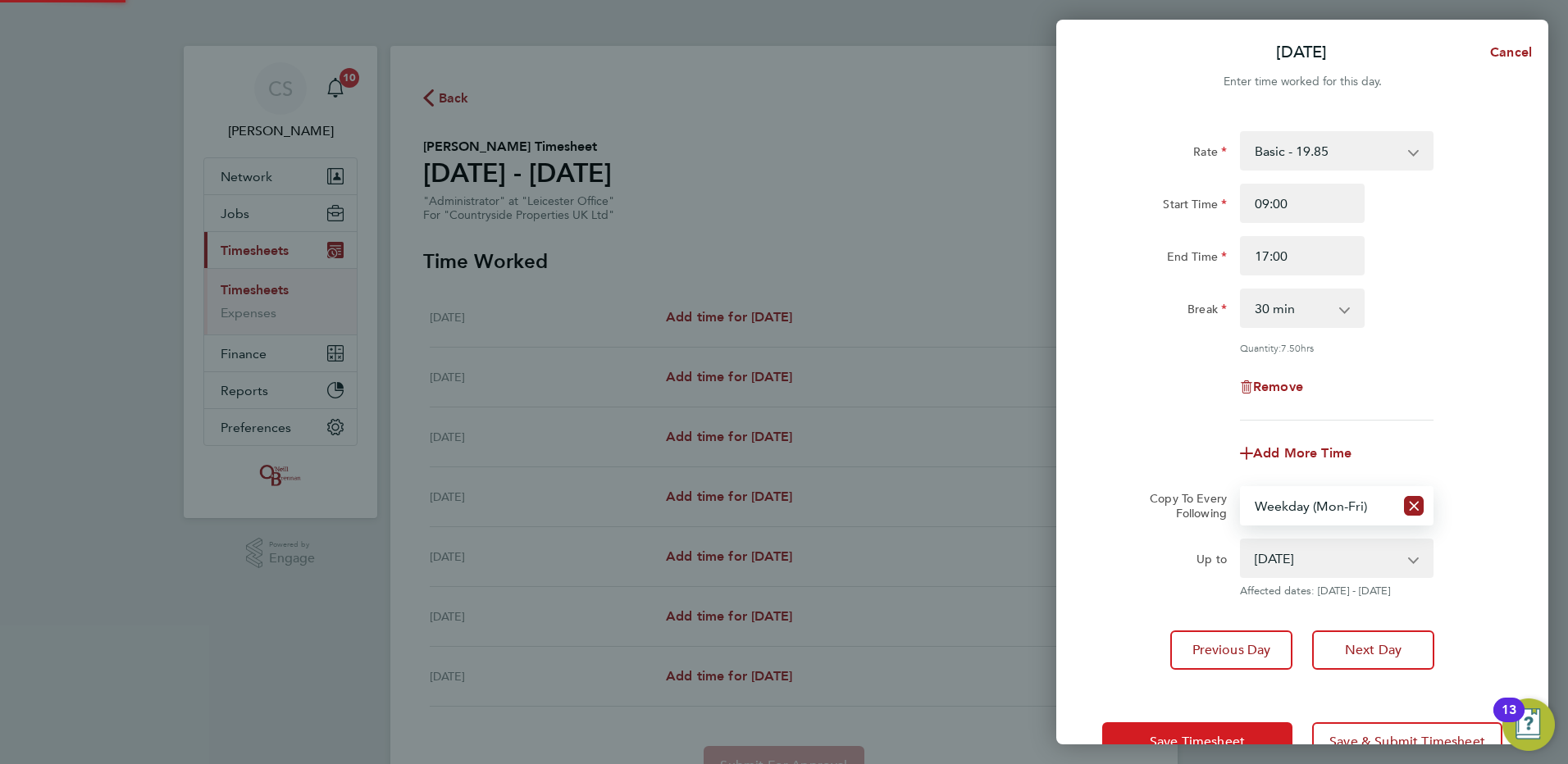
click at [1168, 736] on span "Save Timesheet" at bounding box center [1197, 742] width 95 height 17
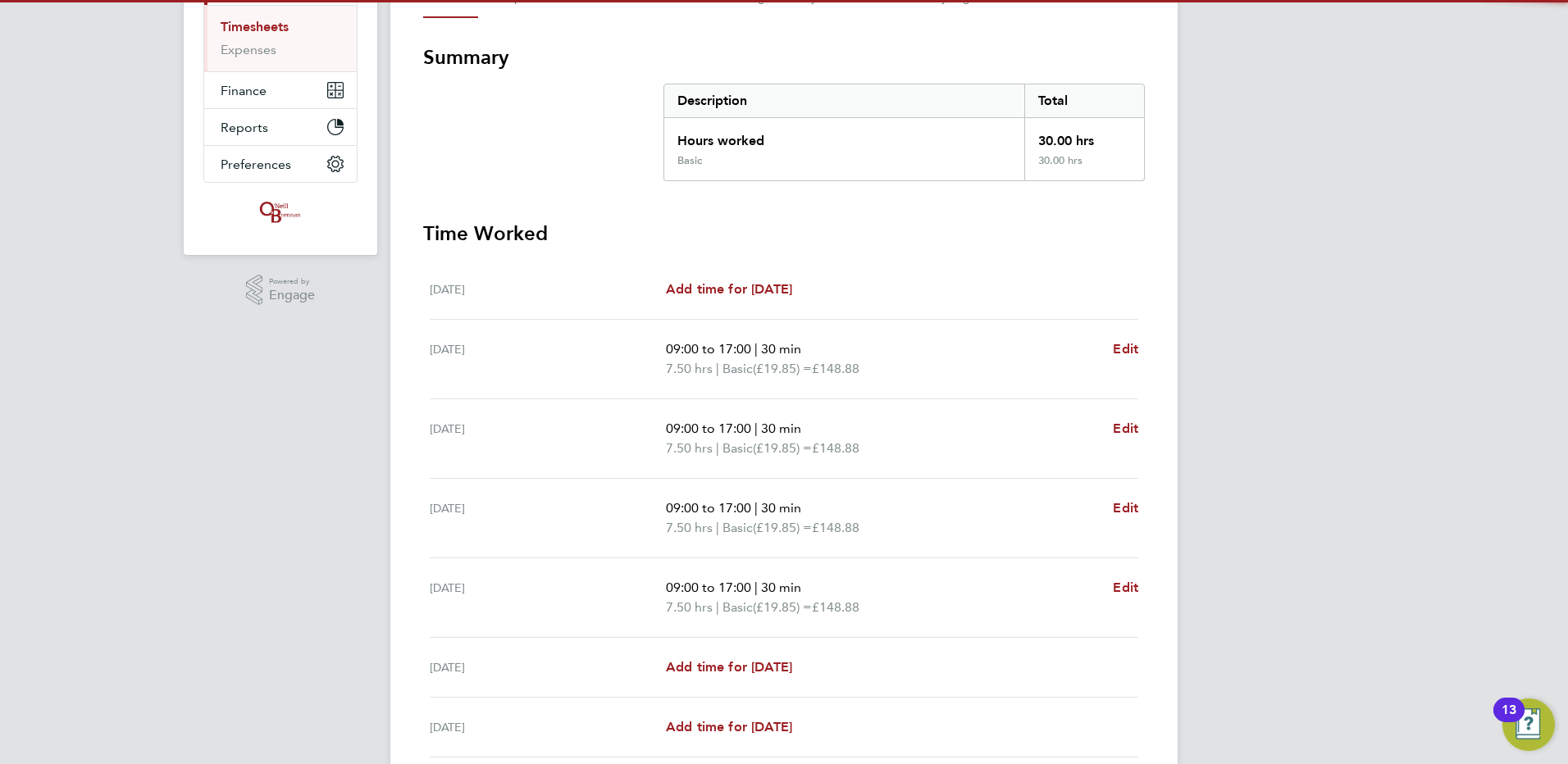
scroll to position [401, 0]
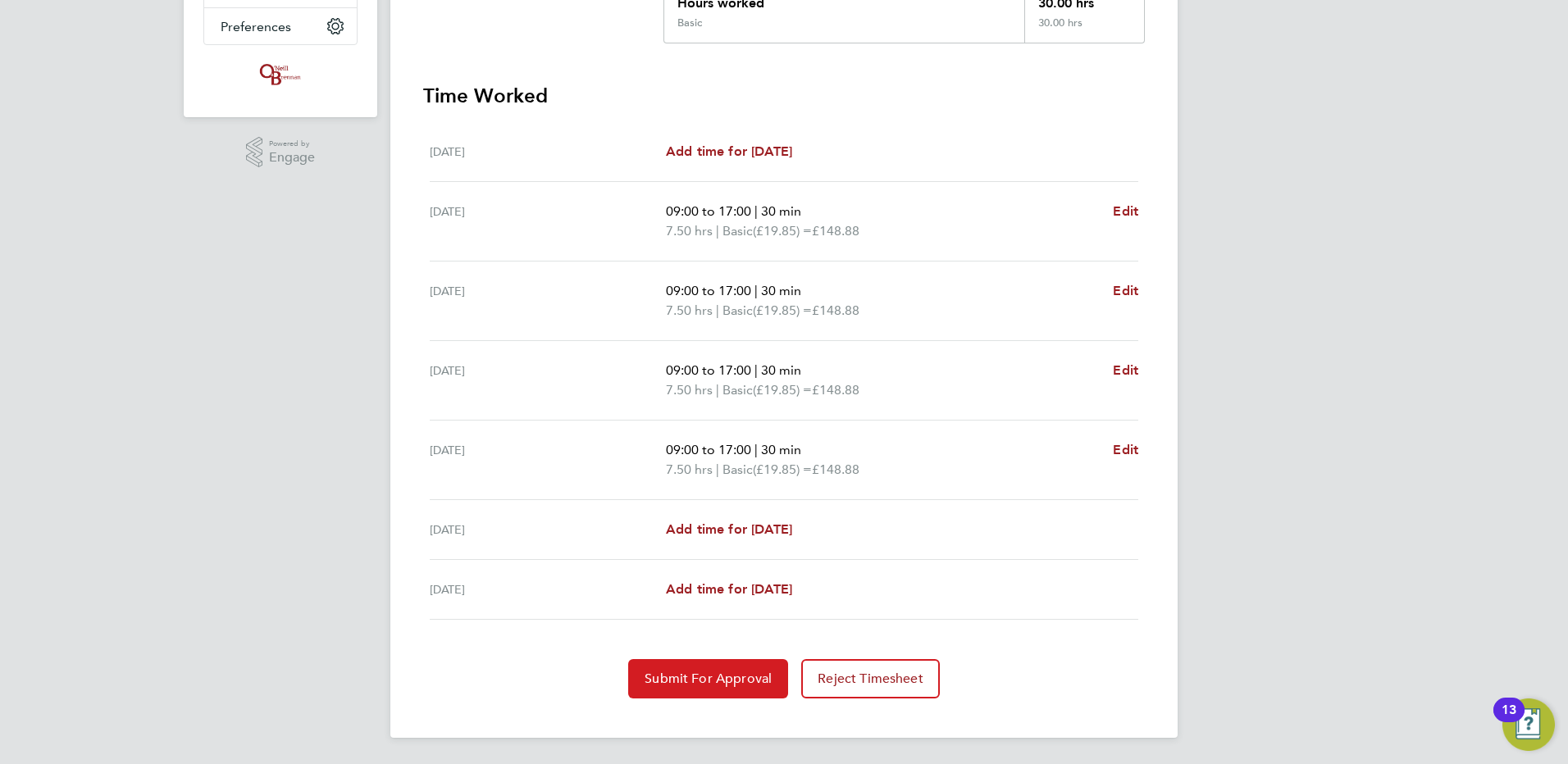
click at [711, 667] on button "Submit For Approval" at bounding box center [708, 678] width 160 height 40
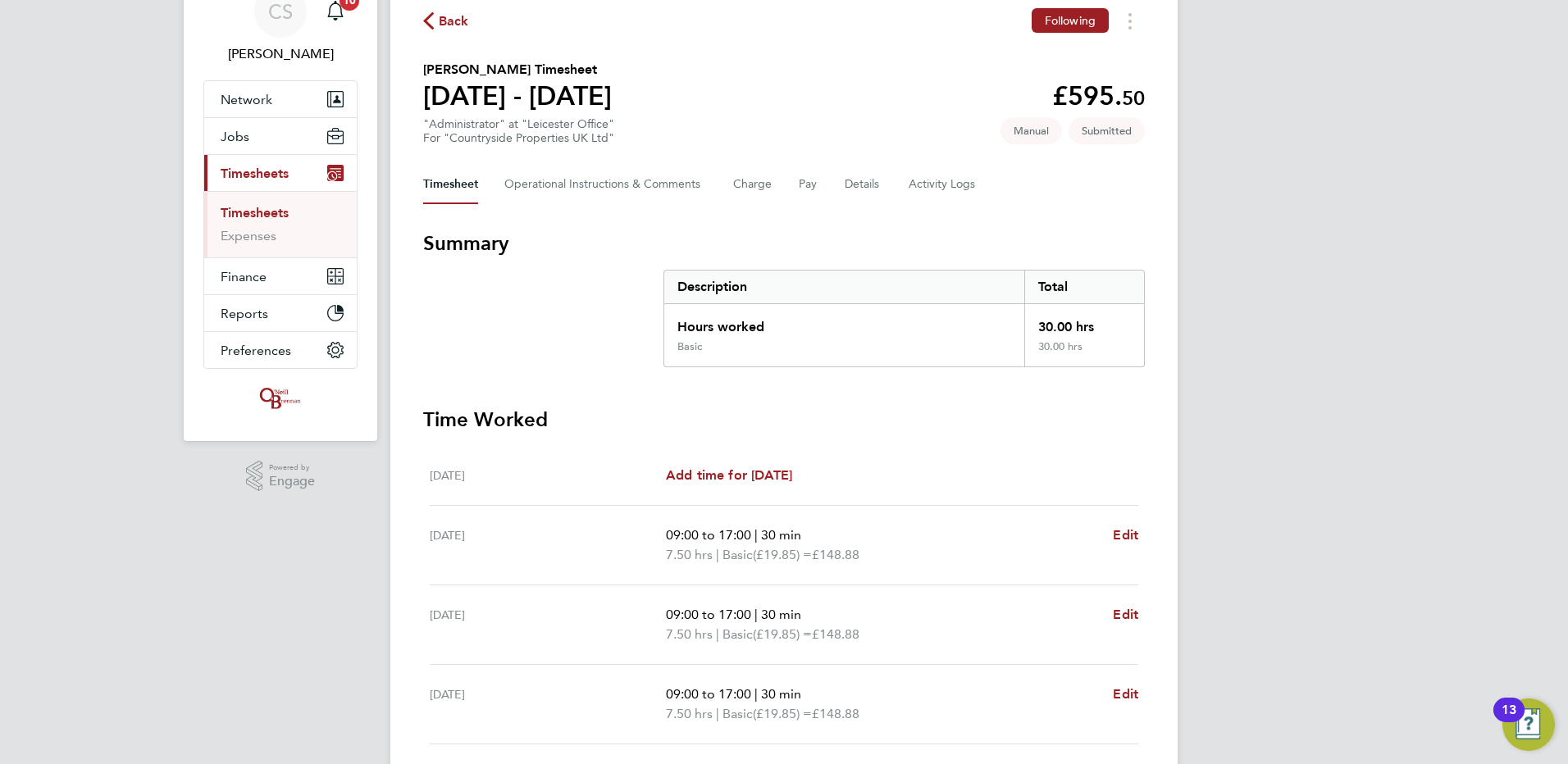
scroll to position [0, 0]
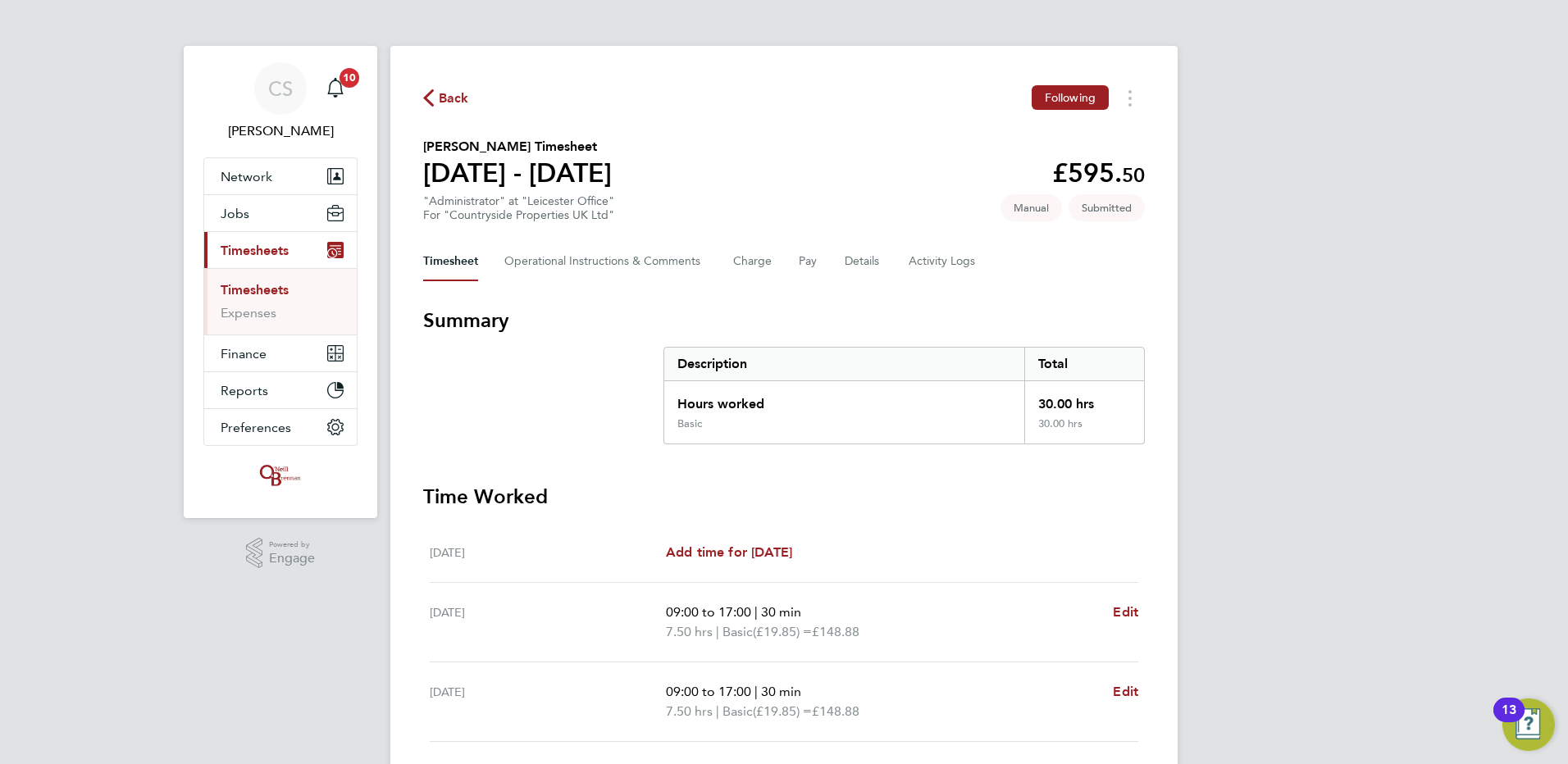
click at [451, 108] on div "Back Following" at bounding box center [784, 97] width 722 height 25
click at [442, 97] on span "Back" at bounding box center [454, 97] width 30 height 19
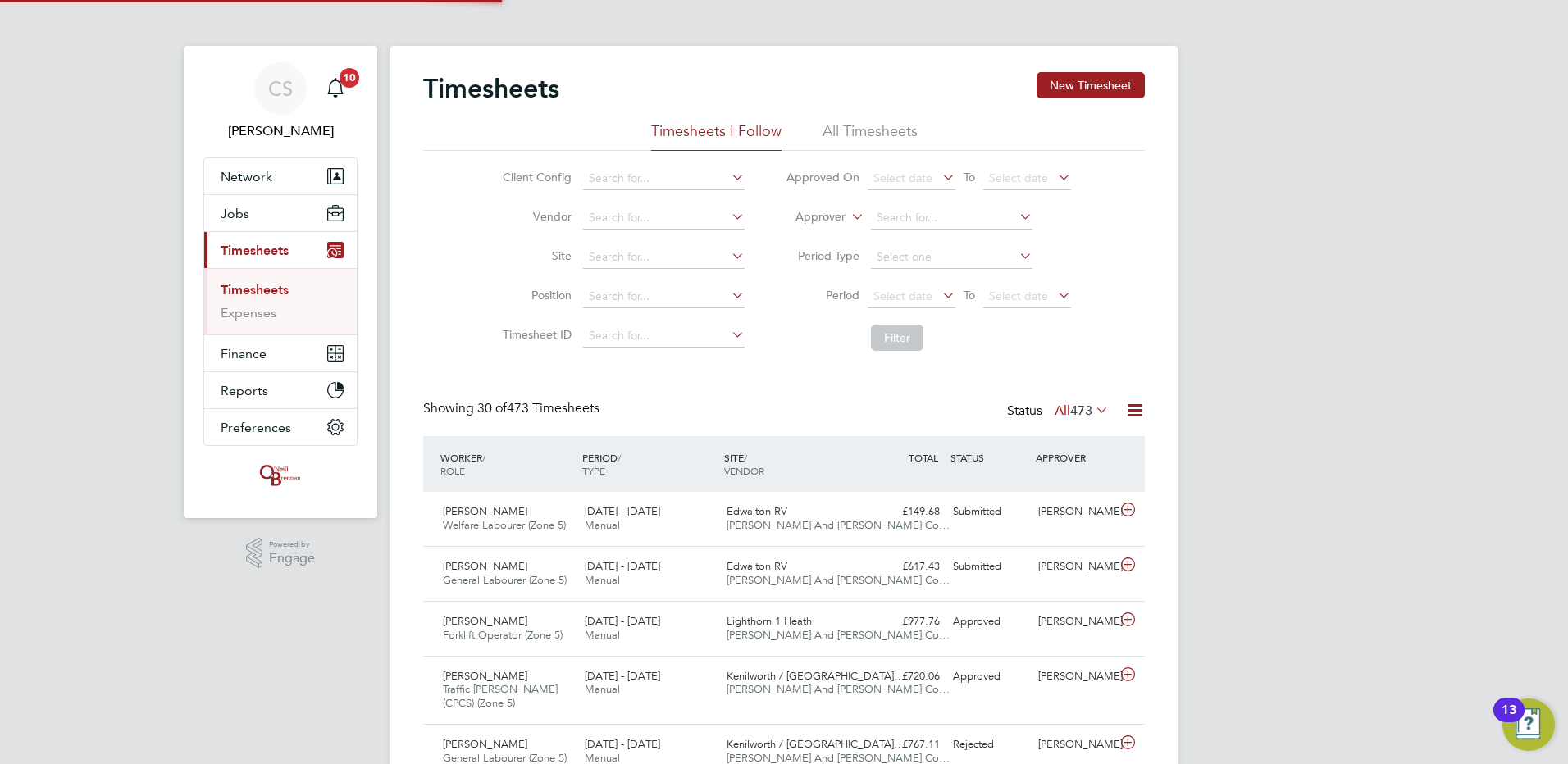
scroll to position [42, 143]
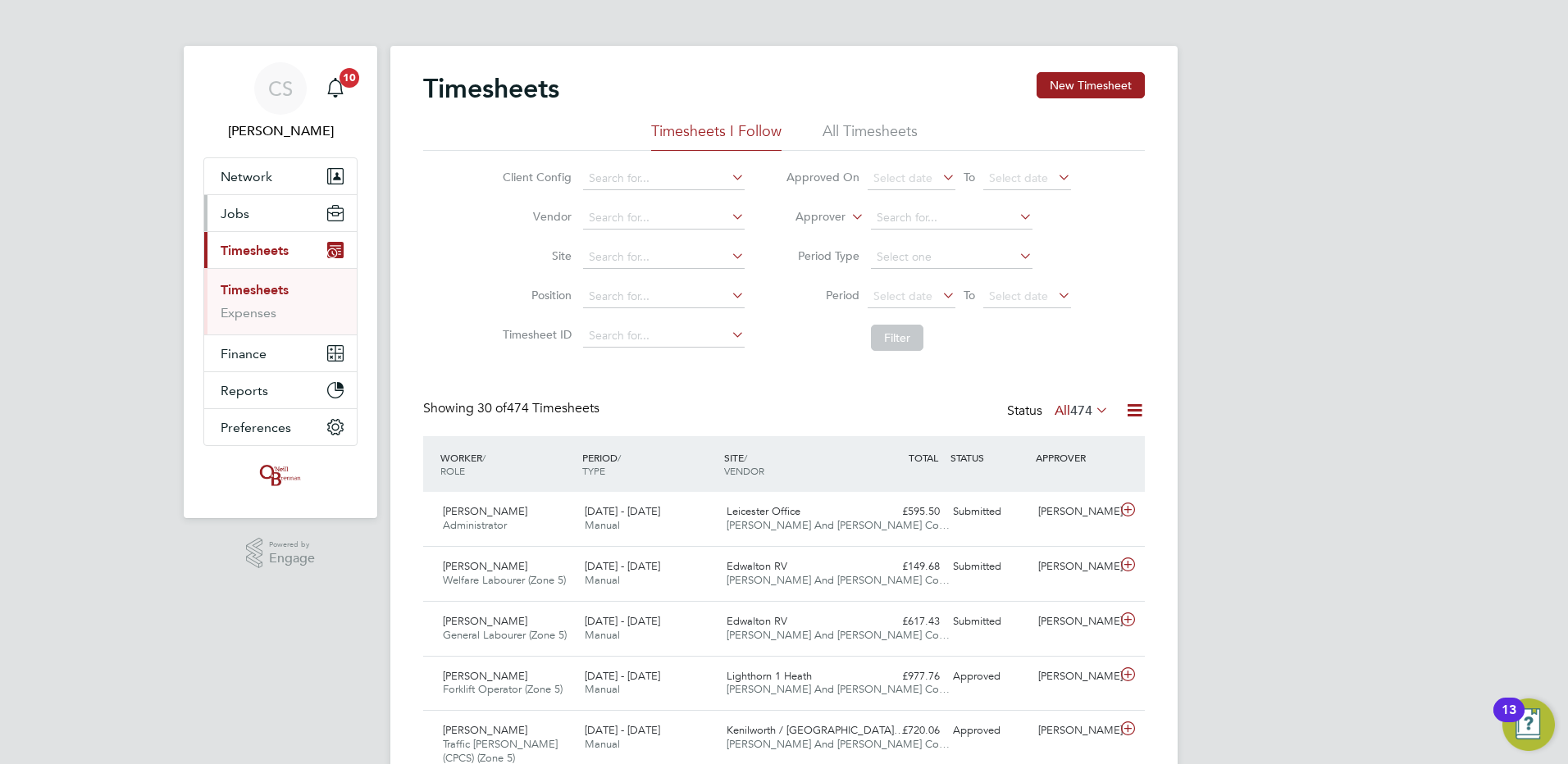
click at [256, 222] on button "Jobs" at bounding box center [280, 213] width 152 height 36
